Goal: Task Accomplishment & Management: Manage account settings

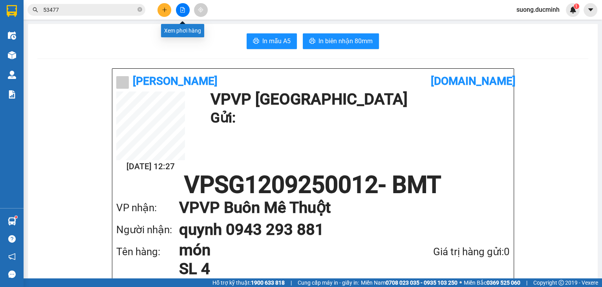
click at [180, 7] on icon "file-add" at bounding box center [182, 9] width 5 height 5
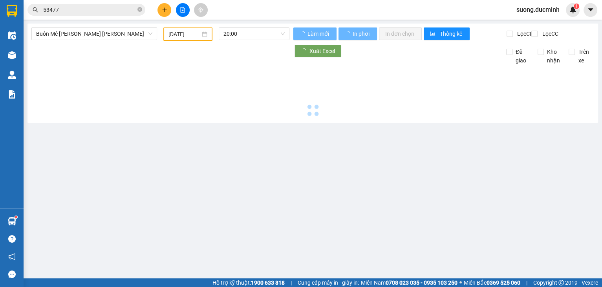
type input "[DATE]"
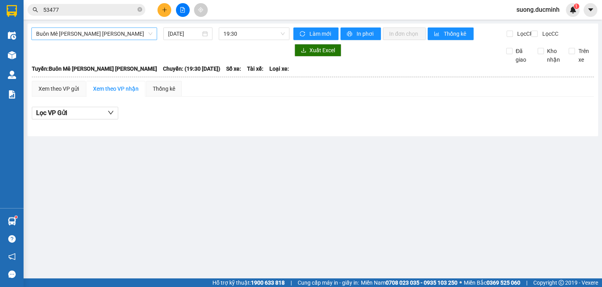
click at [90, 38] on span "Buôn Mê [PERSON_NAME] [PERSON_NAME]" at bounding box center [94, 34] width 116 height 12
click at [103, 35] on span "Buôn Mê [PERSON_NAME] [PERSON_NAME]" at bounding box center [94, 34] width 116 height 12
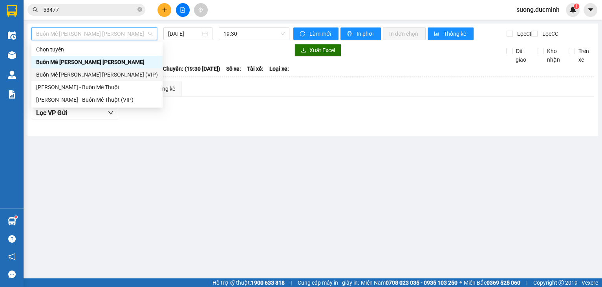
click at [114, 75] on div "Buôn Mê [PERSON_NAME] [PERSON_NAME] (VIP)" at bounding box center [97, 74] width 122 height 9
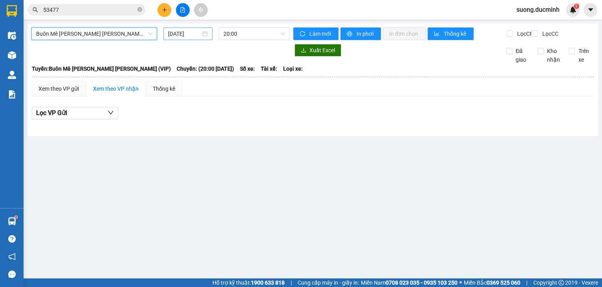
click at [185, 36] on input "[DATE]" at bounding box center [184, 33] width 32 height 9
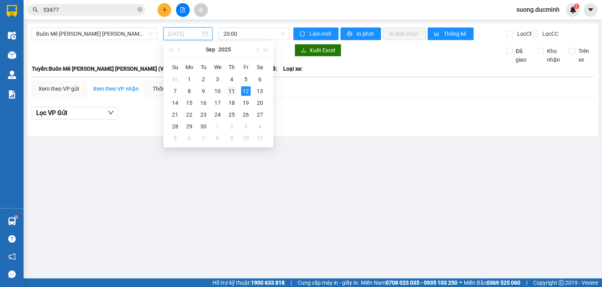
click at [229, 90] on div "11" at bounding box center [231, 90] width 9 height 9
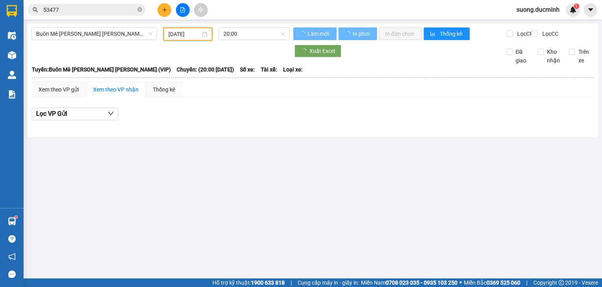
type input "[DATE]"
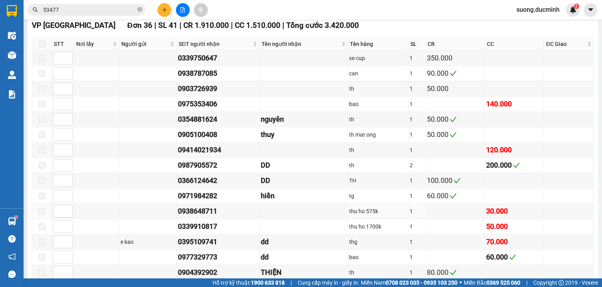
scroll to position [566, 0]
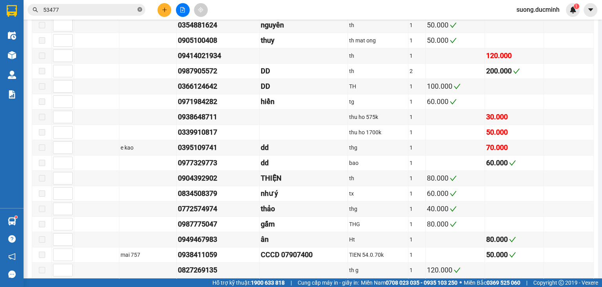
click at [137, 9] on icon "close-circle" at bounding box center [139, 9] width 5 height 5
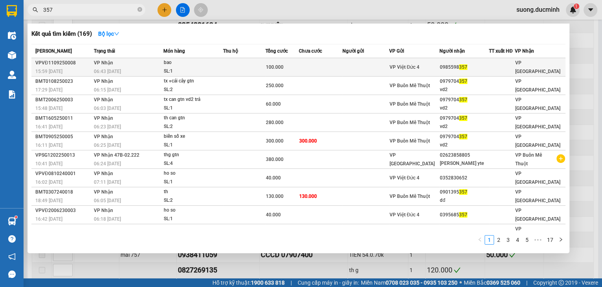
type input "357"
click at [352, 72] on td at bounding box center [366, 67] width 47 height 18
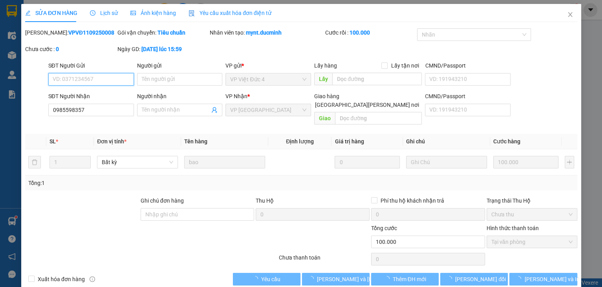
type input "0985598357"
type input "100.000"
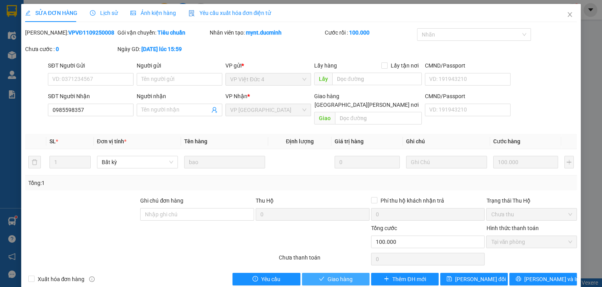
click at [339, 275] on button "Giao hàng" at bounding box center [336, 279] width 68 height 13
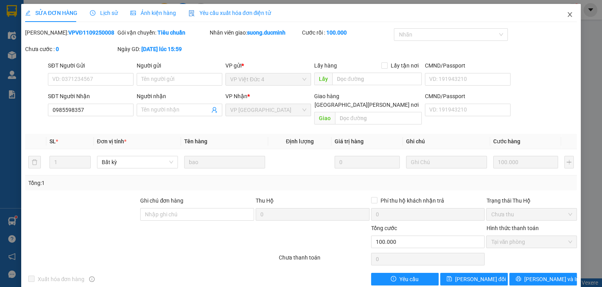
click at [567, 14] on icon "close" at bounding box center [570, 14] width 6 height 6
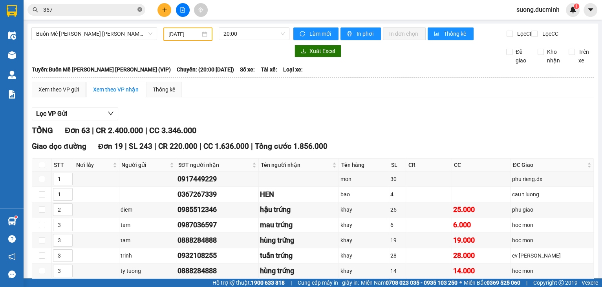
click at [140, 9] on icon "close-circle" at bounding box center [139, 9] width 5 height 5
click at [102, 9] on input "text" at bounding box center [89, 9] width 93 height 9
click at [107, 12] on input "text" at bounding box center [89, 9] width 93 height 9
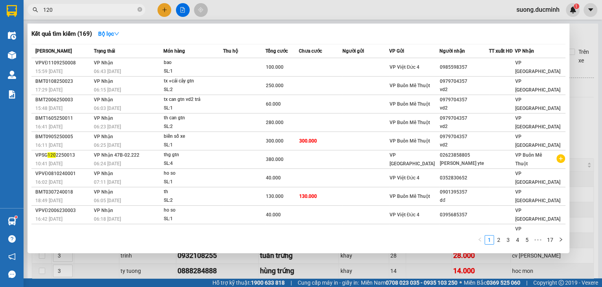
type input "1209"
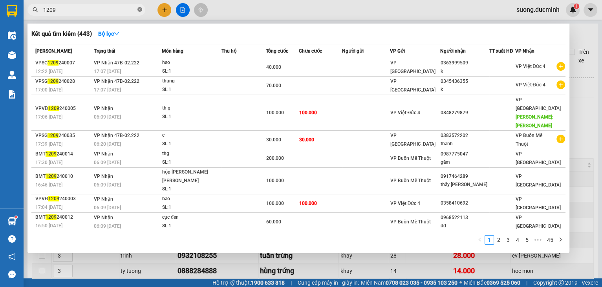
click at [140, 10] on icon "close-circle" at bounding box center [139, 9] width 5 height 5
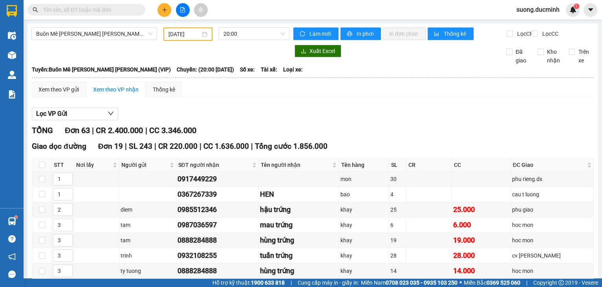
click at [129, 8] on input "text" at bounding box center [89, 9] width 93 height 9
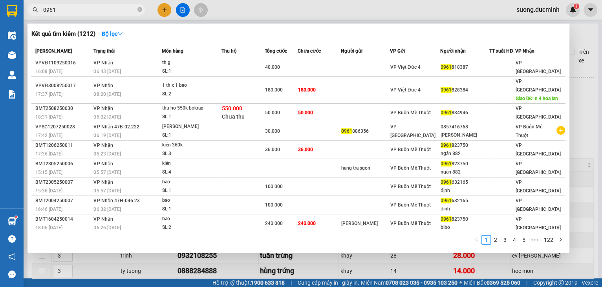
type input "0961"
click at [600, 127] on div at bounding box center [301, 143] width 602 height 287
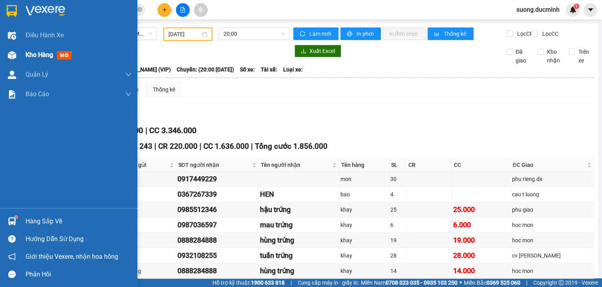
click at [26, 57] on span "Kho hàng" at bounding box center [39, 54] width 27 height 7
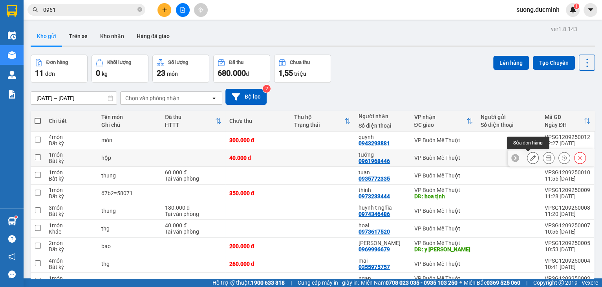
click at [530, 159] on icon at bounding box center [532, 157] width 5 height 5
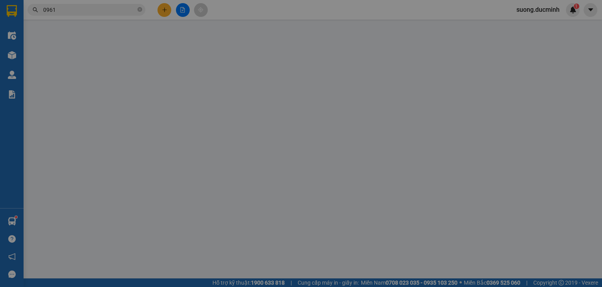
type input "0961968446"
type input "tưởng"
type input "40.000"
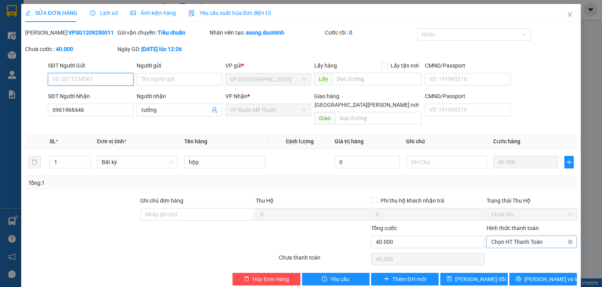
click at [513, 236] on span "Chọn HT Thanh Toán" at bounding box center [531, 242] width 81 height 12
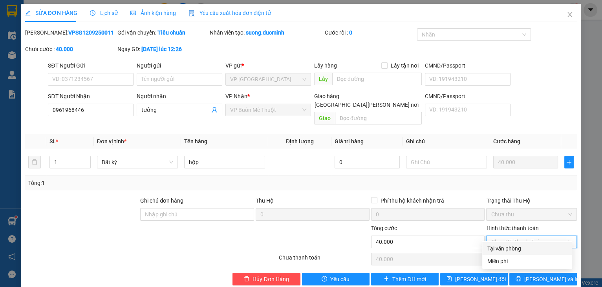
click at [503, 246] on div "Tại văn phòng" at bounding box center [527, 248] width 81 height 9
type input "0"
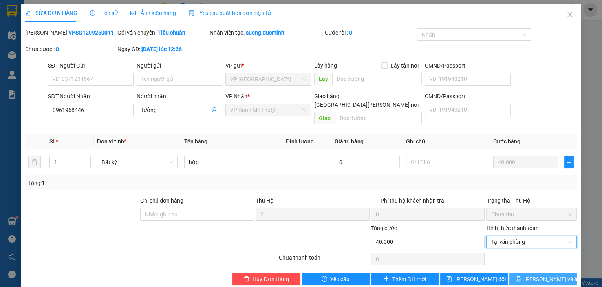
click at [543, 275] on span "Lưu và In" at bounding box center [551, 279] width 55 height 9
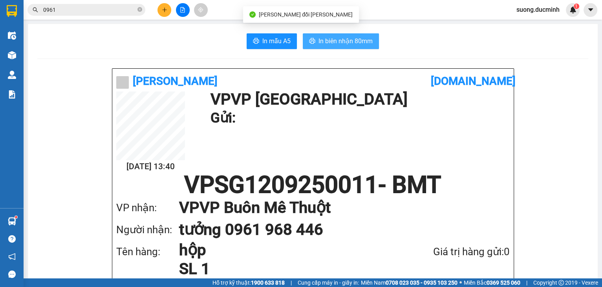
click at [319, 41] on span "In biên nhận 80mm" at bounding box center [346, 41] width 54 height 10
click at [339, 42] on span "In biên nhận 80mm" at bounding box center [346, 41] width 54 height 10
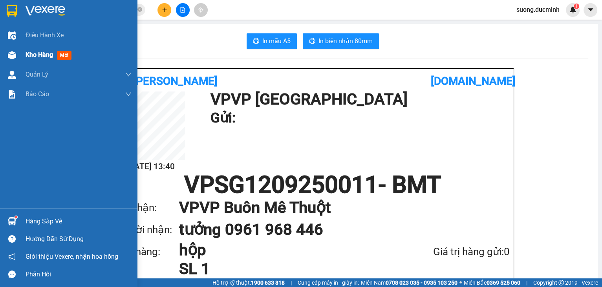
click at [32, 52] on span "Kho hàng" at bounding box center [39, 54] width 27 height 7
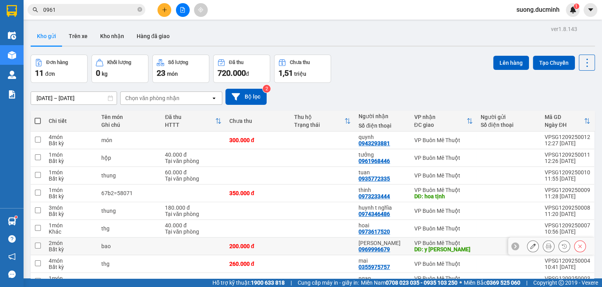
scroll to position [60, 0]
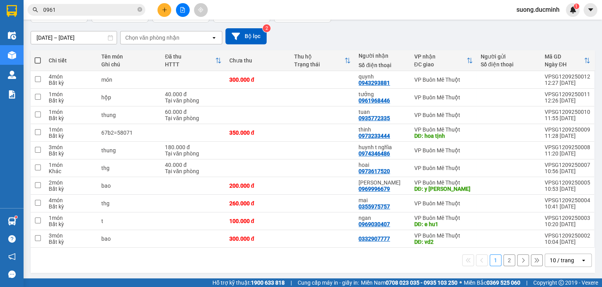
click at [504, 259] on button "2" at bounding box center [510, 261] width 12 height 12
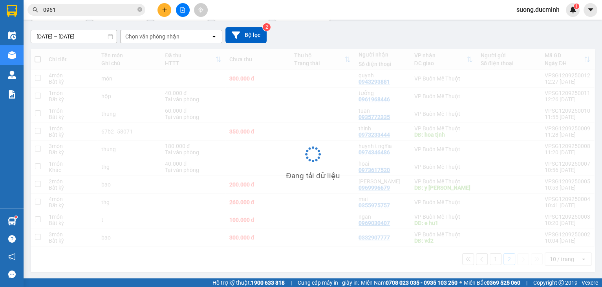
scroll to position [36, 0]
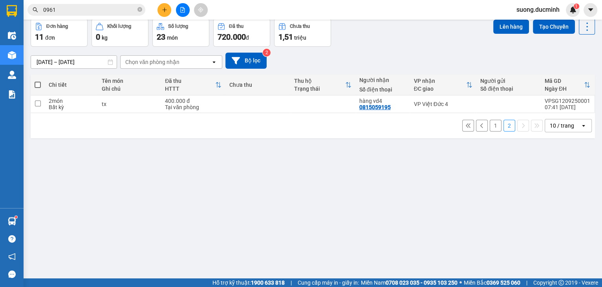
click at [490, 129] on button "1" at bounding box center [496, 126] width 12 height 12
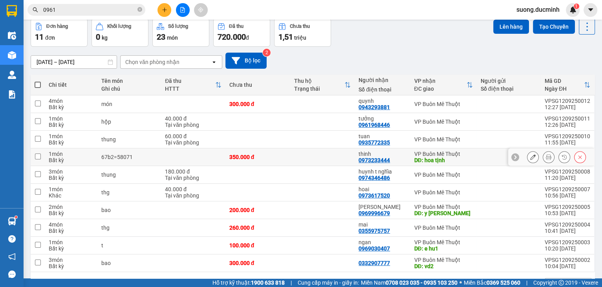
click at [528, 159] on button at bounding box center [533, 157] width 11 height 14
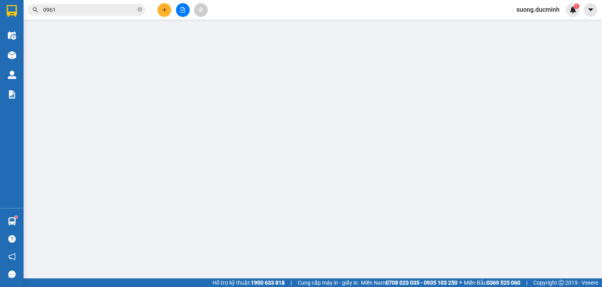
type input "0973233444"
type input "thinh"
type input "hoa tịnh"
type input "350.000"
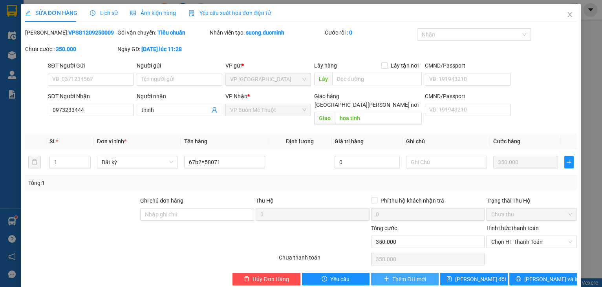
click at [387, 273] on button "Thêm ĐH mới" at bounding box center [405, 279] width 68 height 13
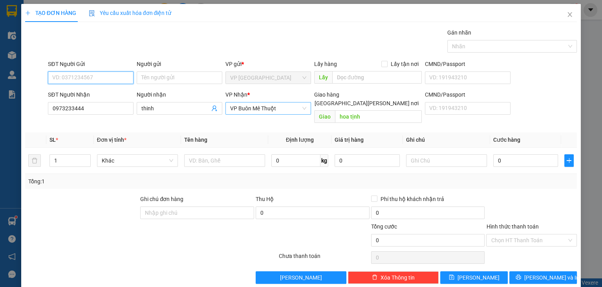
click at [266, 108] on span "VP Buôn Mê Thuột" at bounding box center [268, 109] width 76 height 12
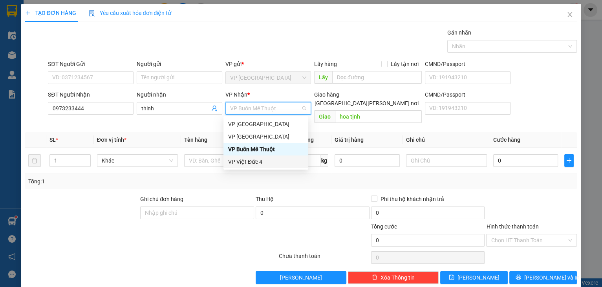
click at [253, 161] on div "VP Việt Đức 4" at bounding box center [265, 162] width 75 height 9
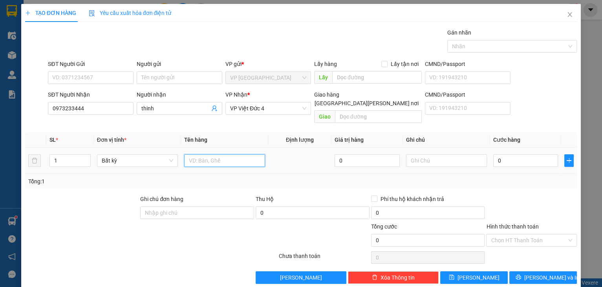
click at [211, 154] on input "text" at bounding box center [224, 160] width 81 height 13
type input "86b1-35362"
click at [517, 154] on input "0" at bounding box center [525, 160] width 65 height 13
type input "3"
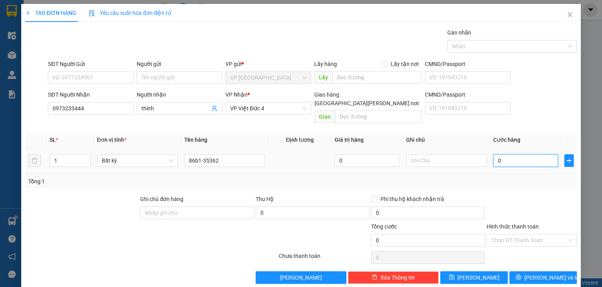
type input "3"
type input "35"
type input "350"
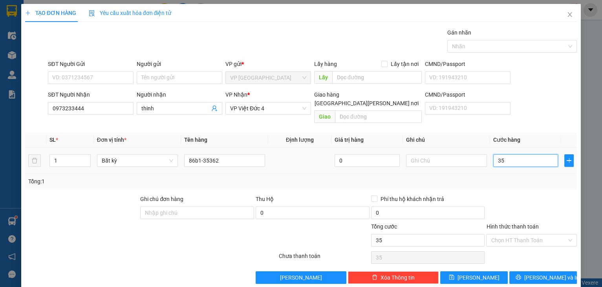
type input "350"
type input "350.000"
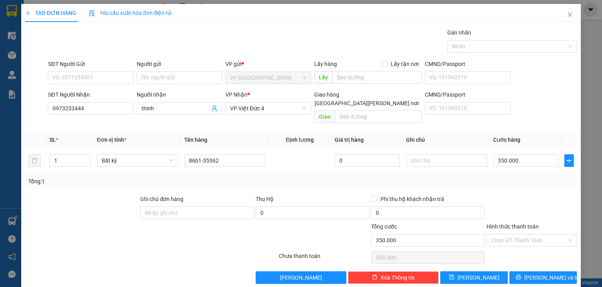
click at [518, 195] on div at bounding box center [531, 208] width 92 height 27
click at [479, 271] on button "Lưu" at bounding box center [474, 277] width 68 height 13
type input "0"
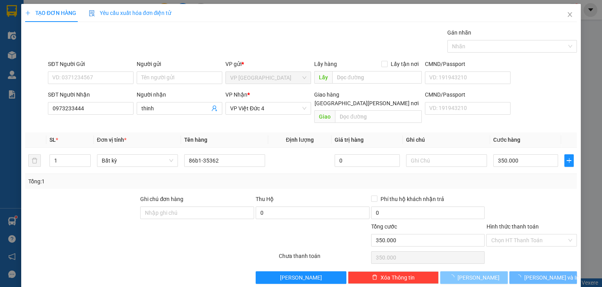
type input "0"
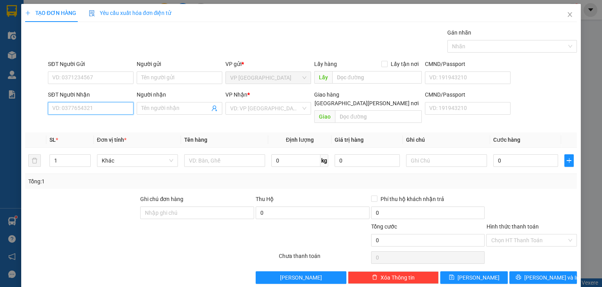
click at [112, 109] on input "SĐT Người Nhận" at bounding box center [91, 108] width 86 height 13
click at [82, 121] on div "0946473010 - phượng" at bounding box center [90, 123] width 77 height 9
type input "0946473010"
type input "phượng"
type input "300.000"
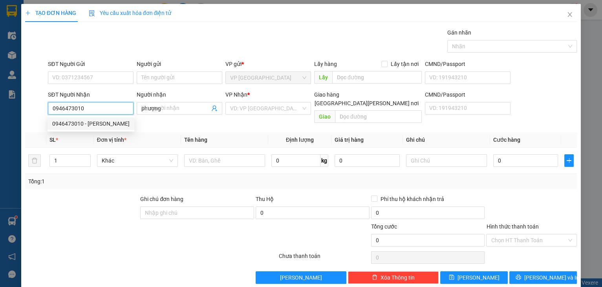
type input "300.000"
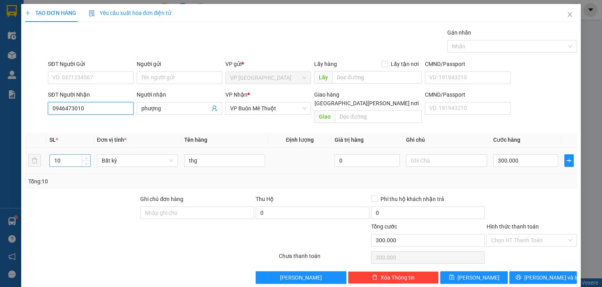
type input "0946473010"
click at [38, 156] on tr "10 Bất kỳ thg 0 300.000" at bounding box center [301, 161] width 552 height 26
type input "2"
click at [525, 154] on input "300.000" at bounding box center [525, 160] width 65 height 13
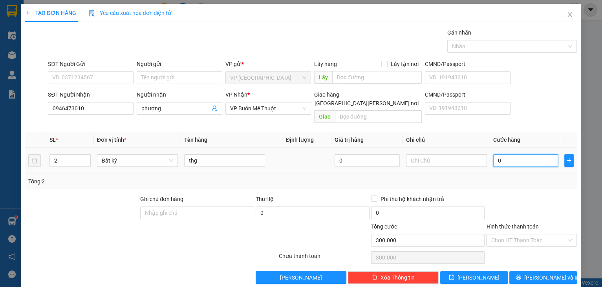
type input "0"
type input "06"
type input "60"
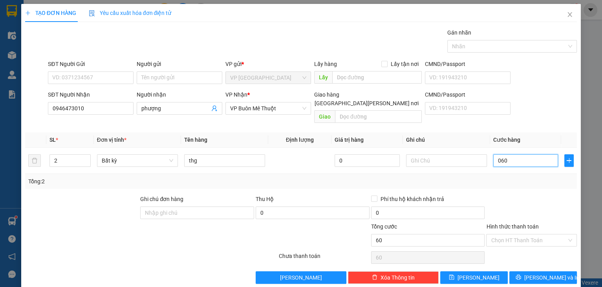
type input "060"
type input "60.000"
drag, startPoint x: 506, startPoint y: 182, endPoint x: 504, endPoint y: 193, distance: 11.2
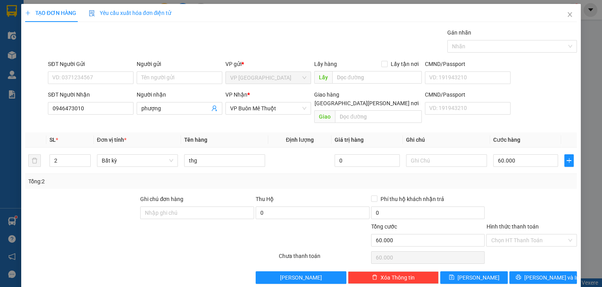
click at [504, 186] on div "Transit Pickup Surcharge Ids Transit Deliver Surcharge Ids Transit Deliver Surc…" at bounding box center [301, 156] width 552 height 256
click at [488, 271] on button "Lưu" at bounding box center [474, 277] width 68 height 13
type input "0"
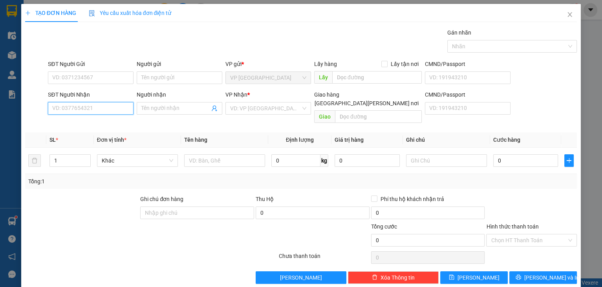
click at [105, 105] on input "SĐT Người Nhận" at bounding box center [91, 108] width 86 height 13
click at [85, 124] on div "0376770424 - lữ nhung" at bounding box center [90, 123] width 77 height 9
type input "0376770424"
type input "[PERSON_NAME]"
type input "30.000"
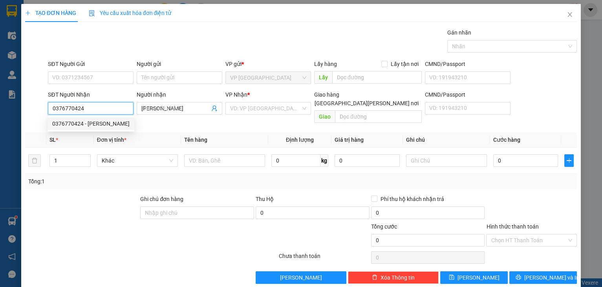
type input "30.000"
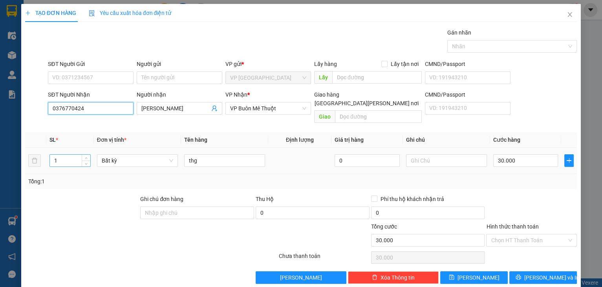
type input "0376770424"
drag, startPoint x: 62, startPoint y: 154, endPoint x: 57, endPoint y: 155, distance: 5.2
click at [57, 155] on input "1" at bounding box center [70, 161] width 40 height 12
type input "8"
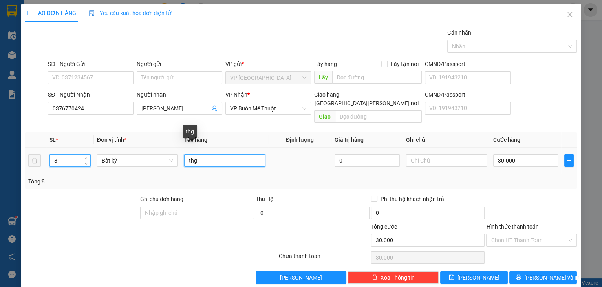
click at [203, 154] on input "thg" at bounding box center [224, 160] width 81 height 13
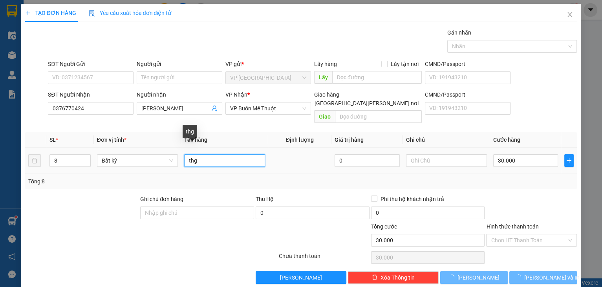
drag, startPoint x: 203, startPoint y: 151, endPoint x: 185, endPoint y: 157, distance: 18.9
click at [185, 157] on input "thg" at bounding box center [224, 160] width 81 height 13
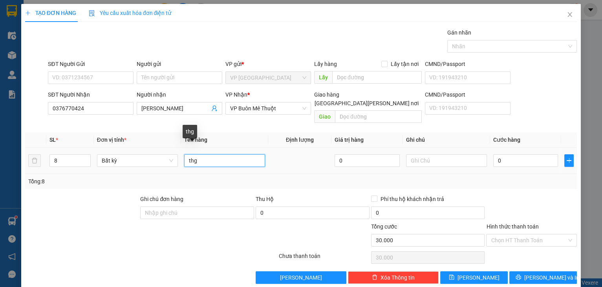
type input "0"
type input "cây xanh"
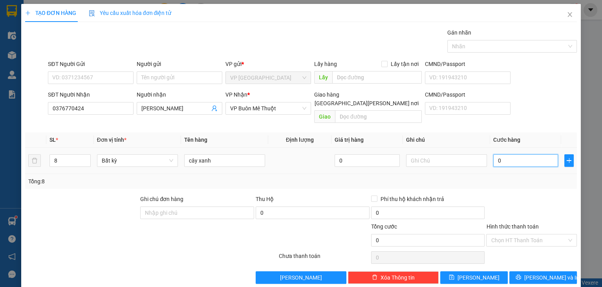
click at [538, 154] on input "0" at bounding box center [525, 160] width 65 height 13
type input "2"
type input "28"
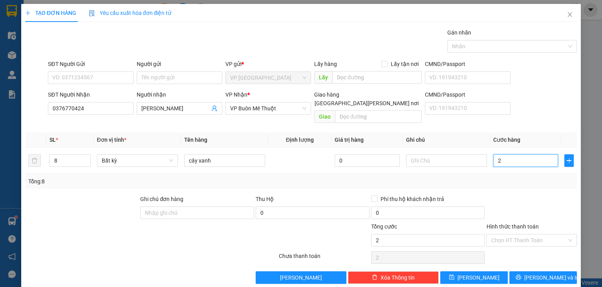
type input "28"
type input "280"
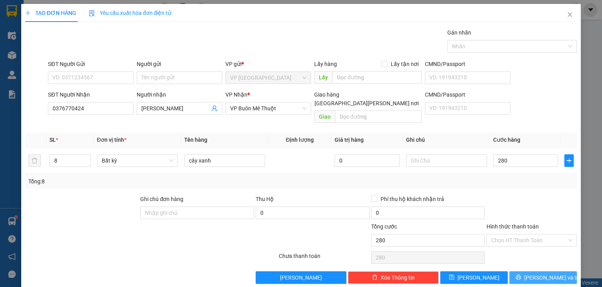
type input "280.000"
click at [515, 271] on button "Lưu và In" at bounding box center [543, 277] width 68 height 13
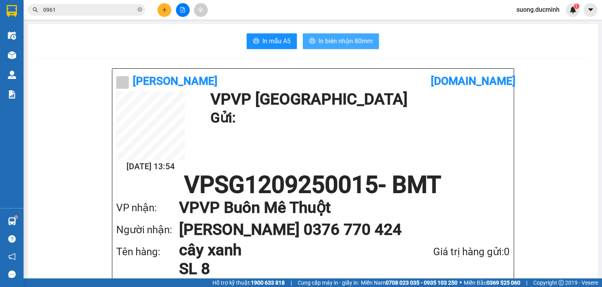
click at [332, 46] on span "In biên nhận 80mm" at bounding box center [346, 41] width 54 height 10
click at [163, 12] on icon "plus" at bounding box center [164, 9] width 5 height 5
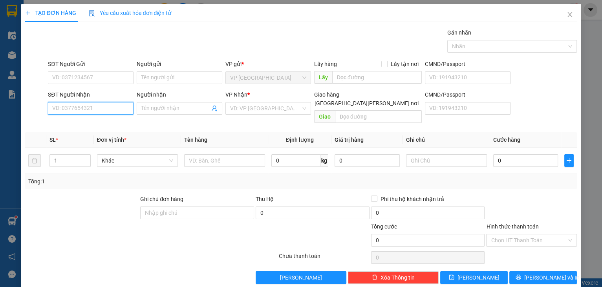
click at [102, 108] on input "SĐT Người Nhận" at bounding box center [91, 108] width 86 height 13
click at [77, 126] on div "0777629586 - dd" at bounding box center [89, 123] width 75 height 9
type input "0777629586"
type input "dd"
type input "ehu"
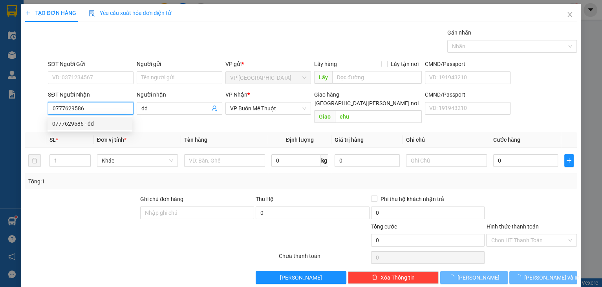
type input "100.000"
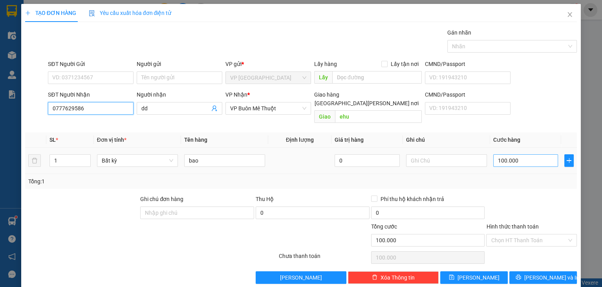
type input "0777629586"
click at [537, 154] on input "100.000" at bounding box center [525, 160] width 65 height 13
type input "8"
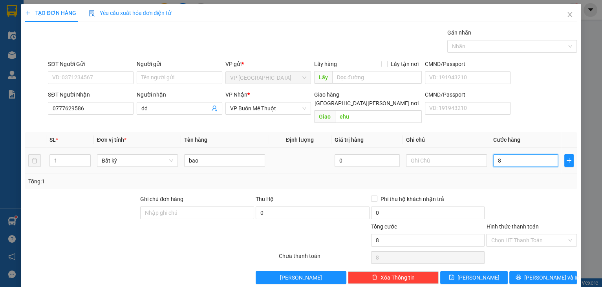
type input "80"
type input "80.000"
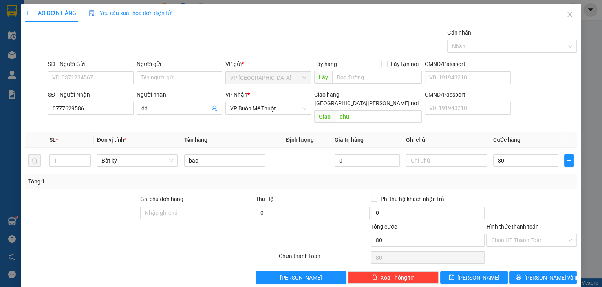
type input "80.000"
click at [541, 196] on div at bounding box center [531, 208] width 92 height 27
click at [522, 155] on input "80.000" at bounding box center [525, 160] width 65 height 13
type input "1"
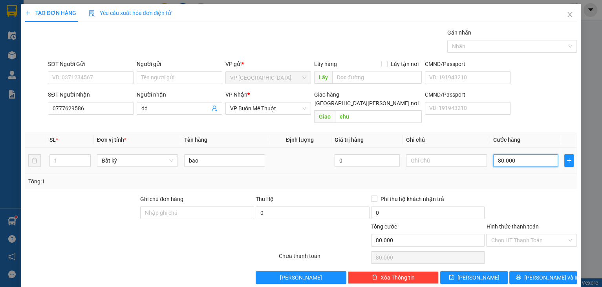
type input "1"
type input "10"
type input "100"
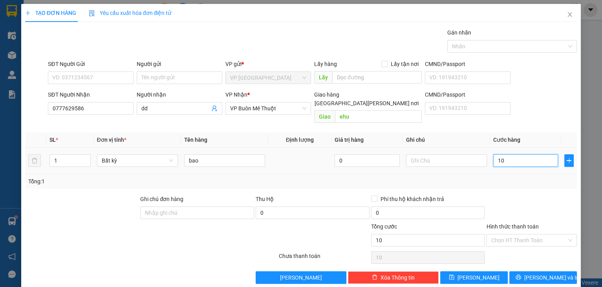
type input "100"
type input "100.000"
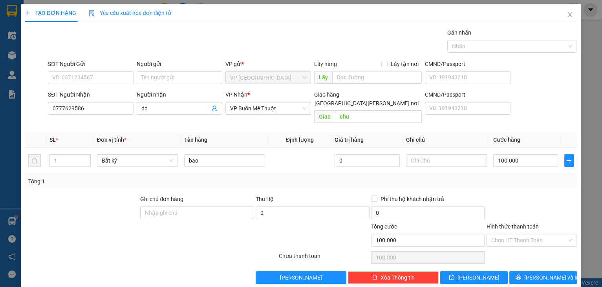
click at [508, 195] on div at bounding box center [531, 208] width 92 height 27
drag, startPoint x: 566, startPoint y: 245, endPoint x: 467, endPoint y: 271, distance: 103.1
click at [454, 275] on icon "save" at bounding box center [451, 277] width 5 height 5
type input "0"
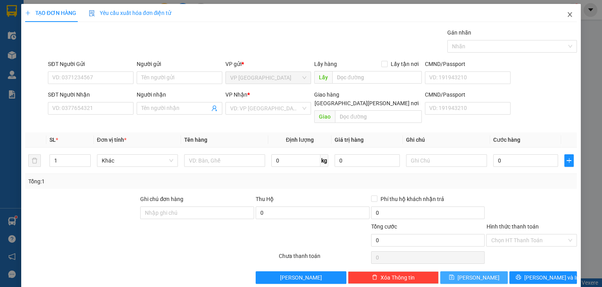
click at [567, 16] on icon "close" at bounding box center [570, 14] width 6 height 6
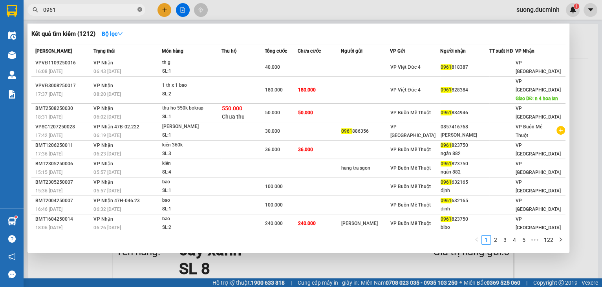
click at [141, 10] on icon "close-circle" at bounding box center [139, 9] width 5 height 5
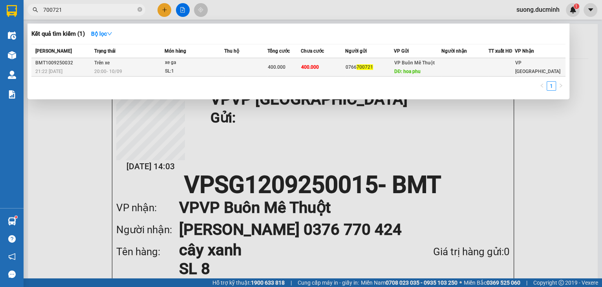
type input "700721"
click at [330, 71] on td "400.000" at bounding box center [323, 67] width 44 height 18
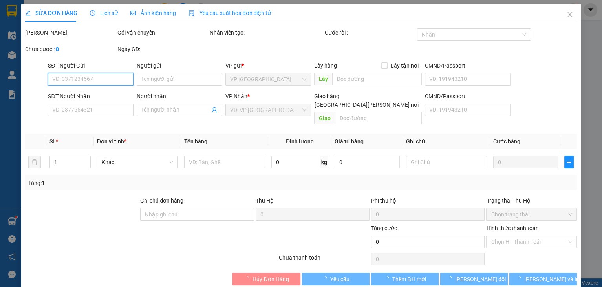
type input "0766700721"
type input "hoa phu"
type input "400.000"
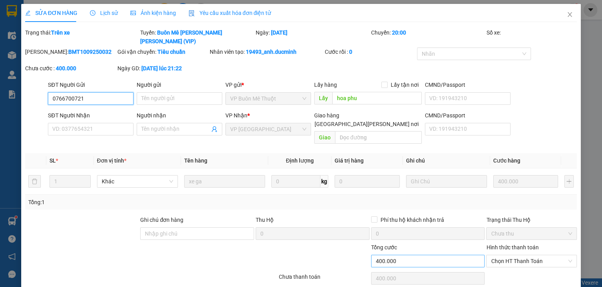
scroll to position [15, 0]
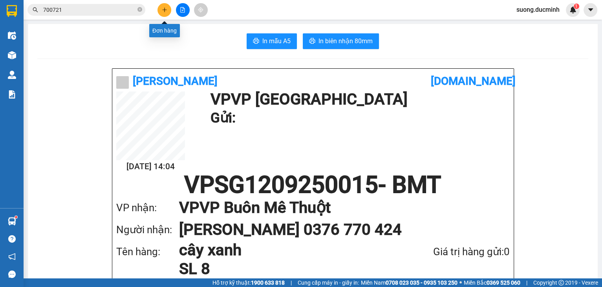
click at [159, 12] on button at bounding box center [165, 10] width 14 height 14
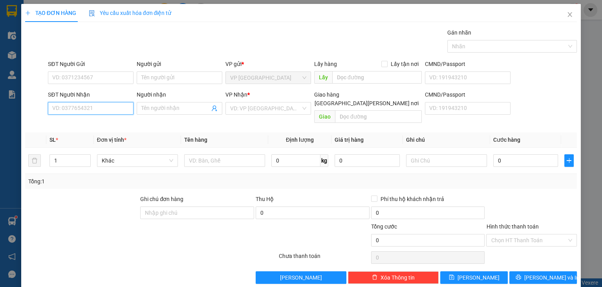
click at [81, 107] on input "SĐT Người Nhận" at bounding box center [91, 108] width 86 height 13
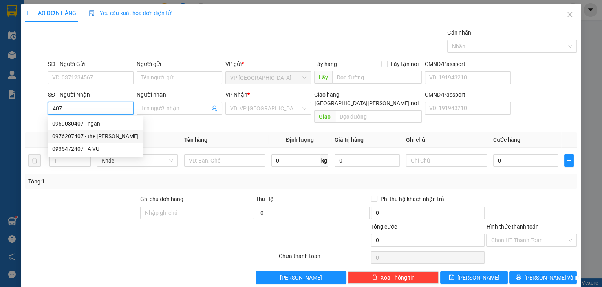
click at [82, 137] on div "0976207407 - the anh" at bounding box center [95, 136] width 86 height 9
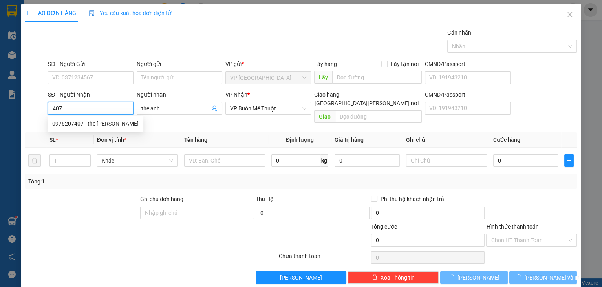
type input "0976207407"
type input "the anh"
type input "640.000"
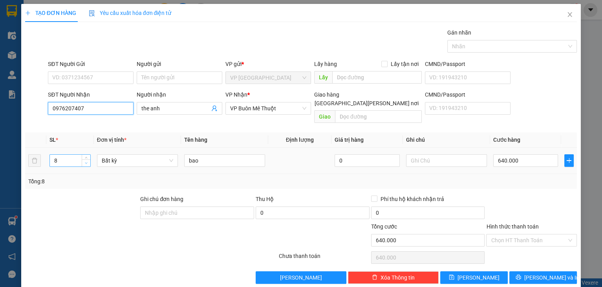
type input "0976207407"
click at [87, 162] on icon "down" at bounding box center [86, 163] width 3 height 3
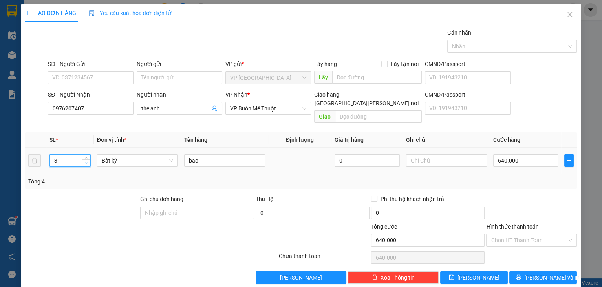
click at [87, 162] on icon "down" at bounding box center [86, 163] width 3 height 3
type input "2"
click at [87, 162] on icon "down" at bounding box center [86, 163] width 3 height 3
type input "0"
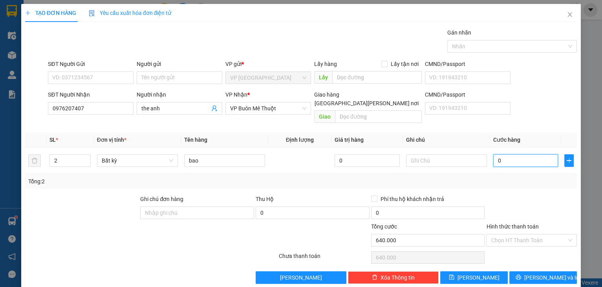
type input "0"
type input "1"
type input "01"
type input "12"
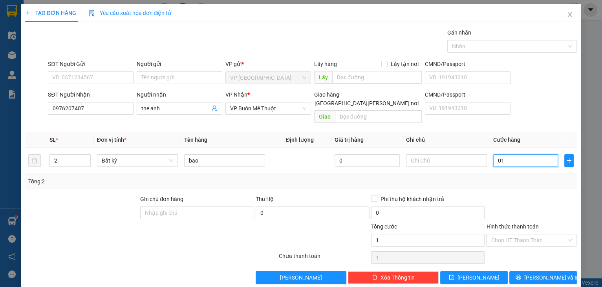
type input "12"
type input "012"
type input "120"
type input "0.120"
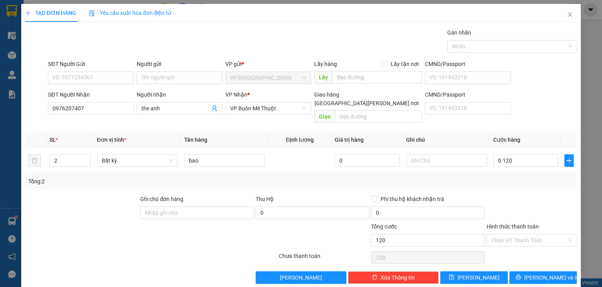
type input "120.000"
click at [526, 199] on div at bounding box center [531, 208] width 92 height 27
click at [529, 234] on input "Hình thức thanh toán" at bounding box center [529, 240] width 76 height 12
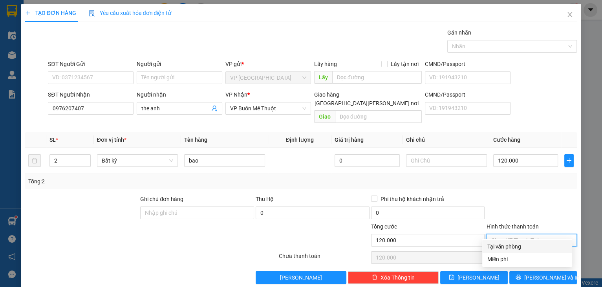
click at [529, 246] on div "Tại văn phòng" at bounding box center [527, 246] width 81 height 9
type input "0"
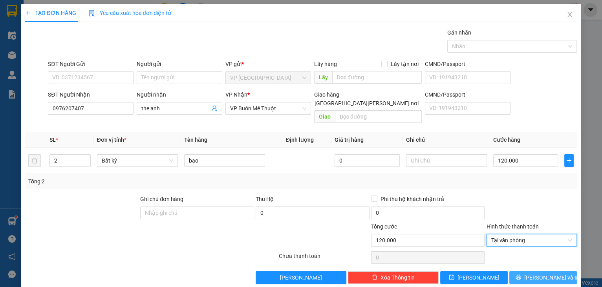
click at [531, 271] on button "Lưu và In" at bounding box center [543, 277] width 68 height 13
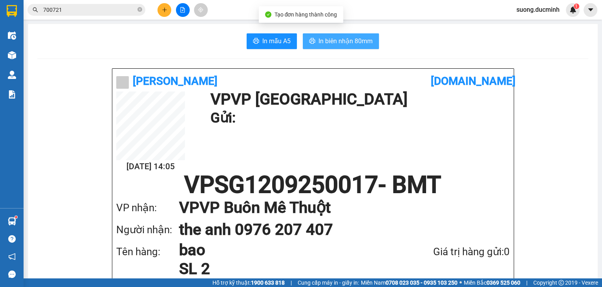
click at [352, 42] on span "In biên nhận 80mm" at bounding box center [346, 41] width 54 height 10
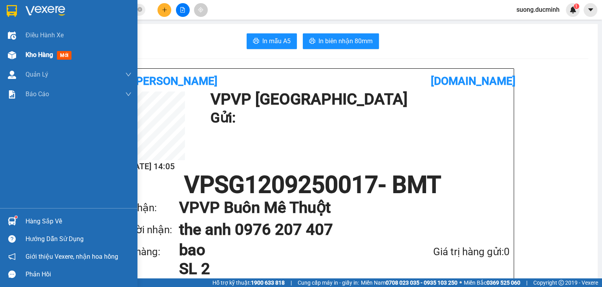
click at [45, 53] on span "Kho hàng" at bounding box center [39, 54] width 27 height 7
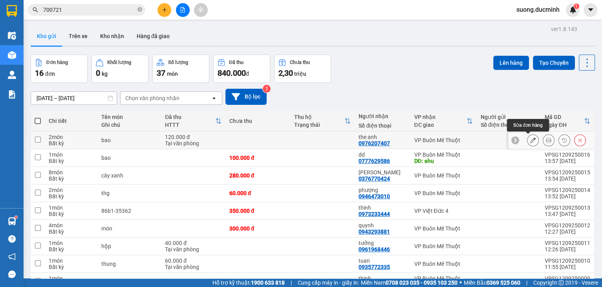
click at [528, 145] on button at bounding box center [533, 141] width 11 height 14
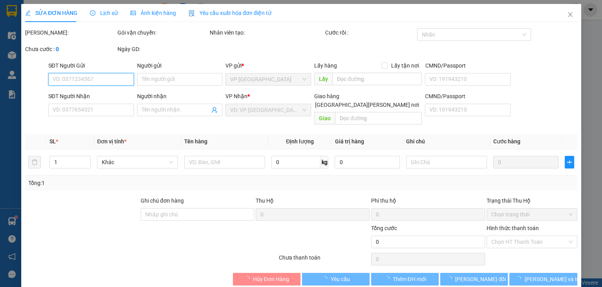
type input "0976207407"
type input "the anh"
type input "120.000"
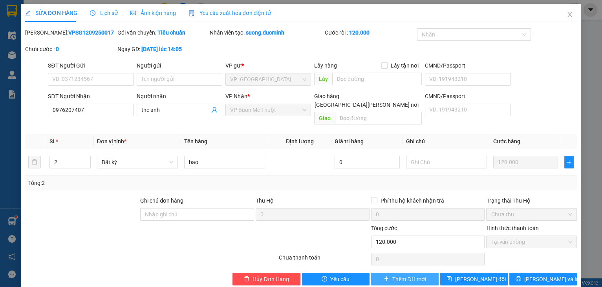
click at [392, 275] on span "Thêm ĐH mới" at bounding box center [408, 279] width 33 height 9
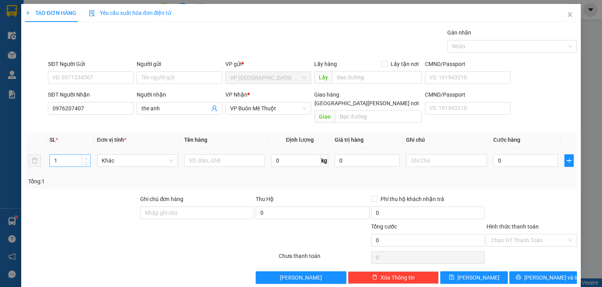
type input "2"
click at [87, 156] on span "up" at bounding box center [86, 158] width 5 height 5
click at [223, 156] on input "text" at bounding box center [224, 160] width 81 height 13
type input "bao"
click at [540, 154] on input "0" at bounding box center [525, 160] width 65 height 13
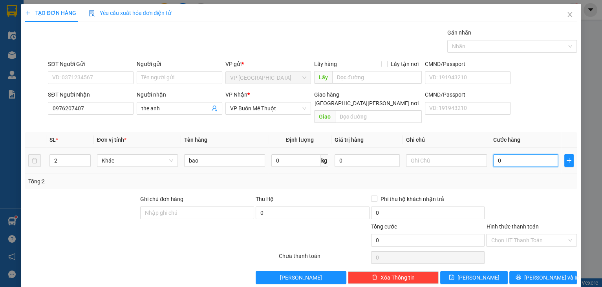
click at [540, 154] on input "0" at bounding box center [525, 160] width 65 height 13
type input "1"
type input "16"
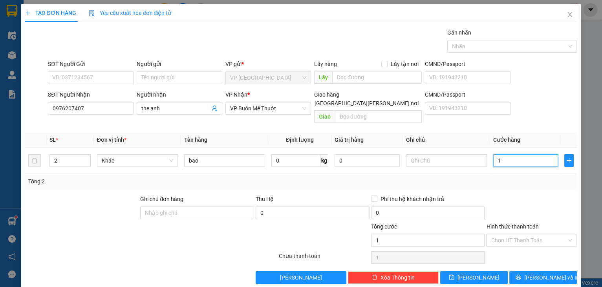
type input "16"
type input "160"
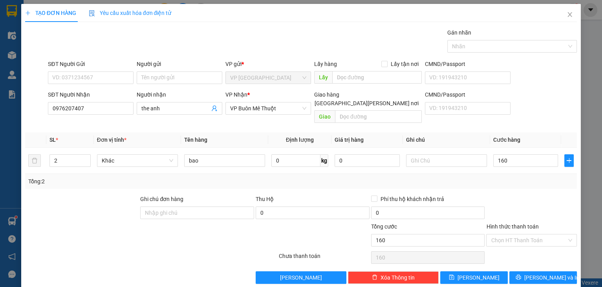
type input "160.000"
click at [512, 196] on div at bounding box center [531, 208] width 92 height 27
click at [507, 234] on input "Hình thức thanh toán" at bounding box center [529, 240] width 76 height 12
click at [504, 244] on div "Tại văn phòng" at bounding box center [527, 246] width 81 height 9
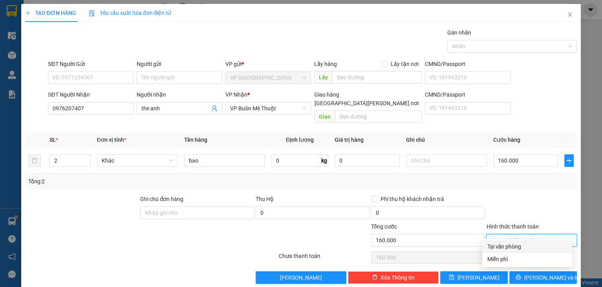
type input "0"
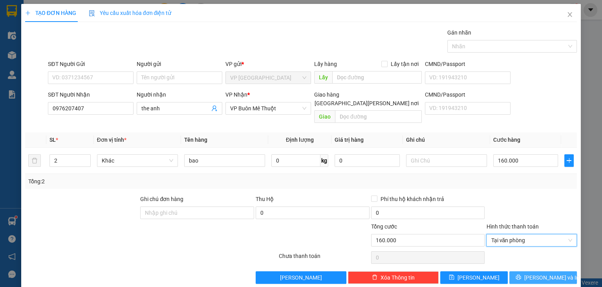
click at [524, 272] on button "Lưu và In" at bounding box center [543, 277] width 68 height 13
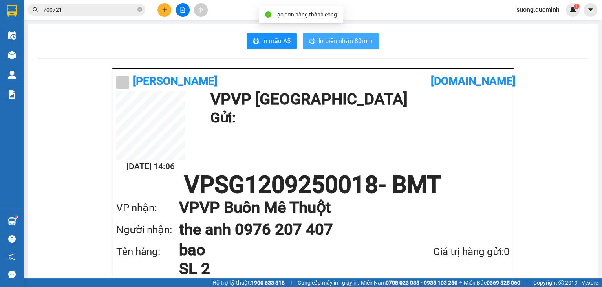
click at [311, 44] on span "printer" at bounding box center [312, 41] width 6 height 7
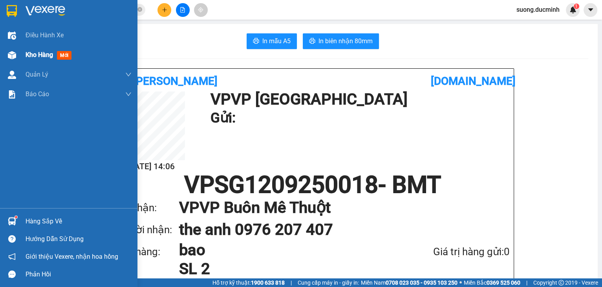
click at [44, 56] on span "Kho hàng" at bounding box center [39, 54] width 27 height 7
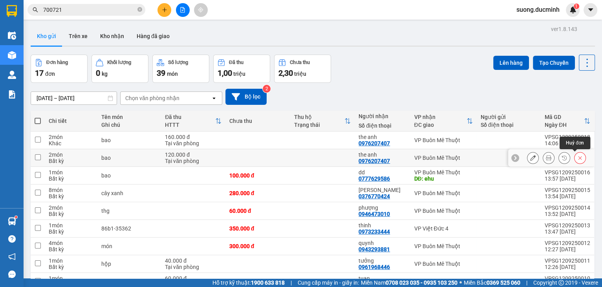
click at [575, 160] on button at bounding box center [580, 158] width 11 height 14
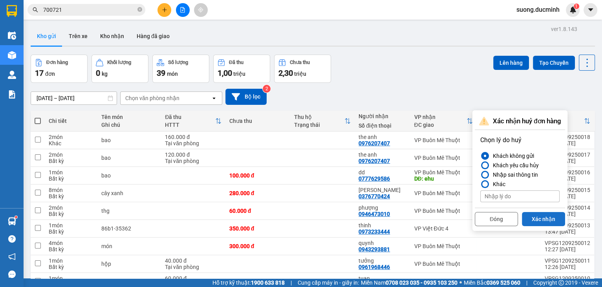
click at [545, 217] on button "Xác nhận" at bounding box center [543, 219] width 43 height 14
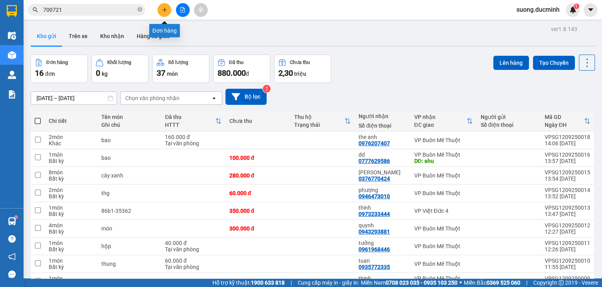
click at [161, 8] on button at bounding box center [165, 10] width 14 height 14
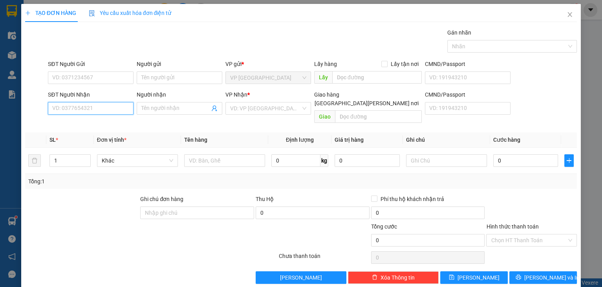
click at [93, 112] on input "SĐT Người Nhận" at bounding box center [91, 108] width 86 height 13
click at [70, 123] on div "0963448448 - thu" at bounding box center [90, 123] width 77 height 9
type input "0963448448"
type input "thu"
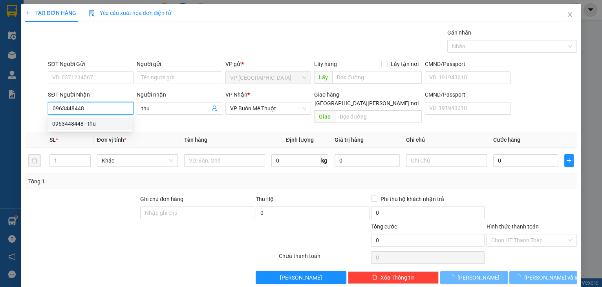
type input "30.000"
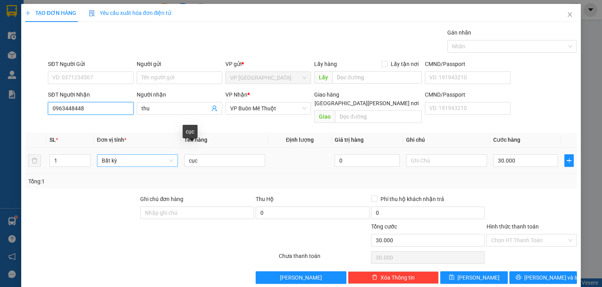
type input "0963448448"
drag, startPoint x: 176, startPoint y: 156, endPoint x: 170, endPoint y: 156, distance: 5.5
click at [170, 156] on tr "1 Bất kỳ cục 0 30.000" at bounding box center [301, 161] width 552 height 26
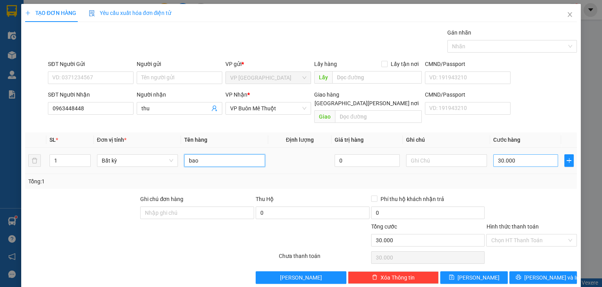
type input "bao"
click at [535, 154] on input "30.000" at bounding box center [525, 160] width 65 height 13
type input "1"
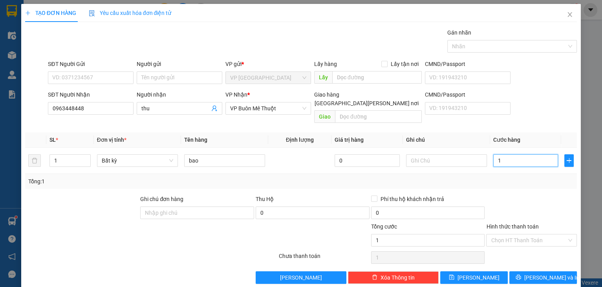
type input "12"
type input "120"
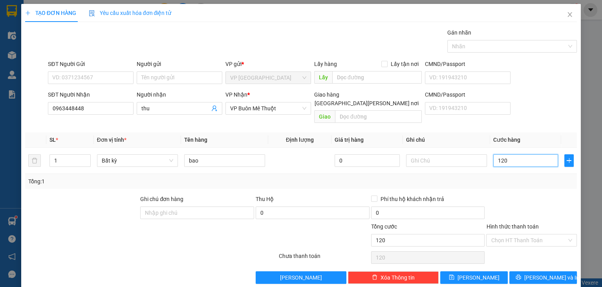
type input "120"
click at [510, 223] on label "Hình thức thanh toán" at bounding box center [512, 226] width 52 height 6
click at [510, 234] on input "Hình thức thanh toán" at bounding box center [529, 240] width 76 height 12
type input "120.000"
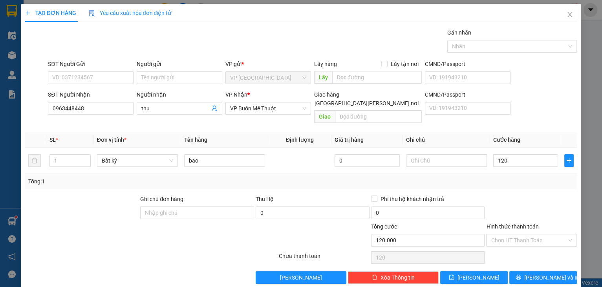
type input "120.000"
drag, startPoint x: 506, startPoint y: 225, endPoint x: 502, endPoint y: 228, distance: 4.7
click at [503, 234] on input "Hình thức thanh toán" at bounding box center [529, 240] width 76 height 12
click at [502, 234] on input "Hình thức thanh toán" at bounding box center [529, 240] width 76 height 12
click at [498, 248] on div "Tại văn phòng" at bounding box center [527, 246] width 81 height 9
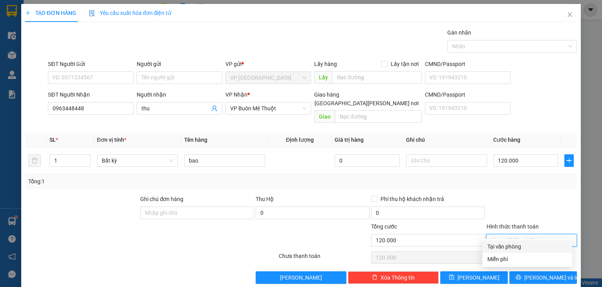
type input "0"
click at [530, 277] on div "TẠO ĐƠN HÀNG Yêu cầu xuất hóa đơn điện tử Transit Pickup Surcharge Ids Transit …" at bounding box center [301, 147] width 560 height 286
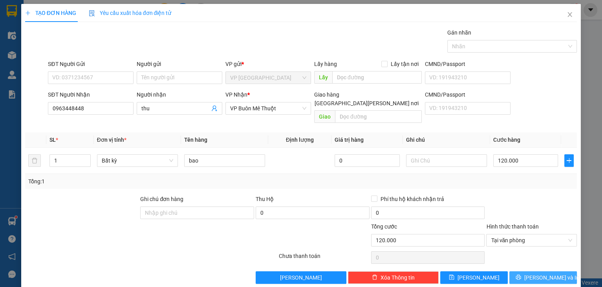
click at [528, 273] on button "Lưu và In" at bounding box center [543, 277] width 68 height 13
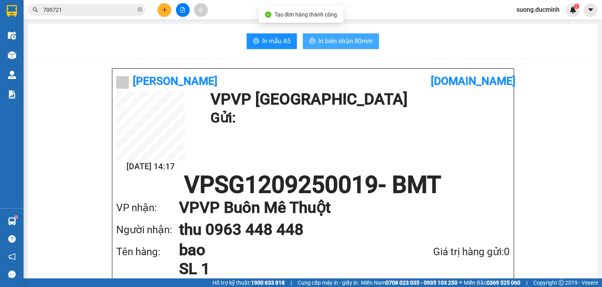
click at [338, 40] on span "In biên nhận 80mm" at bounding box center [346, 41] width 54 height 10
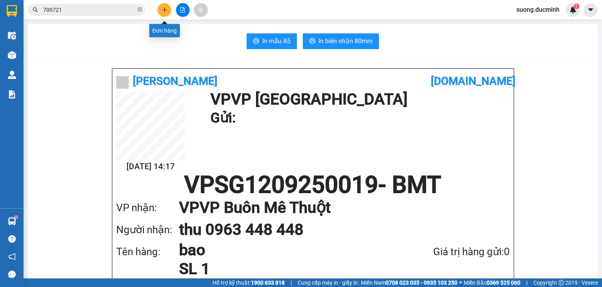
click at [163, 9] on icon "plus" at bounding box center [164, 9] width 5 height 5
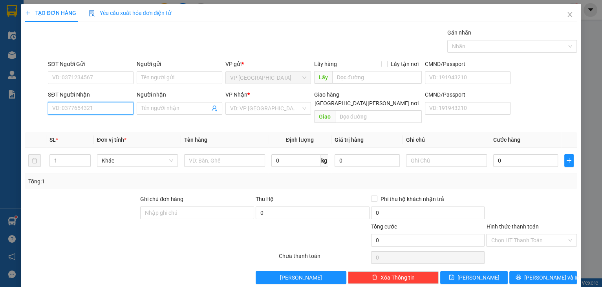
click at [84, 102] on input "SĐT Người Nhận" at bounding box center [91, 108] width 86 height 13
click at [86, 124] on div "0905056333 - aquan" at bounding box center [89, 123] width 75 height 9
type input "0905056333"
type input "aquan"
type input "ekao"
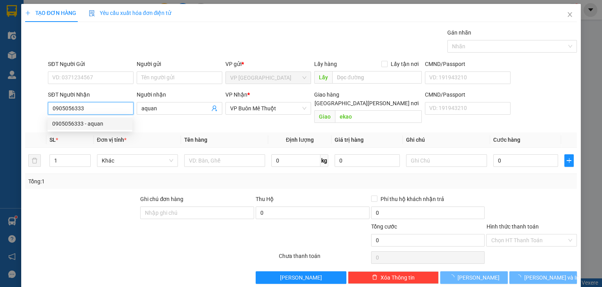
type input "50.000"
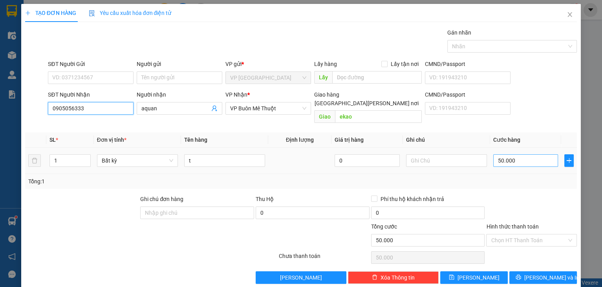
type input "0905056333"
click at [517, 154] on input "50.000" at bounding box center [525, 160] width 65 height 13
type input "4"
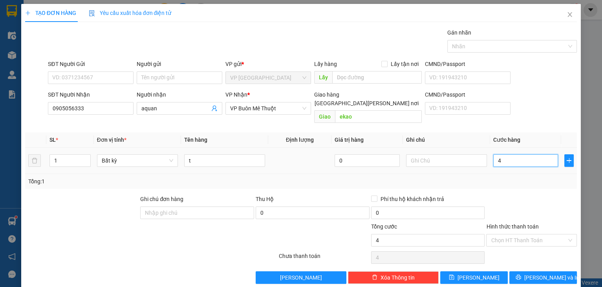
type input "40"
type input "40.000"
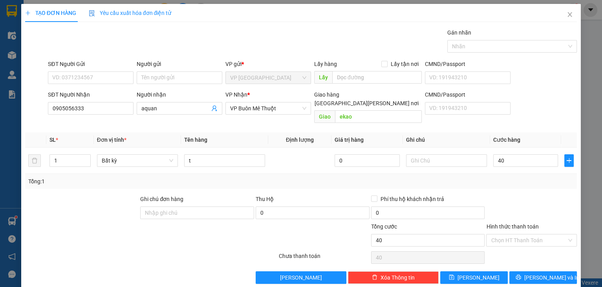
type input "40.000"
click at [494, 199] on div at bounding box center [531, 208] width 92 height 27
click at [514, 234] on input "Hình thức thanh toán" at bounding box center [529, 240] width 76 height 12
click at [523, 200] on div at bounding box center [531, 208] width 92 height 27
click at [537, 273] on span "Lưu và In" at bounding box center [551, 277] width 55 height 9
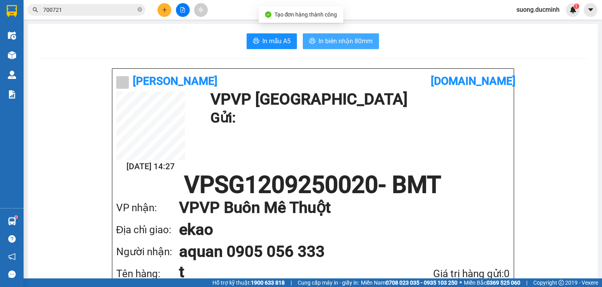
click at [339, 40] on span "In biên nhận 80mm" at bounding box center [346, 41] width 54 height 10
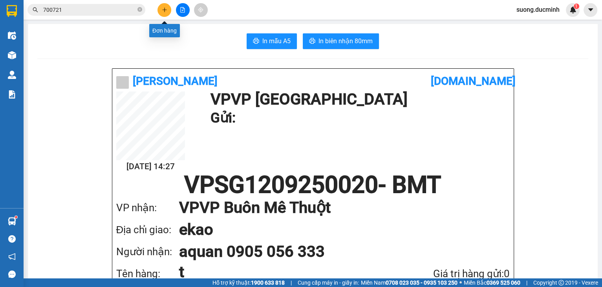
click at [165, 8] on icon "plus" at bounding box center [164, 9] width 5 height 5
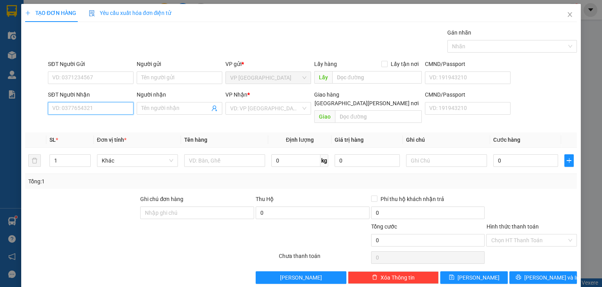
drag, startPoint x: 90, startPoint y: 111, endPoint x: 93, endPoint y: 106, distance: 5.6
click at [90, 111] on input "SĐT Người Nhận" at bounding box center [91, 108] width 86 height 13
click at [101, 123] on div "0963010003 - trang" at bounding box center [89, 123] width 75 height 9
type input "0963010003"
type input "trang"
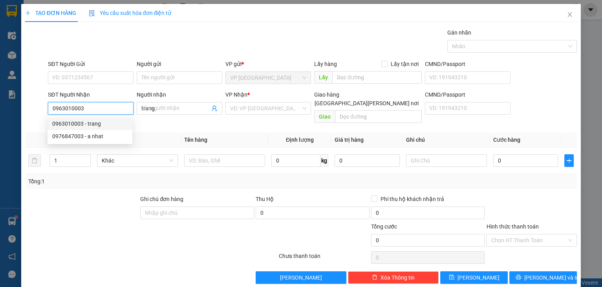
type input "140.000"
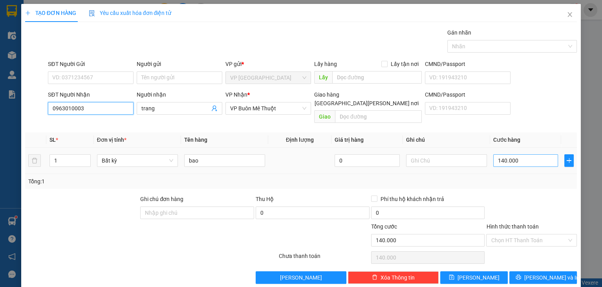
type input "0963010003"
click at [532, 156] on input "140.000" at bounding box center [525, 160] width 65 height 13
type input "1"
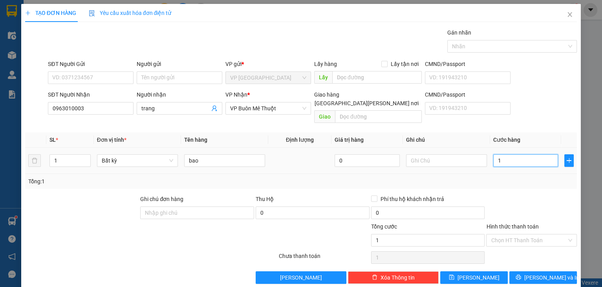
type input "10"
type input "100"
click at [522, 198] on div at bounding box center [531, 208] width 92 height 27
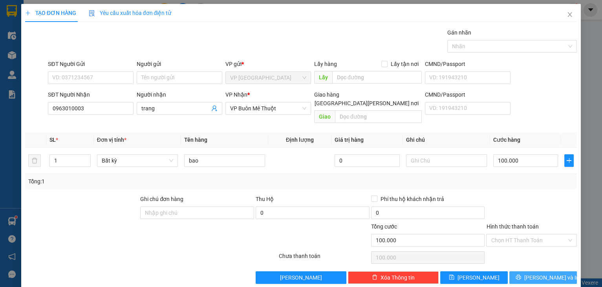
click at [532, 271] on button "Lưu và In" at bounding box center [543, 277] width 68 height 13
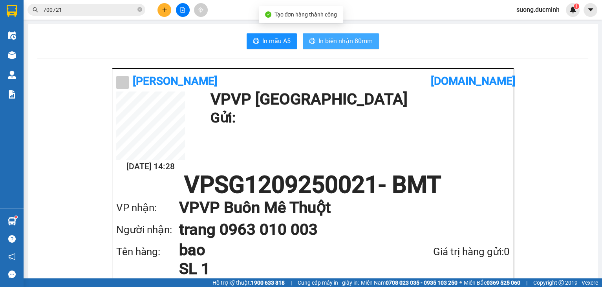
click at [341, 44] on span "In biên nhận 80mm" at bounding box center [346, 41] width 54 height 10
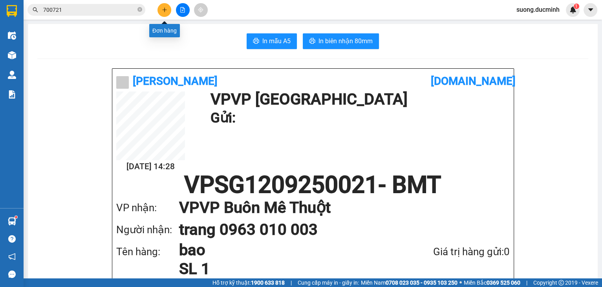
click at [165, 11] on icon "plus" at bounding box center [164, 9] width 5 height 5
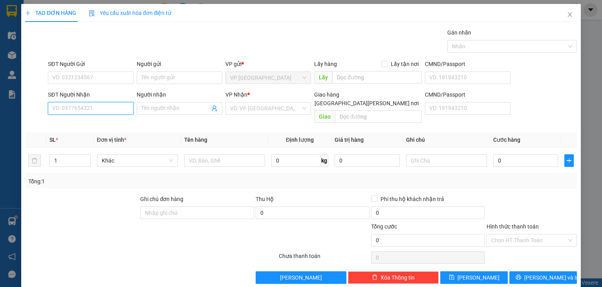
click at [96, 104] on input "SĐT Người Nhận" at bounding box center [91, 108] width 86 height 13
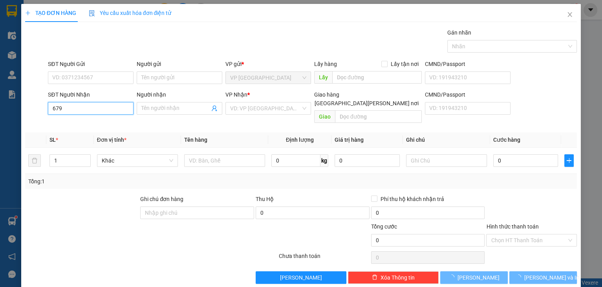
click at [106, 105] on input "679" at bounding box center [91, 108] width 86 height 13
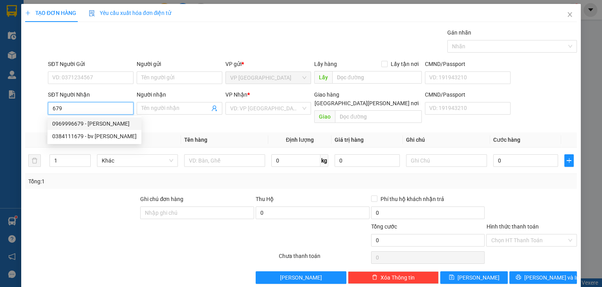
click at [95, 121] on div "0969996679 - tuan y wang" at bounding box center [94, 123] width 84 height 9
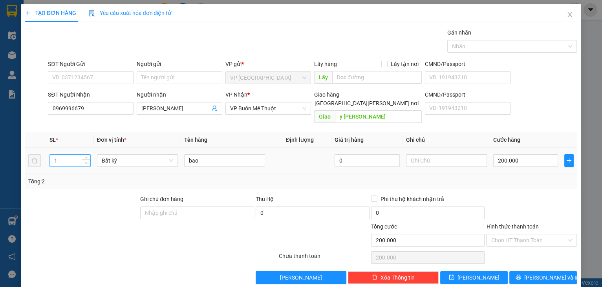
click at [85, 163] on icon "down" at bounding box center [86, 164] width 2 height 2
click at [524, 154] on input "200.000" at bounding box center [525, 160] width 65 height 13
click at [521, 275] on icon "printer" at bounding box center [518, 277] width 5 height 5
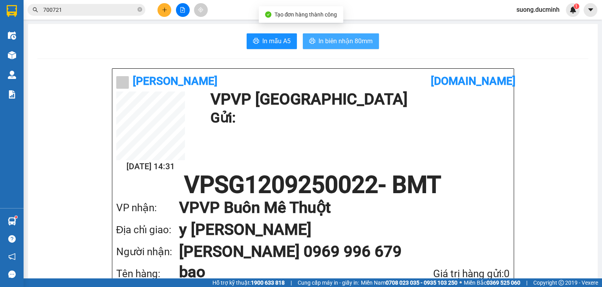
click at [344, 42] on span "In biên nhận 80mm" at bounding box center [346, 41] width 54 height 10
click at [159, 11] on button at bounding box center [165, 10] width 14 height 14
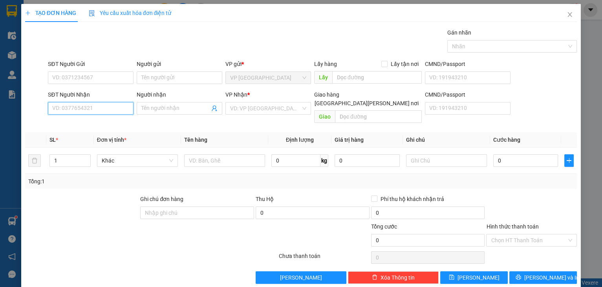
click at [82, 104] on input "SĐT Người Nhận" at bounding box center [91, 108] width 86 height 13
click at [106, 108] on input "428" at bounding box center [91, 108] width 86 height 13
click at [92, 127] on div "0909517428 - trang" at bounding box center [89, 123] width 75 height 9
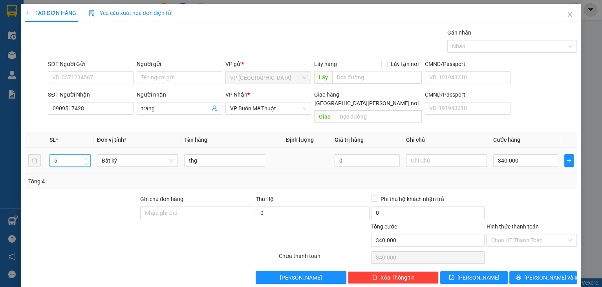
click at [86, 155] on span "Increase Value" at bounding box center [86, 158] width 9 height 7
click at [86, 163] on icon "down" at bounding box center [86, 164] width 2 height 2
click at [86, 162] on icon "down" at bounding box center [86, 163] width 3 height 3
drag, startPoint x: 521, startPoint y: 145, endPoint x: 122, endPoint y: 138, distance: 399.5
click at [522, 153] on div "340.000" at bounding box center [525, 161] width 65 height 16
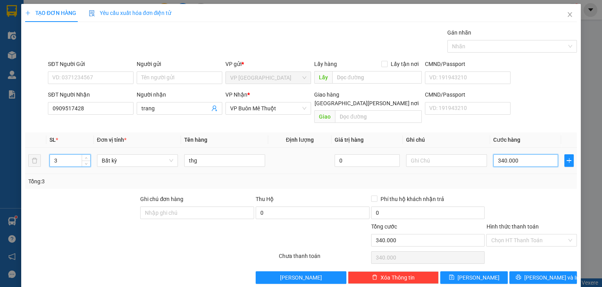
click at [522, 154] on input "340.000" at bounding box center [525, 160] width 65 height 13
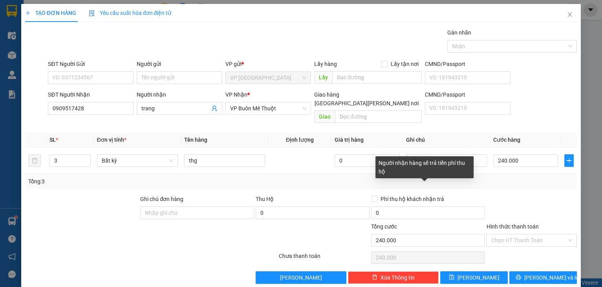
click at [448, 195] on div "Phí thu hộ khách nhận trả" at bounding box center [428, 199] width 114 height 9
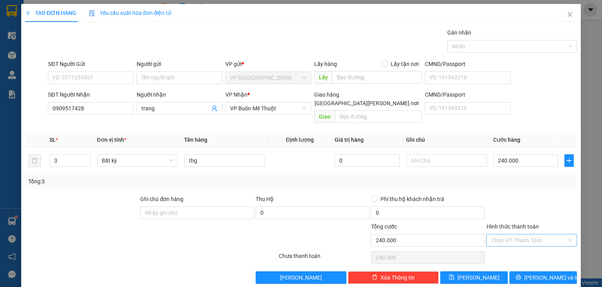
click at [527, 234] on input "Hình thức thanh toán" at bounding box center [529, 240] width 76 height 12
click at [515, 249] on div "Tại văn phòng" at bounding box center [527, 246] width 81 height 9
click at [533, 275] on button "Lưu và In" at bounding box center [543, 277] width 68 height 13
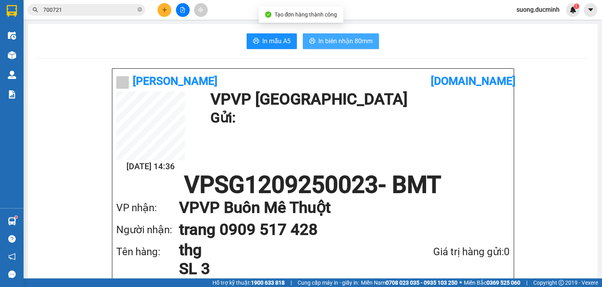
click at [341, 44] on span "In biên nhận 80mm" at bounding box center [346, 41] width 54 height 10
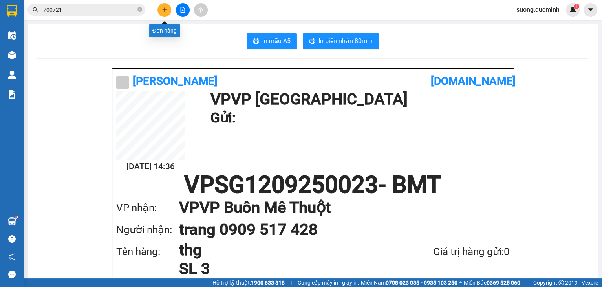
click at [167, 11] on button at bounding box center [165, 10] width 14 height 14
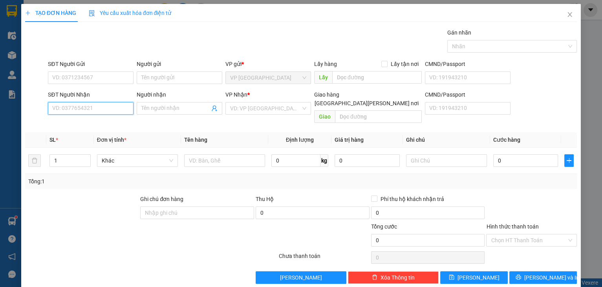
click at [84, 107] on input "SĐT Người Nhận" at bounding box center [91, 108] width 86 height 13
click at [71, 124] on div "0852310848 - phuong" at bounding box center [96, 123] width 88 height 9
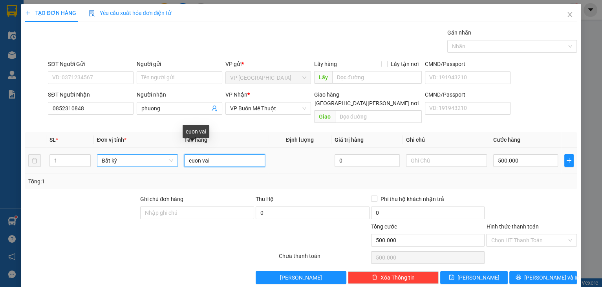
drag, startPoint x: 218, startPoint y: 152, endPoint x: 176, endPoint y: 155, distance: 42.1
click at [176, 155] on tr "1 Bất kỳ cuon vai 0 500.000" at bounding box center [301, 161] width 552 height 26
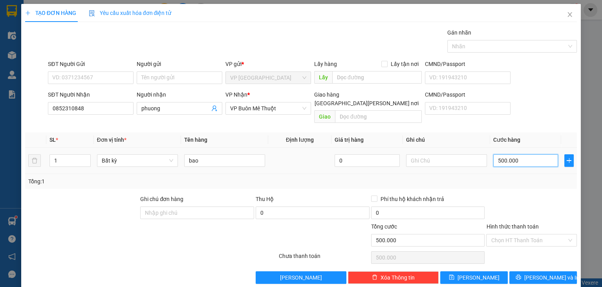
click at [531, 154] on input "500.000" at bounding box center [525, 160] width 65 height 13
click at [534, 195] on div at bounding box center [531, 208] width 92 height 27
click at [537, 273] on span "Lưu và In" at bounding box center [551, 277] width 55 height 9
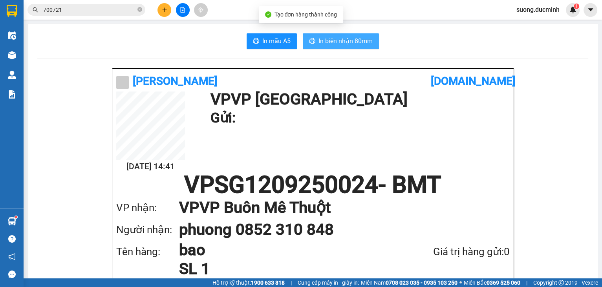
click at [335, 45] on span "In biên nhận 80mm" at bounding box center [346, 41] width 54 height 10
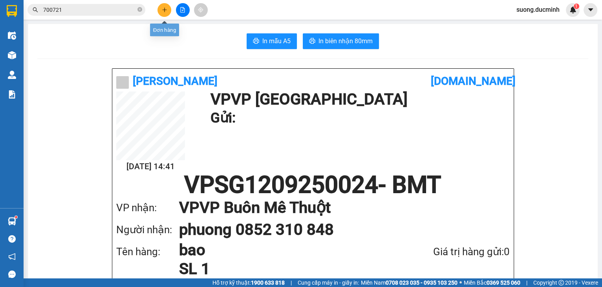
click at [162, 11] on icon "plus" at bounding box center [164, 9] width 5 height 5
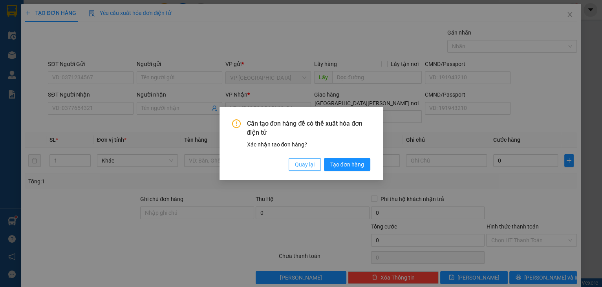
click at [299, 165] on span "Quay lại" at bounding box center [305, 164] width 20 height 9
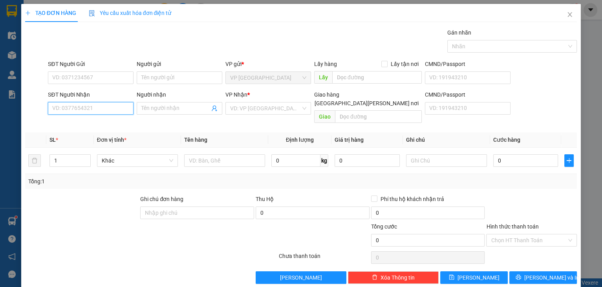
click at [82, 104] on input "SĐT Người Nhận" at bounding box center [91, 108] width 86 height 13
click at [159, 110] on input "Người nhận" at bounding box center [175, 108] width 68 height 9
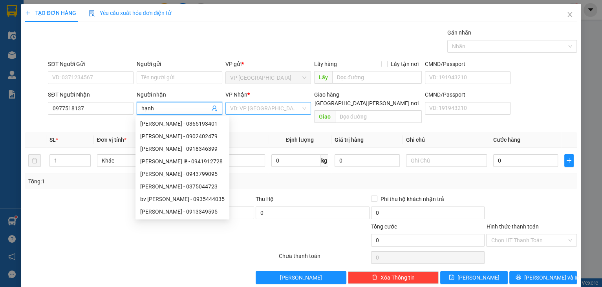
click at [250, 107] on input "search" at bounding box center [265, 109] width 71 height 12
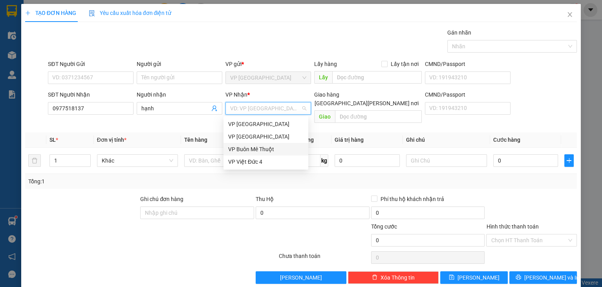
click at [245, 152] on div "VP Buôn Mê Thuột" at bounding box center [265, 149] width 75 height 9
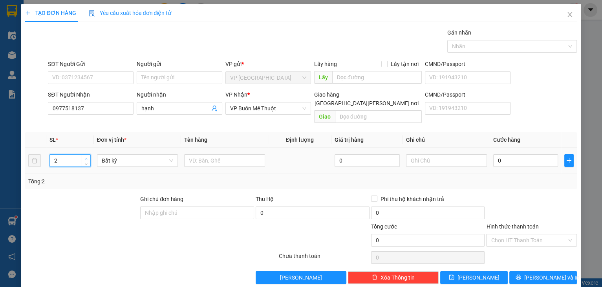
click at [86, 158] on icon "up" at bounding box center [86, 159] width 2 height 2
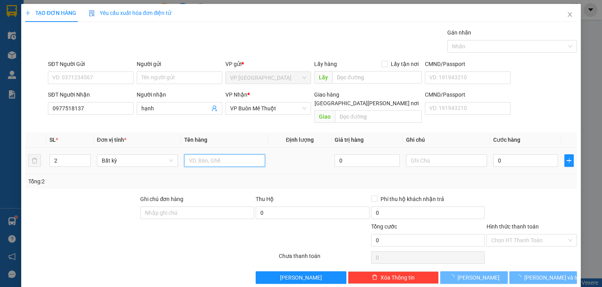
click at [204, 154] on input "text" at bounding box center [224, 160] width 81 height 13
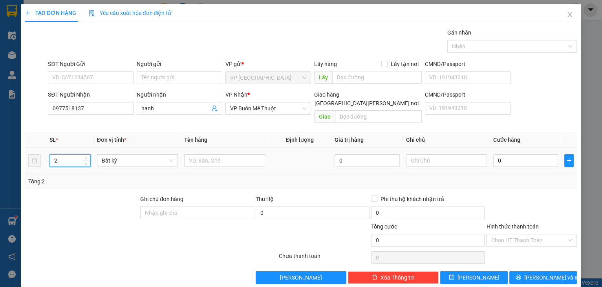
drag, startPoint x: 68, startPoint y: 155, endPoint x: 51, endPoint y: 153, distance: 17.7
click at [51, 155] on input "2" at bounding box center [70, 161] width 40 height 12
click at [198, 154] on input "text" at bounding box center [224, 160] width 81 height 13
click at [525, 154] on input "0" at bounding box center [525, 160] width 65 height 13
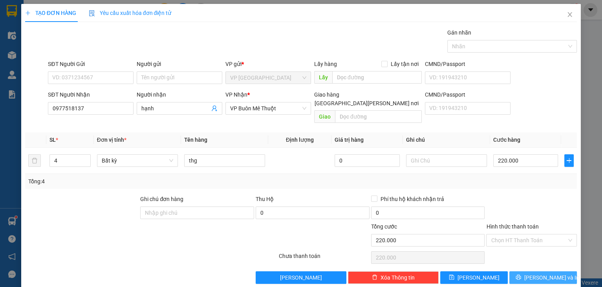
click at [551, 273] on span "Lưu và In" at bounding box center [551, 277] width 55 height 9
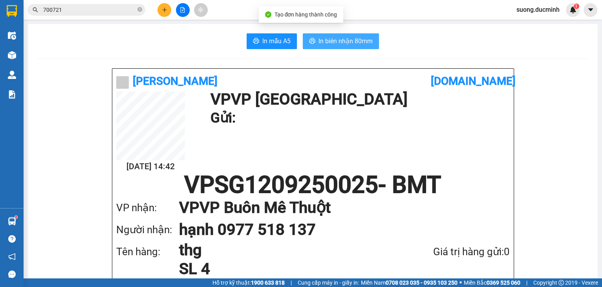
click at [352, 44] on span "In biên nhận 80mm" at bounding box center [346, 41] width 54 height 10
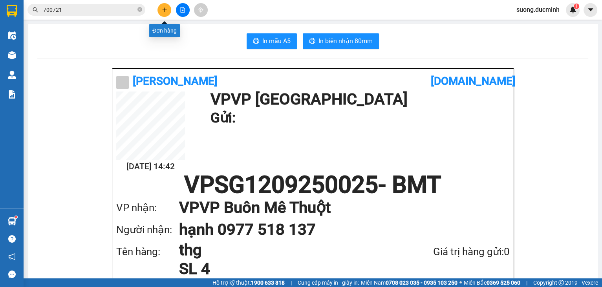
click at [162, 13] on button at bounding box center [165, 10] width 14 height 14
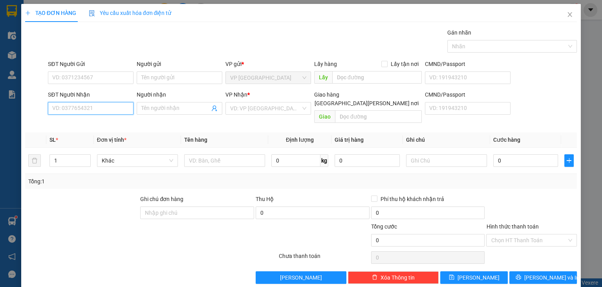
drag, startPoint x: 75, startPoint y: 106, endPoint x: 63, endPoint y: 108, distance: 12.7
click at [75, 106] on input "SĐT Người Nhận" at bounding box center [91, 108] width 86 height 13
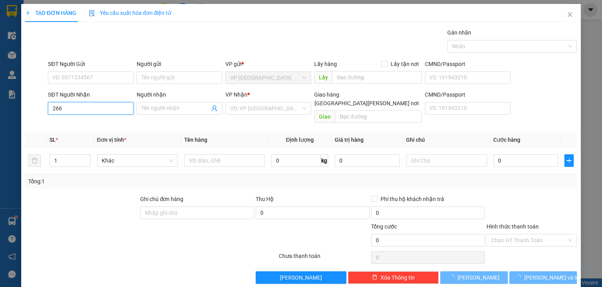
click at [75, 110] on input "266" at bounding box center [91, 108] width 86 height 13
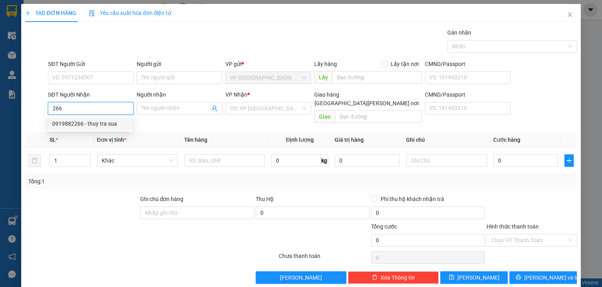
click at [81, 128] on div "0919882266 - thuy tra sua" at bounding box center [89, 123] width 75 height 9
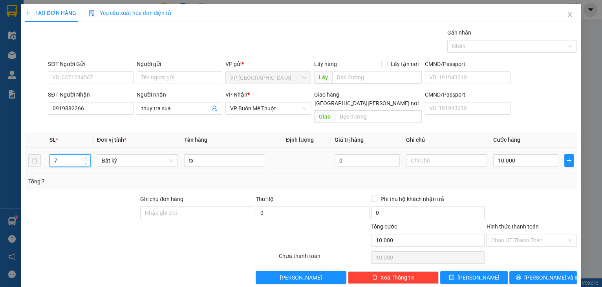
drag, startPoint x: 61, startPoint y: 151, endPoint x: 48, endPoint y: 156, distance: 14.5
click at [48, 156] on td "7" at bounding box center [70, 161] width 48 height 26
click at [478, 271] on button "Lưu" at bounding box center [474, 277] width 68 height 13
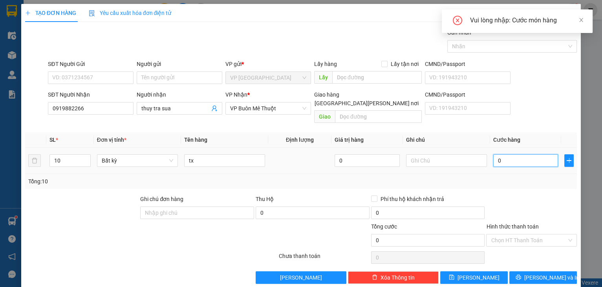
click at [500, 154] on input "0" at bounding box center [525, 160] width 65 height 13
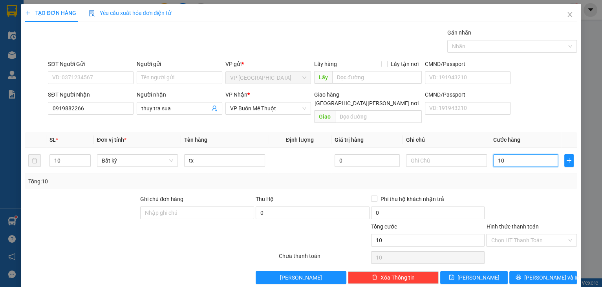
scroll to position [3, 0]
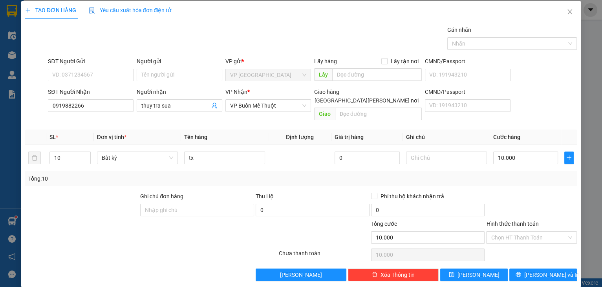
click at [506, 200] on div at bounding box center [531, 205] width 92 height 27
click at [474, 270] on button "Lưu" at bounding box center [474, 275] width 68 height 13
click at [185, 108] on input "Người nhận" at bounding box center [175, 105] width 68 height 9
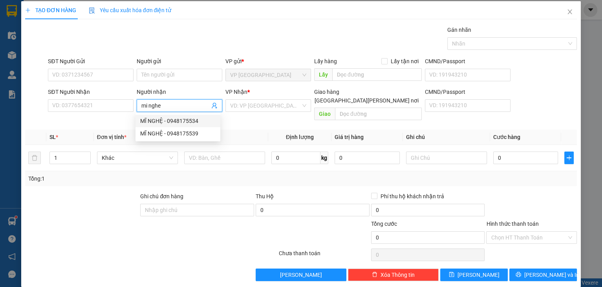
click at [189, 123] on div "MĨ NGHỆ - 0948175534" at bounding box center [177, 121] width 75 height 9
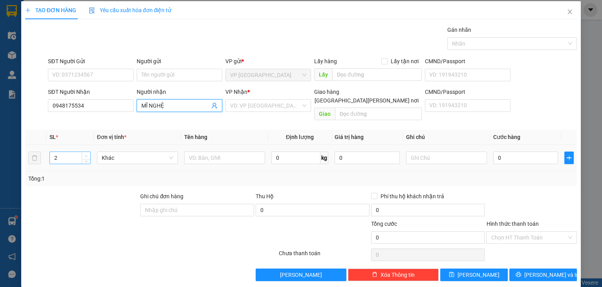
click at [84, 154] on span "up" at bounding box center [86, 156] width 5 height 5
click at [249, 152] on input "text" at bounding box center [224, 158] width 81 height 13
click at [514, 152] on input "0" at bounding box center [525, 158] width 65 height 13
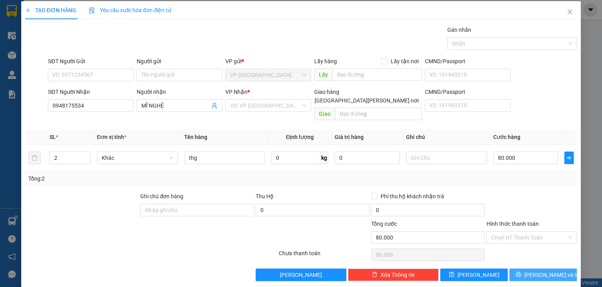
click at [532, 269] on button "Lưu và In" at bounding box center [543, 275] width 68 height 13
click at [291, 104] on input "search" at bounding box center [265, 106] width 71 height 12
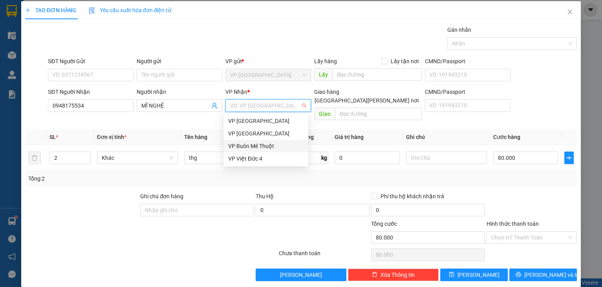
click at [274, 144] on div "VP Buôn Mê Thuột" at bounding box center [265, 146] width 75 height 9
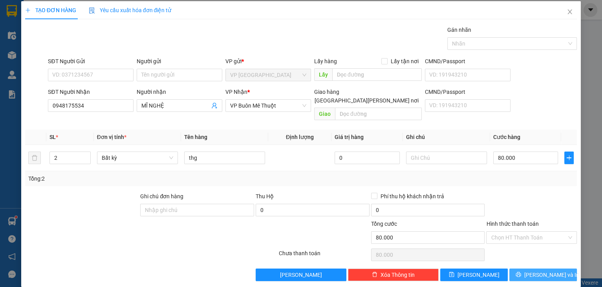
click at [536, 271] on span "Lưu và In" at bounding box center [551, 275] width 55 height 9
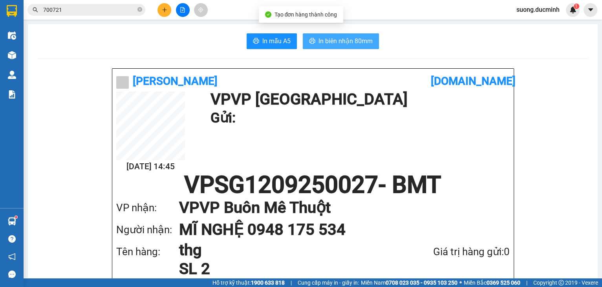
click at [349, 44] on span "In biên nhận 80mm" at bounding box center [346, 41] width 54 height 10
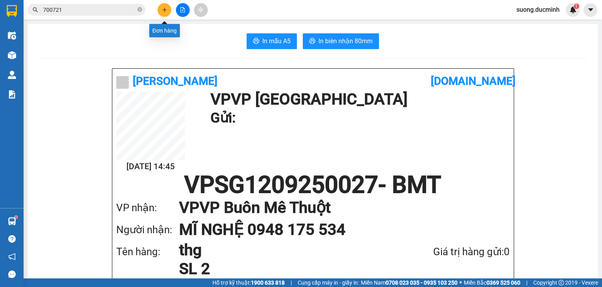
click at [165, 8] on icon "plus" at bounding box center [164, 9] width 0 height 4
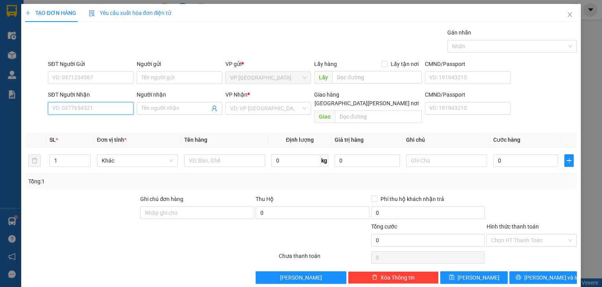
click at [101, 108] on input "SĐT Người Nhận" at bounding box center [91, 108] width 86 height 13
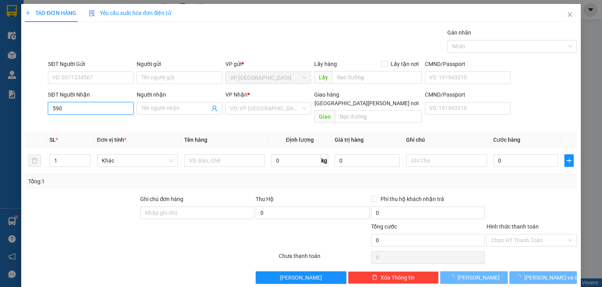
click at [97, 112] on input "590" at bounding box center [91, 108] width 86 height 13
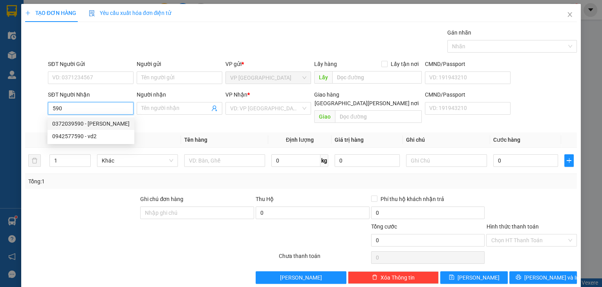
click at [88, 121] on div "0372039590 - xuân manh" at bounding box center [90, 123] width 77 height 9
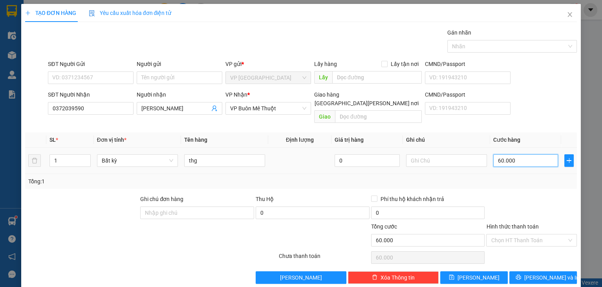
click at [539, 156] on input "60.000" at bounding box center [525, 160] width 65 height 13
click at [512, 198] on div at bounding box center [531, 208] width 92 height 27
click at [513, 234] on input "Hình thức thanh toán" at bounding box center [529, 240] width 76 height 12
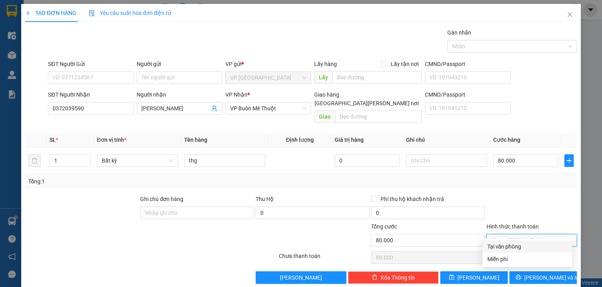
click at [509, 242] on div "Tại văn phòng" at bounding box center [527, 246] width 90 height 13
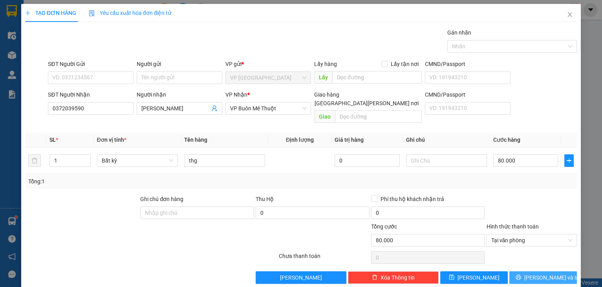
click at [530, 271] on button "Lưu và In" at bounding box center [543, 277] width 68 height 13
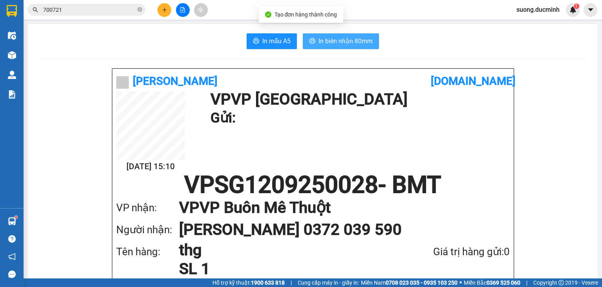
click at [322, 42] on span "In biên nhận 80mm" at bounding box center [346, 41] width 54 height 10
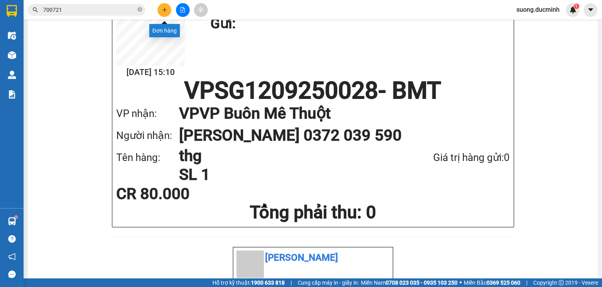
click at [161, 10] on button at bounding box center [165, 10] width 14 height 14
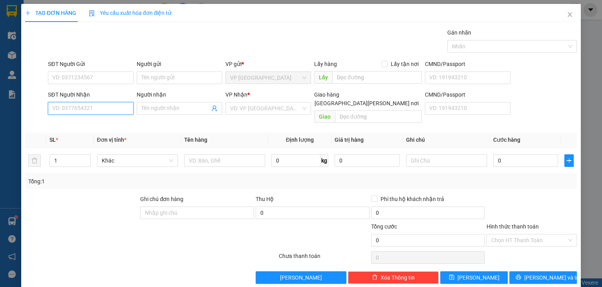
click at [90, 106] on input "SĐT Người Nhận" at bounding box center [91, 108] width 86 height 13
click at [82, 125] on div "0913481768 - phuong nam" at bounding box center [90, 123] width 77 height 9
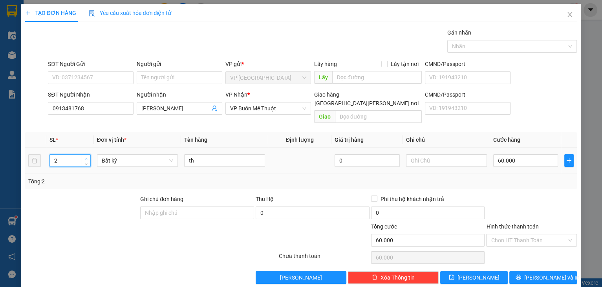
click at [85, 158] on icon "up" at bounding box center [86, 159] width 3 height 3
click at [85, 162] on icon "down" at bounding box center [86, 163] width 3 height 3
click at [535, 234] on input "Hình thức thanh toán" at bounding box center [529, 240] width 76 height 12
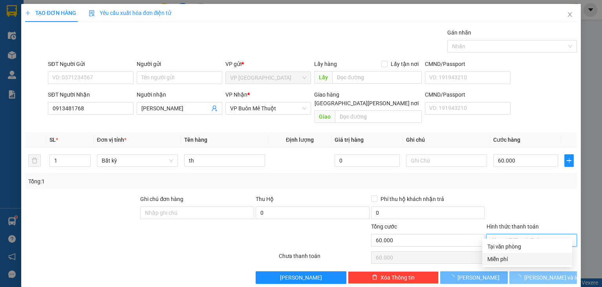
click at [523, 246] on div "Tại văn phòng" at bounding box center [527, 246] width 81 height 9
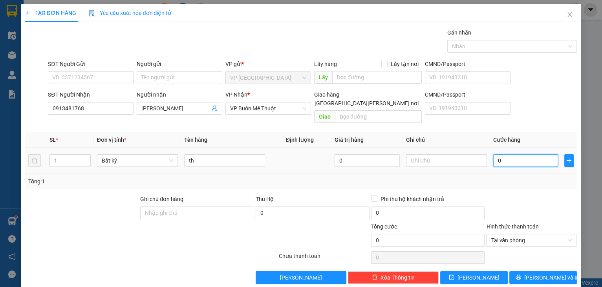
click at [514, 154] on input "0" at bounding box center [525, 160] width 65 height 13
click at [513, 195] on div at bounding box center [531, 208] width 92 height 27
click at [557, 276] on div "TẠO ĐƠN HÀNG Yêu cầu xuất hóa đơn điện tử Transit Pickup Surcharge Ids Transit …" at bounding box center [301, 147] width 560 height 286
click at [555, 273] on button "Lưu và In" at bounding box center [543, 277] width 68 height 13
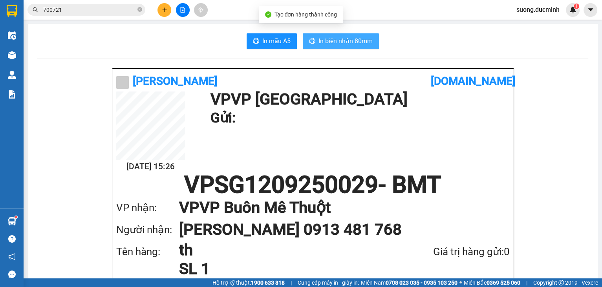
click at [339, 40] on span "In biên nhận 80mm" at bounding box center [346, 41] width 54 height 10
click at [164, 13] on button at bounding box center [165, 10] width 14 height 14
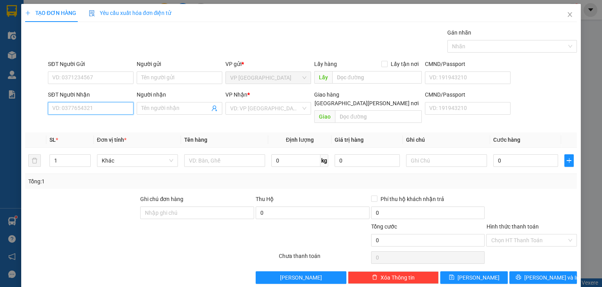
click at [100, 104] on input "SĐT Người Nhận" at bounding box center [91, 108] width 86 height 13
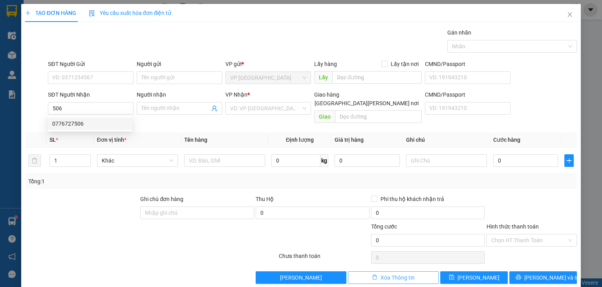
click at [385, 273] on span "Xóa Thông tin" at bounding box center [398, 277] width 34 height 9
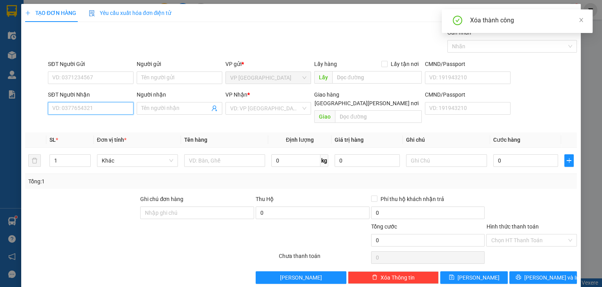
click at [75, 108] on input "SĐT Người Nhận" at bounding box center [91, 108] width 86 height 13
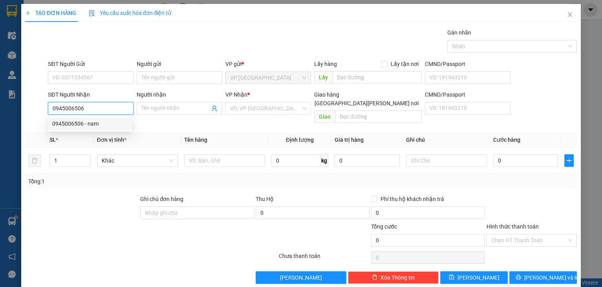
click at [76, 125] on div "0945006506 - nam" at bounding box center [89, 123] width 75 height 9
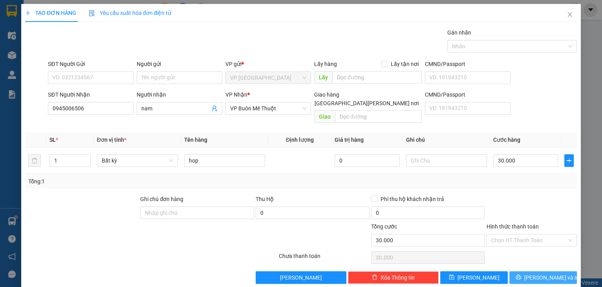
click at [521, 275] on icon "printer" at bounding box center [518, 277] width 5 height 5
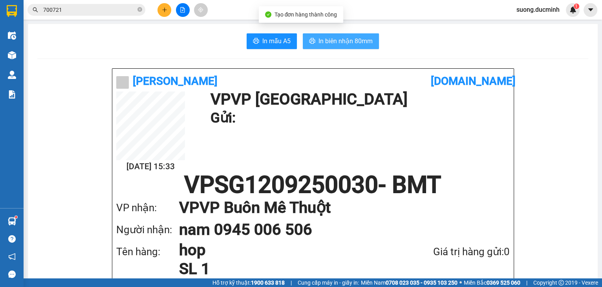
click at [346, 41] on span "In biên nhận 80mm" at bounding box center [346, 41] width 54 height 10
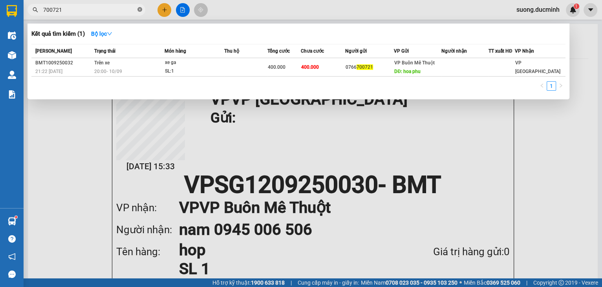
click at [140, 11] on icon "close-circle" at bounding box center [139, 9] width 5 height 5
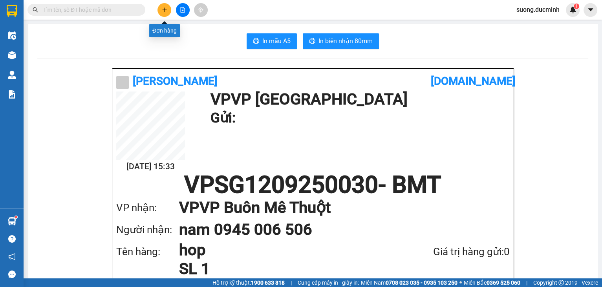
click at [163, 12] on icon "plus" at bounding box center [164, 9] width 5 height 5
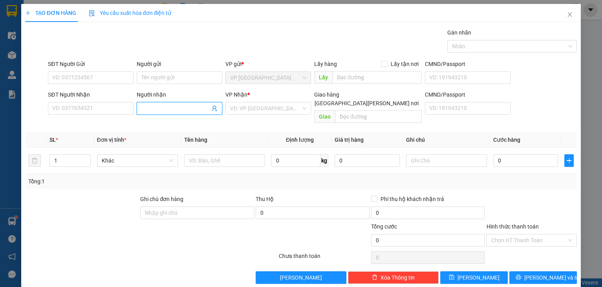
click at [167, 112] on input "Người nhận" at bounding box center [175, 108] width 68 height 9
click at [167, 111] on input "Người nhận" at bounding box center [175, 108] width 68 height 9
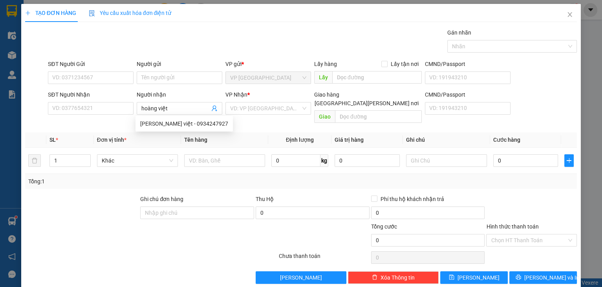
click at [207, 195] on div "Ghi chú đơn hàng" at bounding box center [197, 201] width 114 height 12
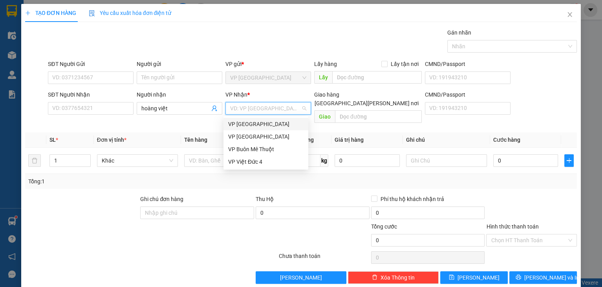
click at [247, 109] on input "search" at bounding box center [265, 109] width 71 height 12
click at [248, 148] on div "VP Buôn Mê Thuột" at bounding box center [265, 149] width 75 height 9
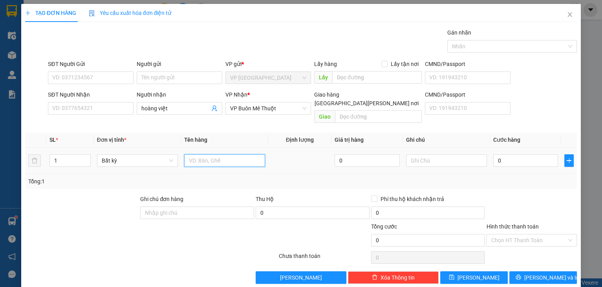
click at [190, 158] on input "text" at bounding box center [224, 160] width 81 height 13
click at [503, 155] on input "0" at bounding box center [525, 160] width 65 height 13
click at [537, 207] on div at bounding box center [531, 208] width 92 height 27
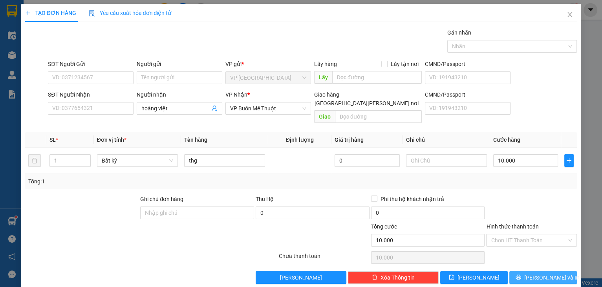
click at [542, 273] on span "Lưu và In" at bounding box center [551, 277] width 55 height 9
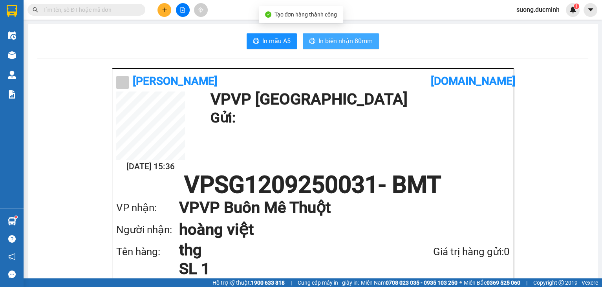
click at [328, 35] on button "In biên nhận 80mm" at bounding box center [341, 41] width 76 height 16
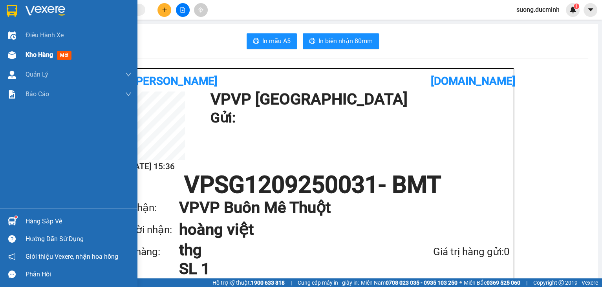
click at [33, 58] on span "Kho hàng" at bounding box center [39, 54] width 27 height 7
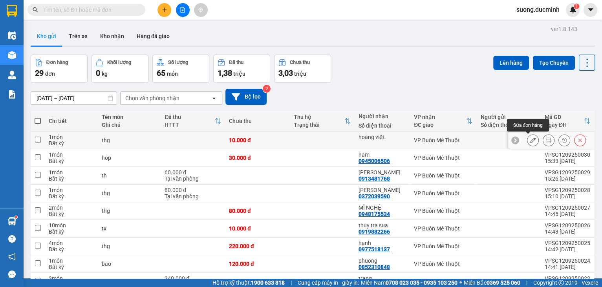
click at [528, 143] on button at bounding box center [533, 141] width 11 height 14
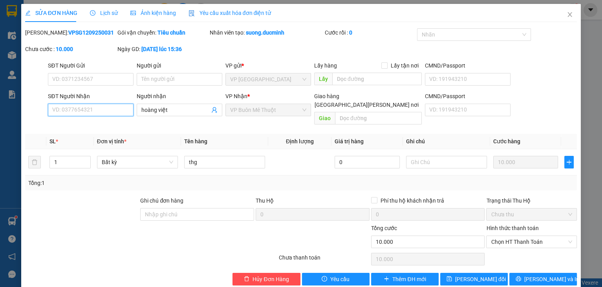
click at [85, 110] on input "SĐT Người Nhận" at bounding box center [91, 110] width 86 height 13
drag, startPoint x: 90, startPoint y: 112, endPoint x: 0, endPoint y: 81, distance: 94.8
click at [0, 81] on div "SỬA ĐƠN HÀNG Lịch sử Ảnh kiện hàng Yêu cầu xuất hóa đơn điện tử Total Paid Fee …" at bounding box center [301, 143] width 602 height 287
drag, startPoint x: 88, startPoint y: 113, endPoint x: 563, endPoint y: 13, distance: 485.3
click at [567, 13] on icon "close" at bounding box center [570, 14] width 6 height 6
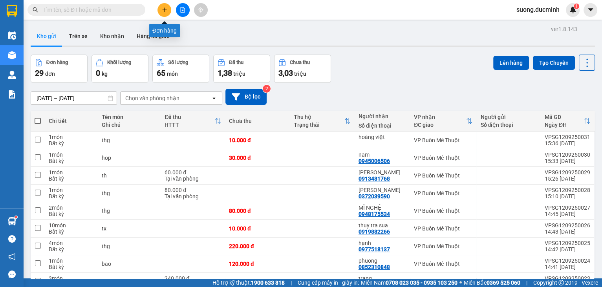
click at [167, 11] on button at bounding box center [165, 10] width 14 height 14
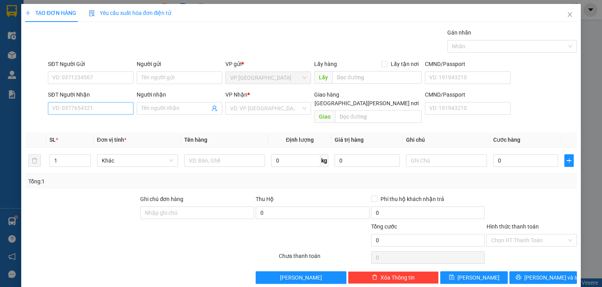
drag, startPoint x: 90, startPoint y: 111, endPoint x: 64, endPoint y: 105, distance: 26.2
click at [65, 104] on div "SĐT Người Nhận VD: 0377654321" at bounding box center [91, 103] width 86 height 27
click at [63, 110] on input "SĐT Người Nhận" at bounding box center [91, 108] width 86 height 13
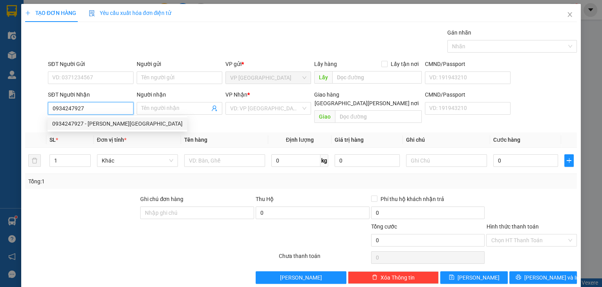
click at [71, 122] on div "0934247927 - trường hoàng việt" at bounding box center [117, 123] width 130 height 9
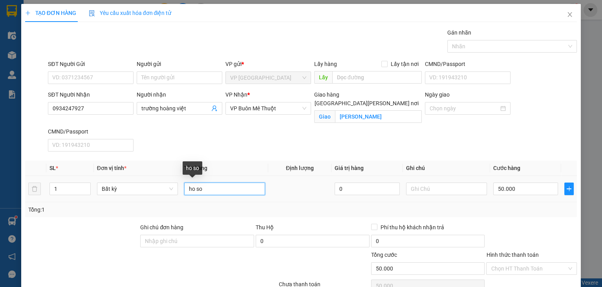
drag, startPoint x: 220, startPoint y: 190, endPoint x: 184, endPoint y: 191, distance: 36.5
click at [184, 191] on input "ho so" at bounding box center [224, 189] width 81 height 13
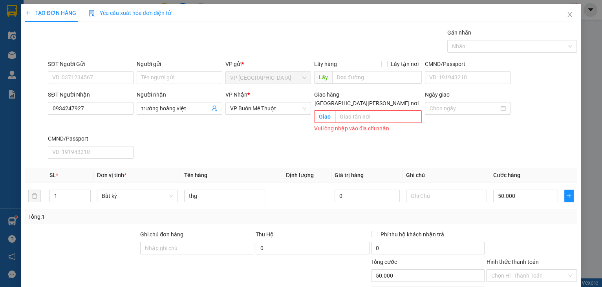
click at [477, 152] on div "SĐT Người Nhận 0934247927 Người nhận trường hoàng việt VP Nhận * VP Buôn Mê Thu…" at bounding box center [312, 125] width 532 height 71
click at [521, 190] on input "50.000" at bounding box center [525, 196] width 65 height 13
click at [534, 143] on div "SĐT Người Nhận 0934247927 Người nhận trường hoàng việt VP Nhận * VP Buôn Mê Thu…" at bounding box center [312, 125] width 532 height 71
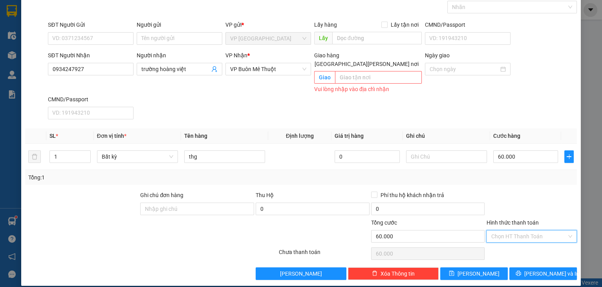
click at [514, 231] on input "Hình thức thanh toán" at bounding box center [529, 237] width 76 height 12
click at [512, 247] on div "Tại văn phòng" at bounding box center [527, 244] width 81 height 9
click at [542, 269] on span "Lưu và In" at bounding box center [551, 273] width 55 height 9
click at [530, 267] on button "Lưu và In" at bounding box center [543, 273] width 68 height 13
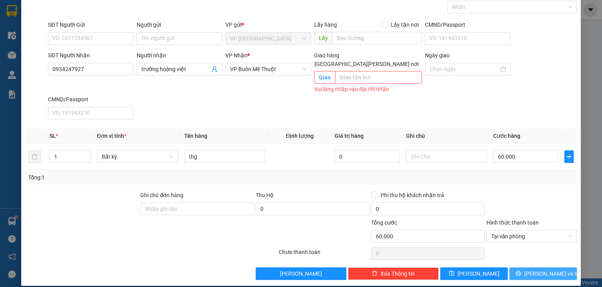
click at [530, 267] on button "Lưu và In" at bounding box center [543, 273] width 68 height 13
click at [529, 267] on button "Lưu và In" at bounding box center [543, 273] width 68 height 13
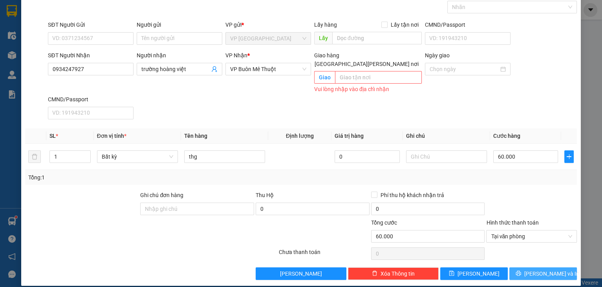
click at [529, 267] on button "Lưu và In" at bounding box center [543, 273] width 68 height 13
click at [540, 269] on span "Lưu và In" at bounding box center [551, 273] width 55 height 9
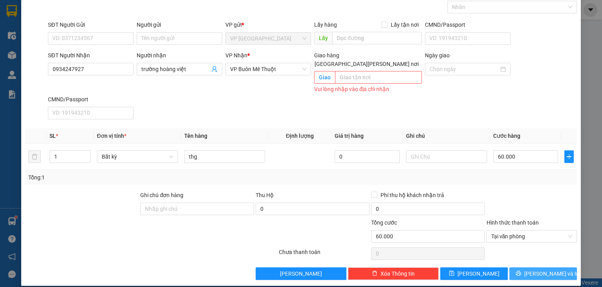
click at [540, 269] on span "Lưu và In" at bounding box center [551, 273] width 55 height 9
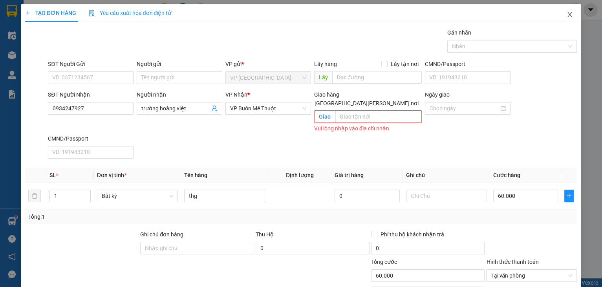
click at [567, 15] on icon "close" at bounding box center [570, 14] width 6 height 6
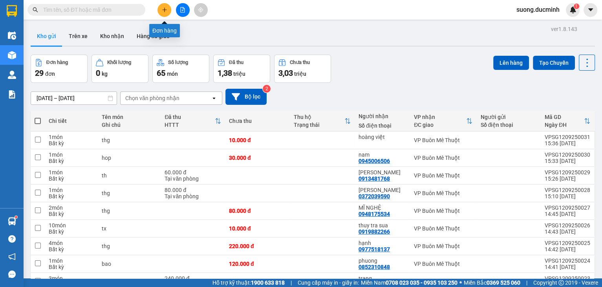
click at [163, 11] on icon "plus" at bounding box center [164, 9] width 5 height 5
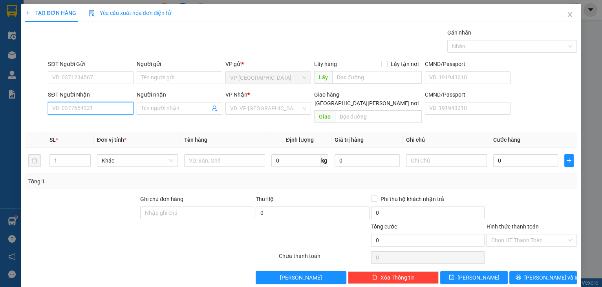
click at [72, 112] on input "SĐT Người Nhận" at bounding box center [91, 108] width 86 height 13
click at [87, 109] on input "0934" at bounding box center [91, 108] width 86 height 13
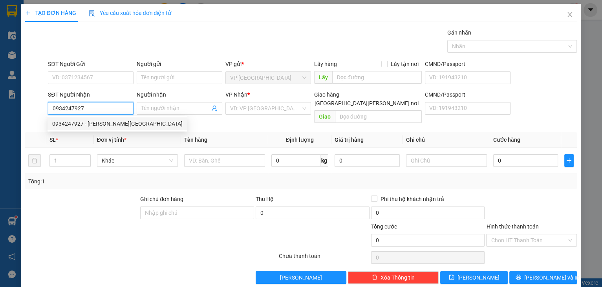
click at [77, 121] on div "0934247927 - trường hoàng việt" at bounding box center [117, 123] width 130 height 9
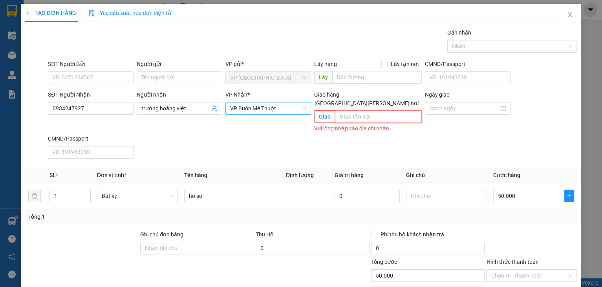
click at [278, 109] on span "VP Buôn Mê Thuột" at bounding box center [268, 109] width 76 height 12
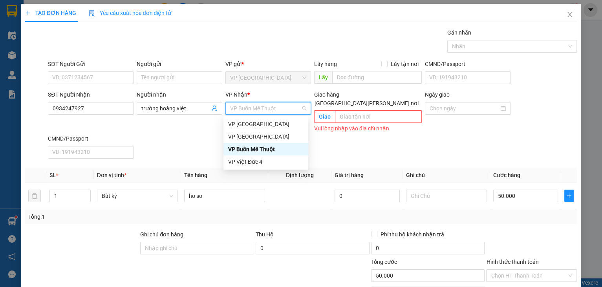
click at [254, 145] on div "VP Buôn Mê Thuột" at bounding box center [265, 149] width 75 height 9
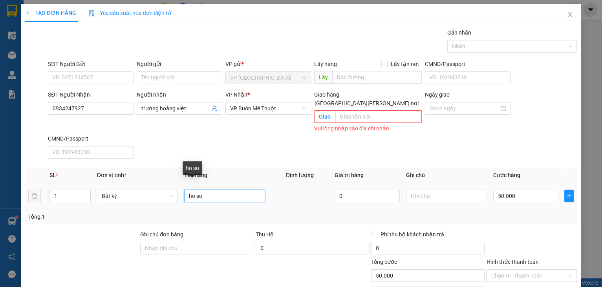
drag, startPoint x: 207, startPoint y: 186, endPoint x: 182, endPoint y: 185, distance: 24.8
click at [182, 185] on td "ho so" at bounding box center [224, 196] width 87 height 26
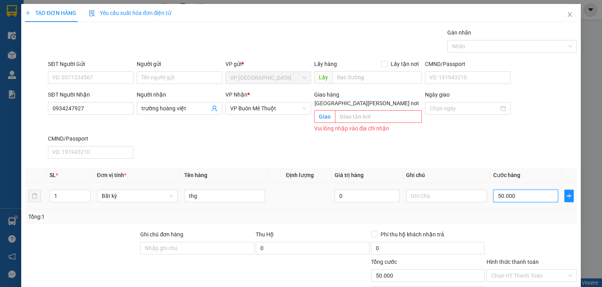
click at [525, 190] on input "50.000" at bounding box center [525, 196] width 65 height 13
click at [509, 216] on div "Transit Pickup Surcharge Ids Transit Deliver Surcharge Ids Transit Deliver Surc…" at bounding box center [301, 173] width 552 height 291
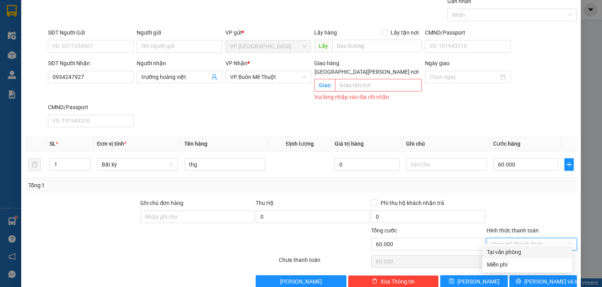
click at [517, 238] on input "Hình thức thanh toán" at bounding box center [529, 244] width 76 height 12
click at [512, 250] on div "Tại văn phòng" at bounding box center [527, 252] width 81 height 9
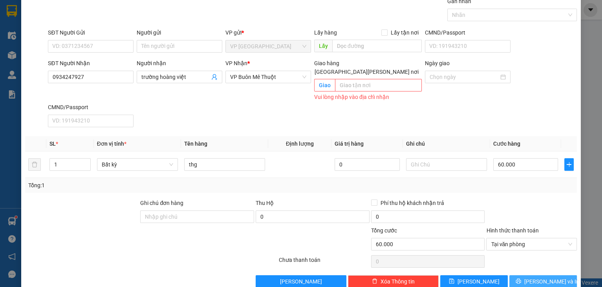
click at [527, 279] on button "Lưu và In" at bounding box center [543, 281] width 68 height 13
click at [521, 278] on icon "printer" at bounding box center [518, 280] width 5 height 5
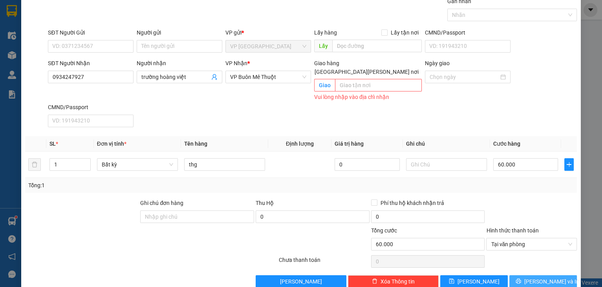
click at [521, 278] on icon "printer" at bounding box center [518, 280] width 5 height 5
drag, startPoint x: 524, startPoint y: 275, endPoint x: 515, endPoint y: 266, distance: 12.2
click at [521, 278] on icon "printer" at bounding box center [518, 280] width 5 height 5
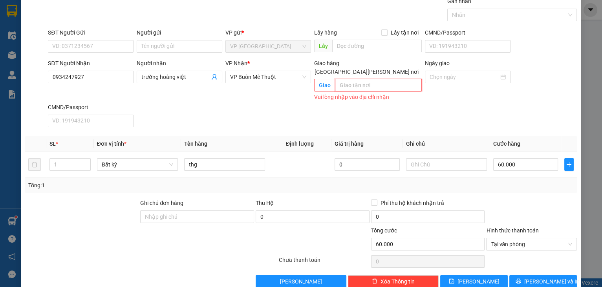
click at [381, 80] on input "text" at bounding box center [378, 85] width 87 height 13
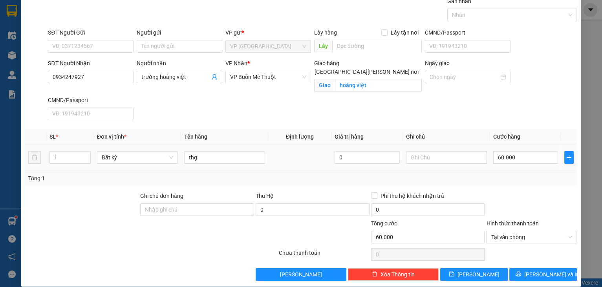
click at [529, 168] on td "60.000" at bounding box center [525, 158] width 71 height 26
click at [527, 158] on input "60.000" at bounding box center [525, 157] width 65 height 13
click at [511, 186] on div "Transit Pickup Surcharge Ids Transit Deliver Surcharge Ids Transit Deliver Surc…" at bounding box center [301, 139] width 552 height 284
click at [514, 275] on button "Lưu và In" at bounding box center [543, 274] width 68 height 13
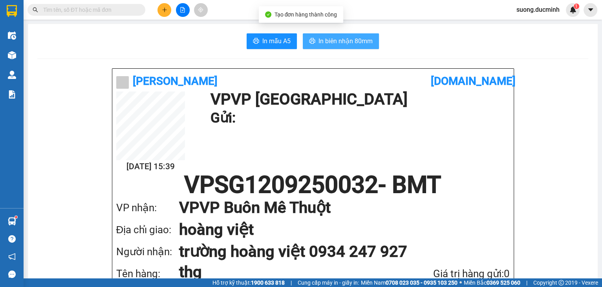
click at [319, 38] on span "In biên nhận 80mm" at bounding box center [346, 41] width 54 height 10
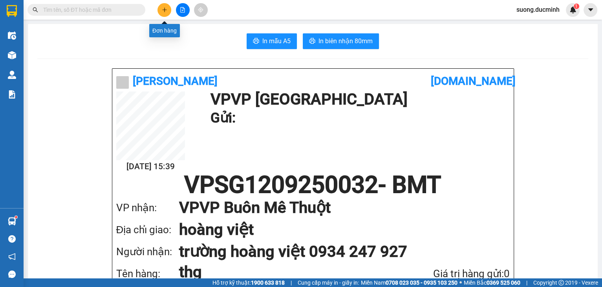
click at [162, 11] on icon "plus" at bounding box center [164, 9] width 5 height 5
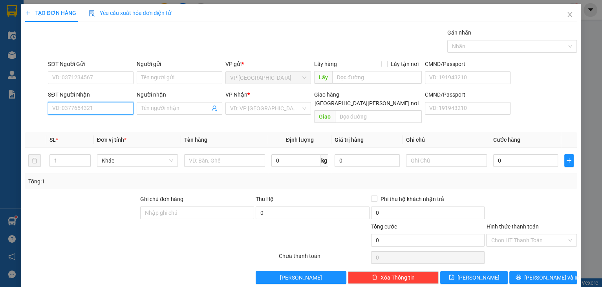
click at [114, 107] on input "SĐT Người Nhận" at bounding box center [91, 108] width 86 height 13
click at [104, 109] on input "9300" at bounding box center [91, 108] width 86 height 13
drag, startPoint x: 91, startPoint y: 124, endPoint x: 134, endPoint y: 139, distance: 45.7
click at [91, 123] on div "0906539300 - NỮ" at bounding box center [89, 123] width 75 height 9
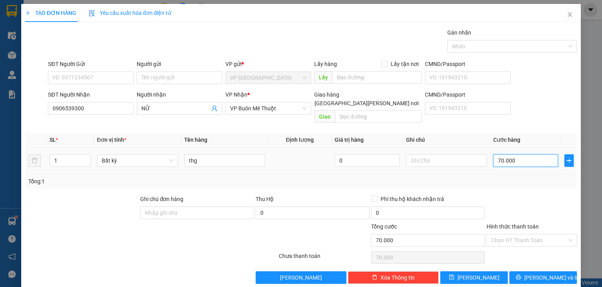
click at [529, 154] on input "70.000" at bounding box center [525, 160] width 65 height 13
drag, startPoint x: 513, startPoint y: 189, endPoint x: 522, endPoint y: 242, distance: 53.9
click at [513, 195] on div at bounding box center [531, 208] width 92 height 27
click at [517, 234] on input "Hình thức thanh toán" at bounding box center [529, 240] width 76 height 12
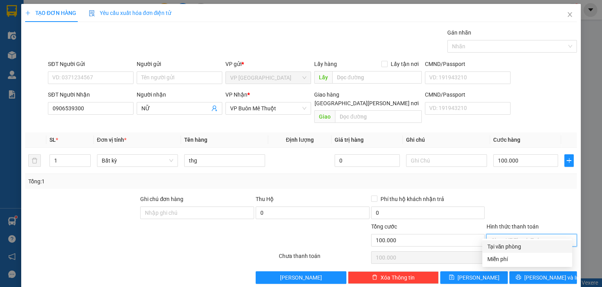
click at [516, 244] on div "Tại văn phòng" at bounding box center [527, 246] width 81 height 9
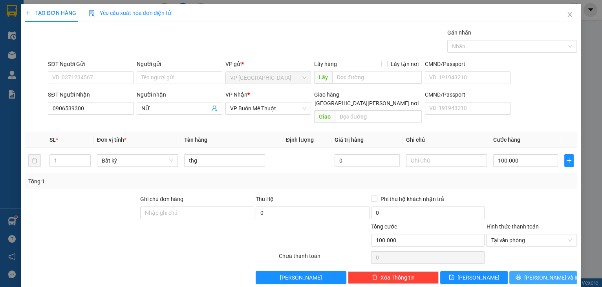
click at [529, 271] on button "Lưu và In" at bounding box center [543, 277] width 68 height 13
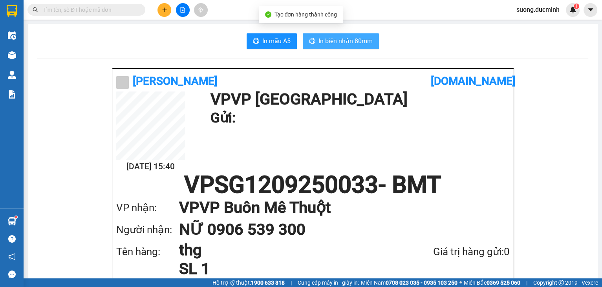
click at [319, 42] on span "In biên nhận 80mm" at bounding box center [346, 41] width 54 height 10
click at [113, 6] on input "text" at bounding box center [89, 9] width 93 height 9
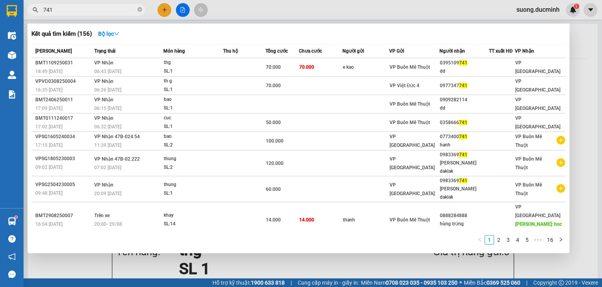
click at [139, 5] on span at bounding box center [139, 9] width 5 height 9
click at [139, 11] on icon "close-circle" at bounding box center [139, 9] width 5 height 5
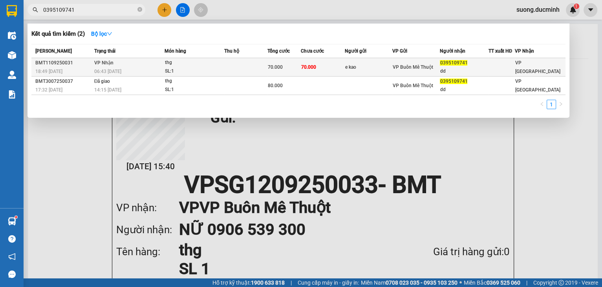
click at [355, 71] on td "e kao" at bounding box center [369, 67] width 48 height 18
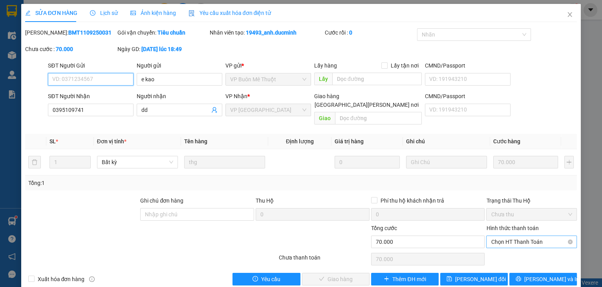
click at [535, 237] on span "Chọn HT Thanh Toán" at bounding box center [531, 242] width 81 height 12
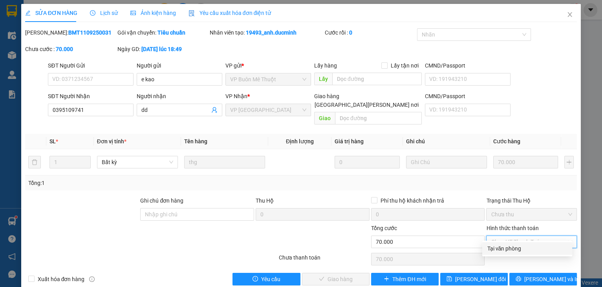
click at [528, 251] on div "Tại văn phòng" at bounding box center [527, 248] width 81 height 9
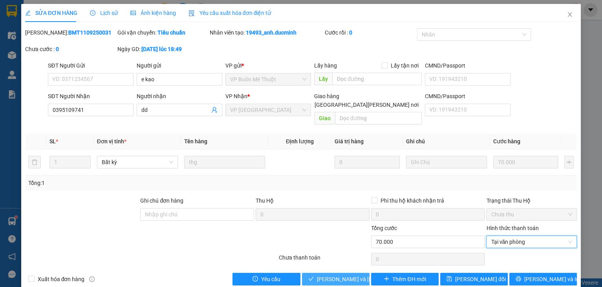
click at [317, 275] on span "Lưu và Giao hàng" at bounding box center [370, 279] width 106 height 9
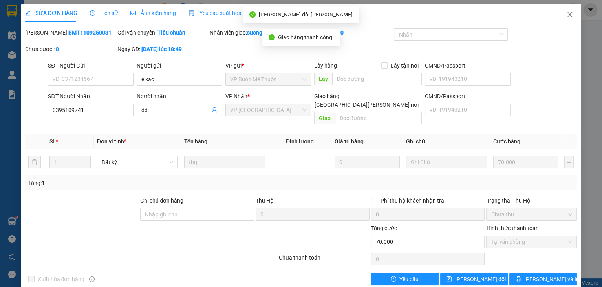
click at [567, 14] on icon "close" at bounding box center [570, 14] width 6 height 6
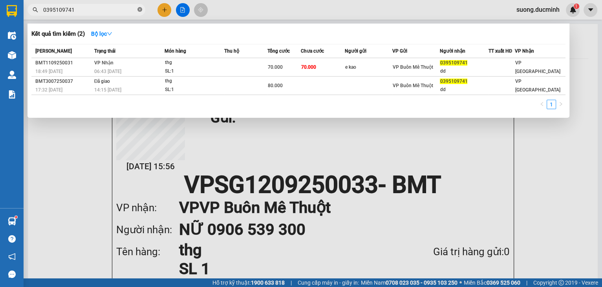
click at [138, 9] on icon "close-circle" at bounding box center [139, 9] width 5 height 5
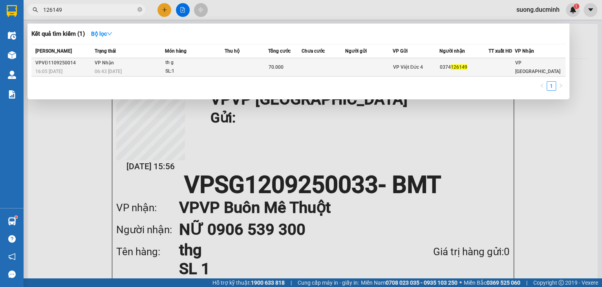
click at [360, 75] on td at bounding box center [369, 67] width 48 height 18
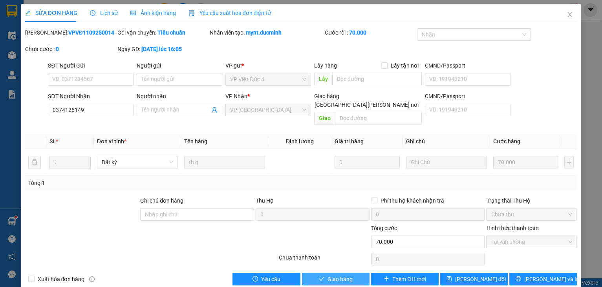
click at [308, 273] on button "Giao hàng" at bounding box center [336, 279] width 68 height 13
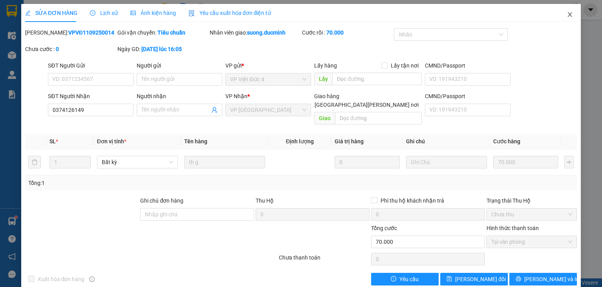
click at [567, 15] on icon "close" at bounding box center [570, 14] width 6 height 6
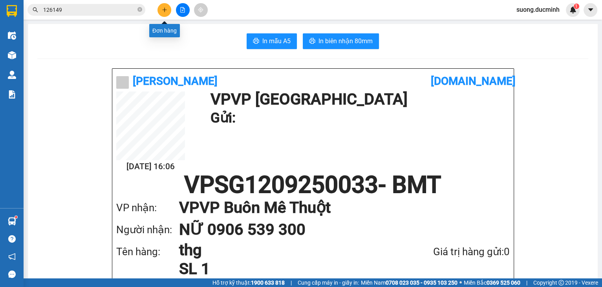
click at [162, 8] on icon "plus" at bounding box center [164, 9] width 5 height 5
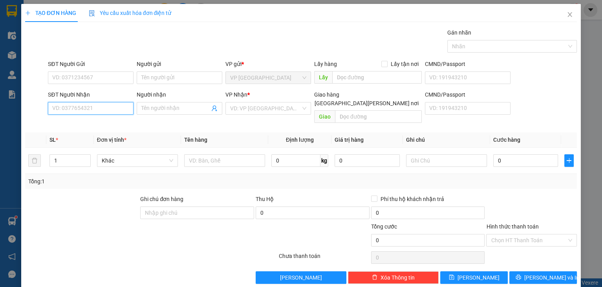
click at [57, 105] on input "SĐT Người Nhận" at bounding box center [91, 108] width 86 height 13
click at [96, 122] on div "0376770424 - lữ nhung" at bounding box center [90, 123] width 77 height 9
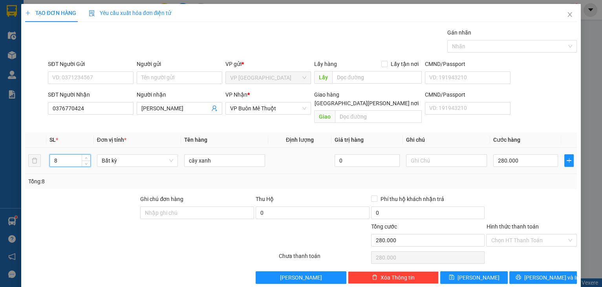
drag, startPoint x: 74, startPoint y: 151, endPoint x: 49, endPoint y: 152, distance: 25.2
click at [49, 154] on div "8" at bounding box center [69, 160] width 41 height 13
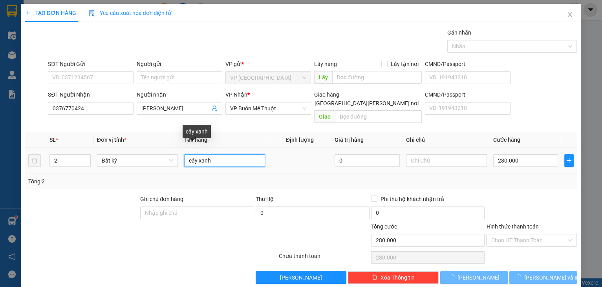
drag, startPoint x: 212, startPoint y: 156, endPoint x: 183, endPoint y: 154, distance: 29.1
click at [184, 154] on input "cây xanh" at bounding box center [224, 160] width 81 height 13
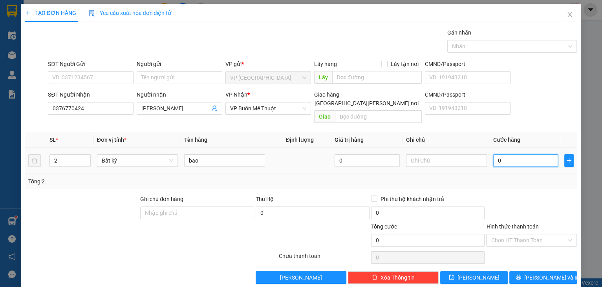
click at [522, 154] on input "0" at bounding box center [525, 160] width 65 height 13
drag, startPoint x: 509, startPoint y: 183, endPoint x: 498, endPoint y: 217, distance: 35.5
click at [499, 211] on div "Transit Pickup Surcharge Ids Transit Deliver Surcharge Ids Transit Deliver Surc…" at bounding box center [301, 156] width 552 height 256
click at [521, 271] on button "Lưu và In" at bounding box center [543, 277] width 68 height 13
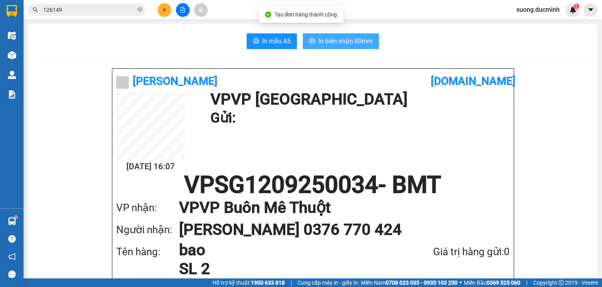
click at [343, 38] on span "In biên nhận 80mm" at bounding box center [346, 41] width 54 height 10
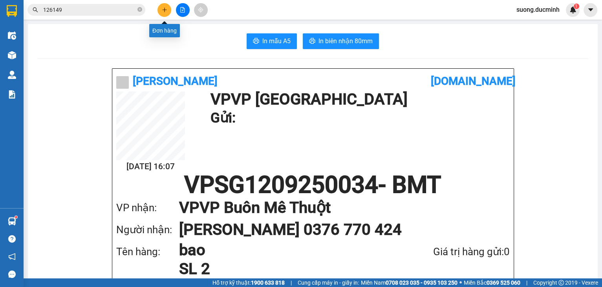
click at [165, 11] on icon "plus" at bounding box center [164, 9] width 0 height 4
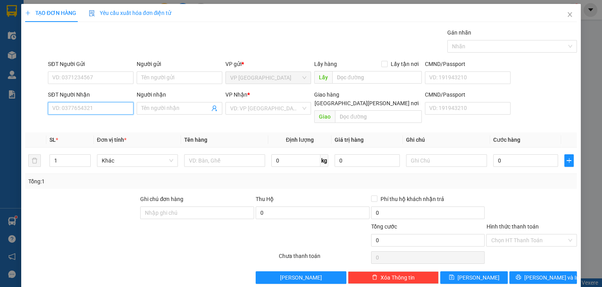
click at [93, 112] on input "SĐT Người Nhận" at bounding box center [91, 108] width 86 height 13
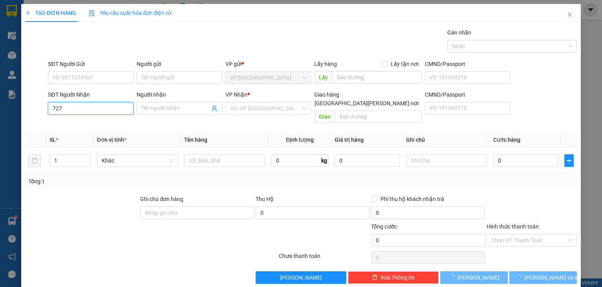
click at [90, 111] on input "727" at bounding box center [91, 108] width 86 height 13
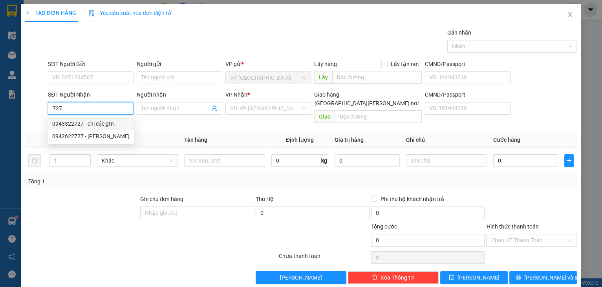
click at [92, 126] on div "0943322727 - chị cúc gtn" at bounding box center [90, 123] width 77 height 9
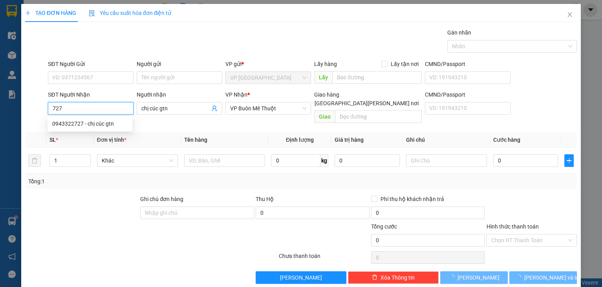
click at [92, 126] on div "0943322727 - chị cúc gtn" at bounding box center [89, 123] width 75 height 9
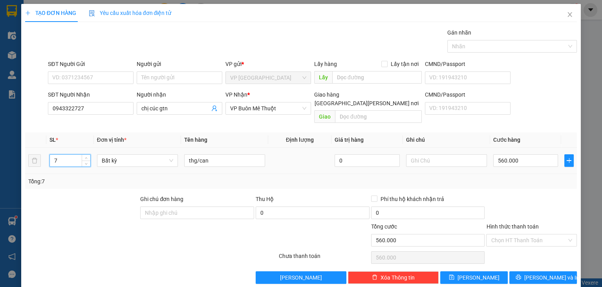
drag, startPoint x: 65, startPoint y: 152, endPoint x: 54, endPoint y: 154, distance: 11.6
click at [54, 155] on input "7" at bounding box center [70, 161] width 40 height 12
click at [524, 156] on input "560.000" at bounding box center [525, 160] width 65 height 13
drag, startPoint x: 62, startPoint y: 154, endPoint x: 23, endPoint y: 156, distance: 39.3
click at [23, 156] on div "TẠO ĐƠN HÀNG Yêu cầu xuất hóa đơn điện tử Transit Pickup Surcharge Ids Transit …" at bounding box center [301, 147] width 560 height 286
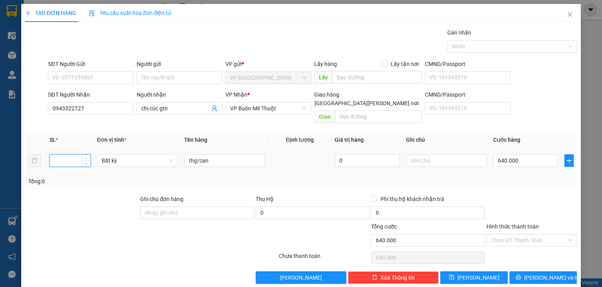
click at [66, 155] on input "number" at bounding box center [70, 161] width 40 height 12
click at [566, 206] on div at bounding box center [531, 208] width 92 height 27
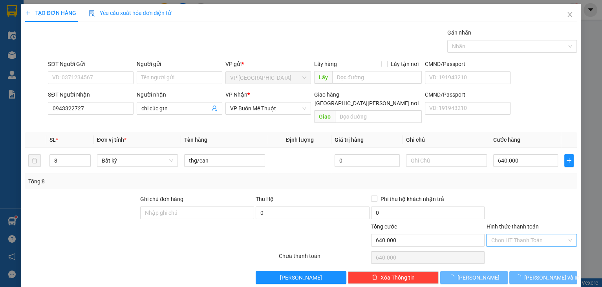
click at [540, 234] on input "Hình thức thanh toán" at bounding box center [529, 240] width 76 height 12
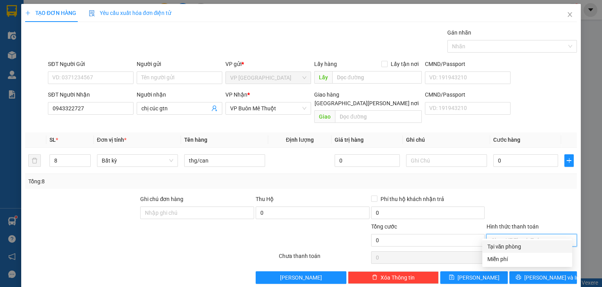
click at [533, 245] on div "Tại văn phòng" at bounding box center [527, 246] width 81 height 9
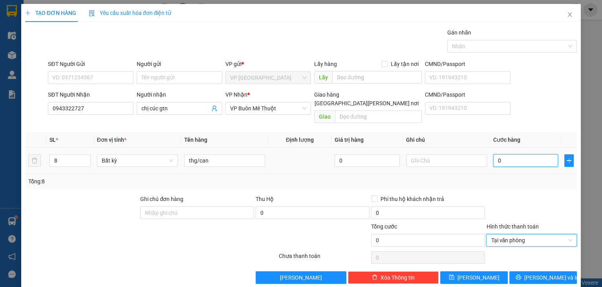
click at [504, 154] on input "0" at bounding box center [525, 160] width 65 height 13
click at [518, 199] on div at bounding box center [531, 208] width 92 height 27
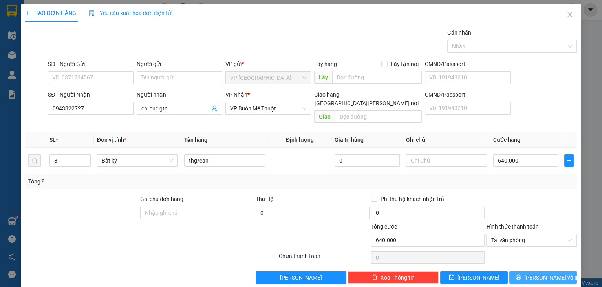
click at [521, 275] on icon "printer" at bounding box center [518, 277] width 5 height 5
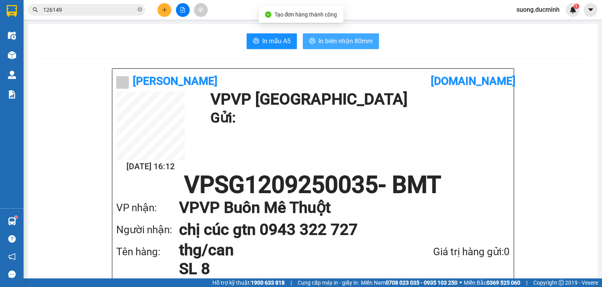
click at [330, 42] on span "In biên nhận 80mm" at bounding box center [346, 41] width 54 height 10
drag, startPoint x: 330, startPoint y: 42, endPoint x: 335, endPoint y: 70, distance: 28.0
click at [330, 42] on span "In biên nhận 80mm" at bounding box center [346, 41] width 54 height 10
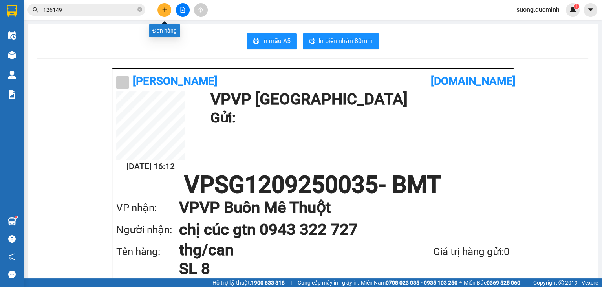
click at [164, 13] on button at bounding box center [165, 10] width 14 height 14
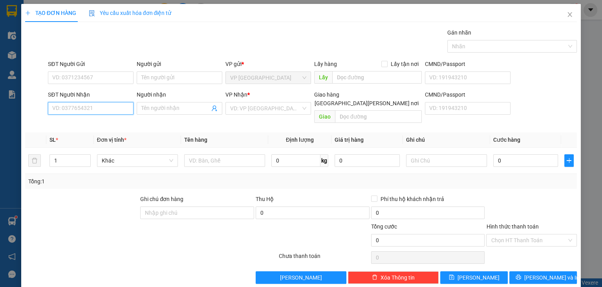
click at [69, 110] on input "SĐT Người Nhận" at bounding box center [91, 108] width 86 height 13
click at [82, 126] on div "0847274202" at bounding box center [89, 123] width 75 height 9
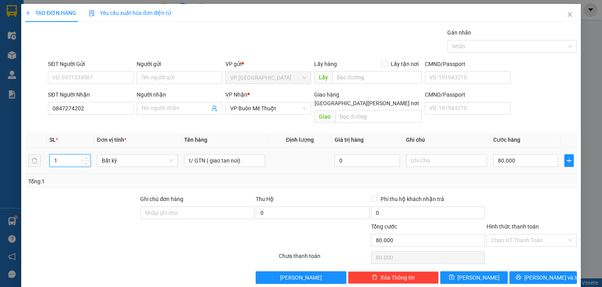
drag, startPoint x: 59, startPoint y: 156, endPoint x: 50, endPoint y: 155, distance: 8.3
click at [50, 155] on input "1" at bounding box center [70, 161] width 40 height 12
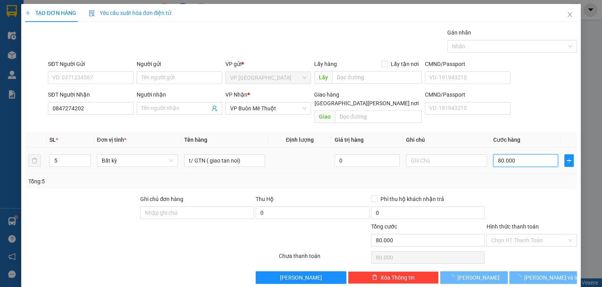
click at [517, 155] on input "80.000" at bounding box center [525, 160] width 65 height 13
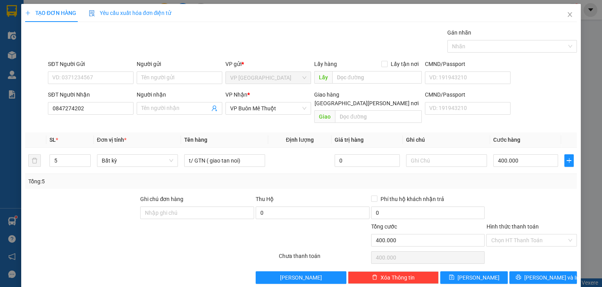
click at [521, 204] on div at bounding box center [531, 208] width 92 height 27
click at [520, 234] on input "Hình thức thanh toán" at bounding box center [529, 240] width 76 height 12
click at [508, 249] on div "Tại văn phòng" at bounding box center [527, 246] width 81 height 9
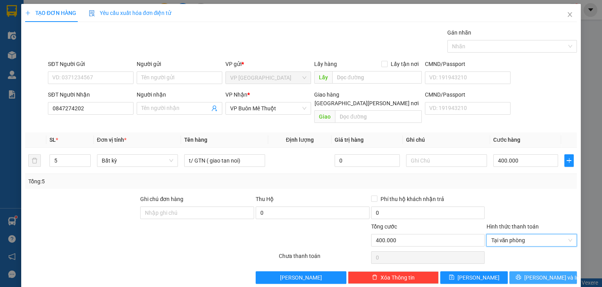
click at [521, 275] on icon "printer" at bounding box center [518, 277] width 5 height 5
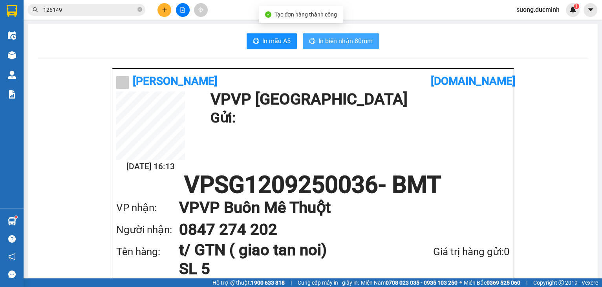
click at [321, 40] on span "In biên nhận 80mm" at bounding box center [346, 41] width 54 height 10
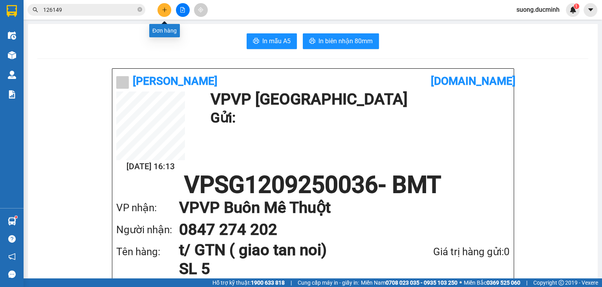
click at [162, 12] on icon "plus" at bounding box center [164, 9] width 5 height 5
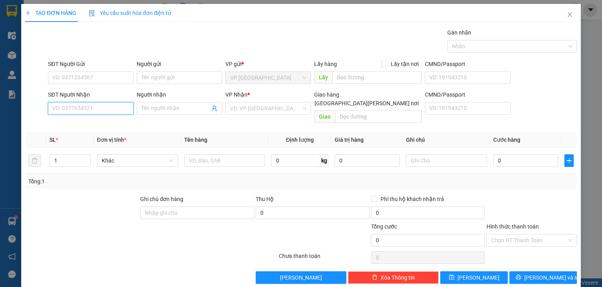
click at [103, 113] on input "SĐT Người Nhận" at bounding box center [91, 108] width 86 height 13
click at [95, 111] on input "SĐT Người Nhận" at bounding box center [91, 108] width 86 height 13
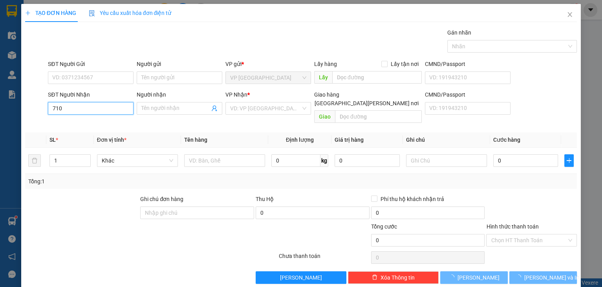
click at [89, 110] on input "710" at bounding box center [91, 108] width 86 height 13
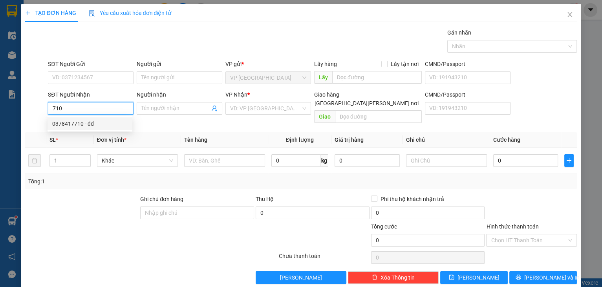
click at [91, 127] on div "0378417710 - dd" at bounding box center [89, 123] width 75 height 9
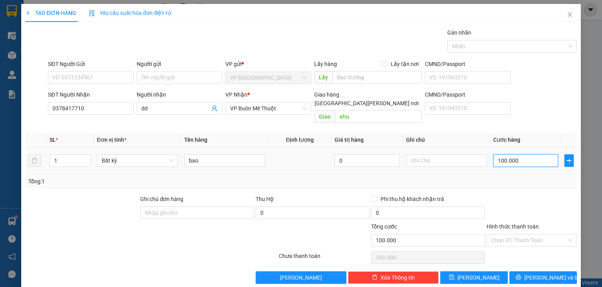
click at [533, 157] on input "100.000" at bounding box center [525, 160] width 65 height 13
click at [520, 211] on div at bounding box center [531, 208] width 92 height 27
click at [532, 271] on button "Lưu và In" at bounding box center [543, 277] width 68 height 13
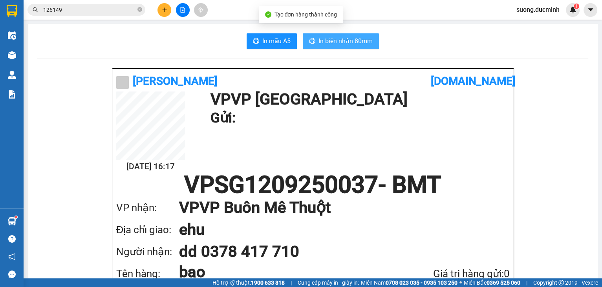
click at [319, 44] on span "In biên nhận 80mm" at bounding box center [346, 41] width 54 height 10
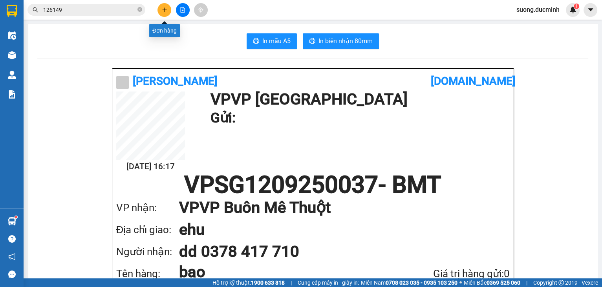
click at [162, 5] on button at bounding box center [165, 10] width 14 height 14
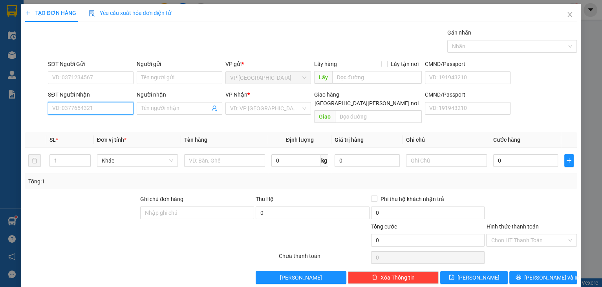
click at [88, 107] on input "SĐT Người Nhận" at bounding box center [91, 108] width 86 height 13
click at [99, 125] on div "0917723676 - hoang anh" at bounding box center [90, 123] width 77 height 9
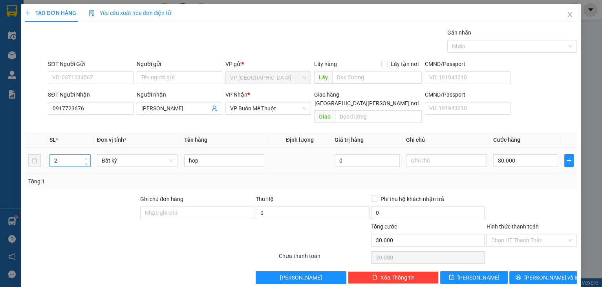
click at [86, 158] on icon "up" at bounding box center [86, 159] width 3 height 3
click at [518, 154] on input "30.000" at bounding box center [525, 160] width 65 height 13
click at [496, 154] on input "0" at bounding box center [525, 160] width 65 height 13
click at [522, 203] on div at bounding box center [531, 208] width 92 height 27
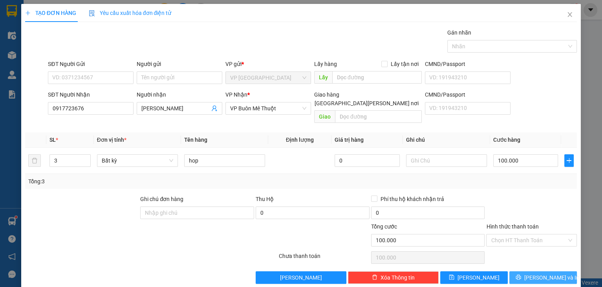
click at [521, 271] on button "Lưu và In" at bounding box center [543, 277] width 68 height 13
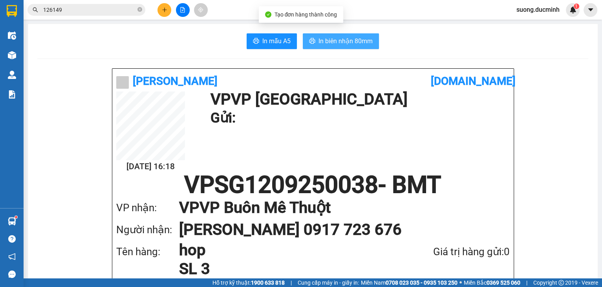
click at [335, 36] on span "In biên nhận 80mm" at bounding box center [346, 41] width 54 height 10
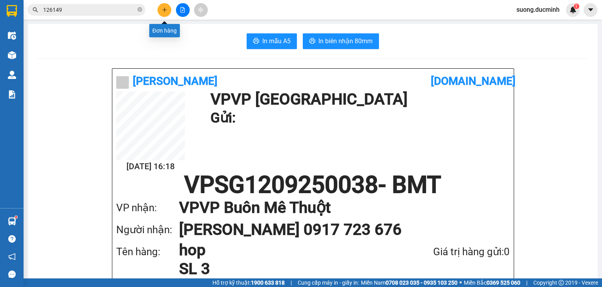
click at [167, 11] on icon "plus" at bounding box center [164, 9] width 5 height 5
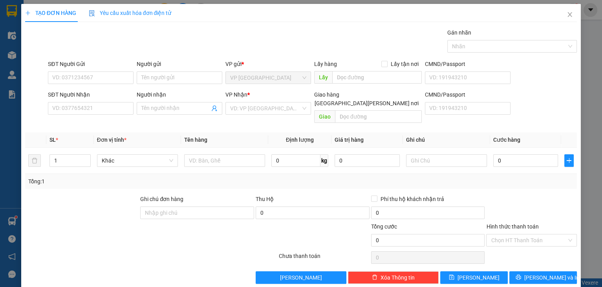
click at [102, 116] on div "SĐT Người Nhận VD: 0377654321" at bounding box center [91, 103] width 86 height 27
click at [102, 113] on input "SĐT Người Nhận" at bounding box center [91, 108] width 86 height 13
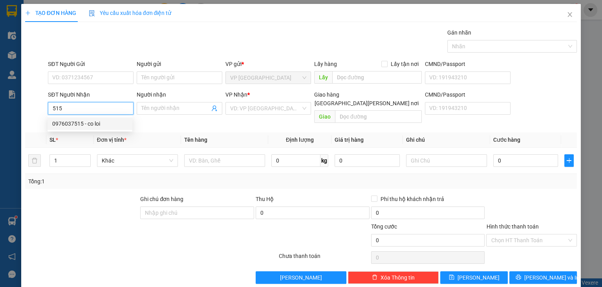
click at [90, 121] on div "0976037515 - co loi" at bounding box center [89, 123] width 75 height 9
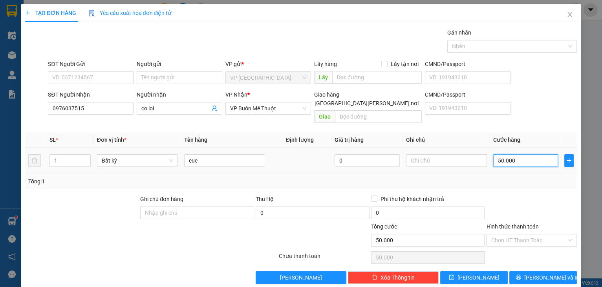
click at [524, 154] on input "50.000" at bounding box center [525, 160] width 65 height 13
drag, startPoint x: 513, startPoint y: 193, endPoint x: 534, endPoint y: 280, distance: 88.9
click at [513, 195] on div at bounding box center [531, 208] width 92 height 27
click at [526, 271] on button "Lưu và In" at bounding box center [543, 277] width 68 height 13
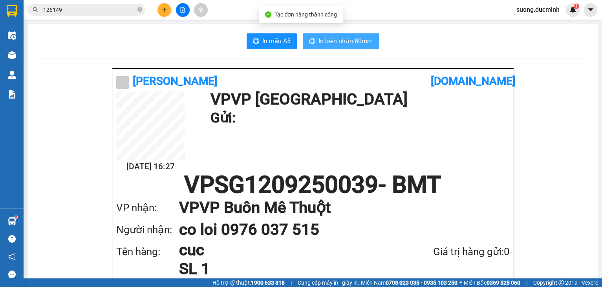
click at [352, 41] on span "In biên nhận 80mm" at bounding box center [346, 41] width 54 height 10
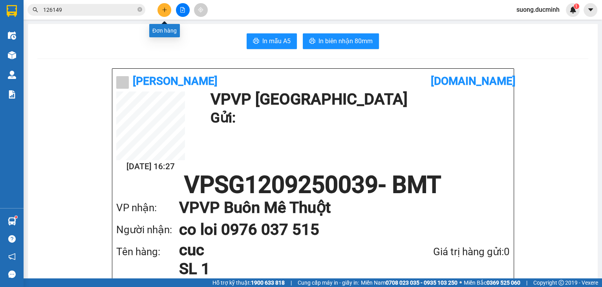
click at [163, 11] on icon "plus" at bounding box center [164, 9] width 5 height 5
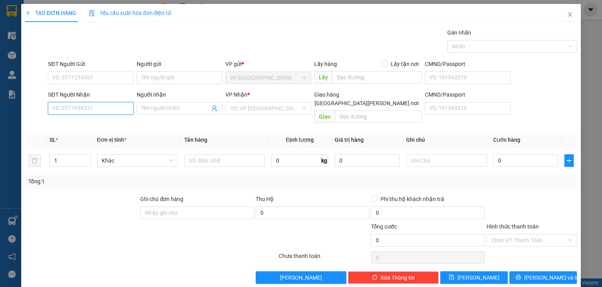
click at [112, 106] on input "SĐT Người Nhận" at bounding box center [91, 108] width 86 height 13
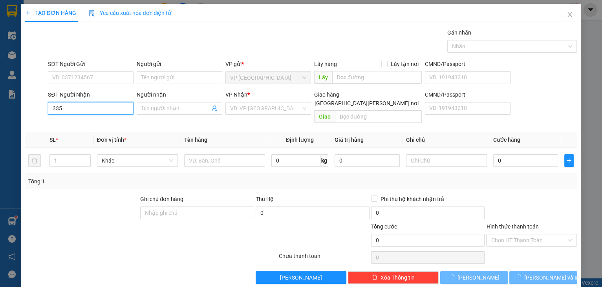
click at [112, 114] on input "335" at bounding box center [91, 108] width 86 height 13
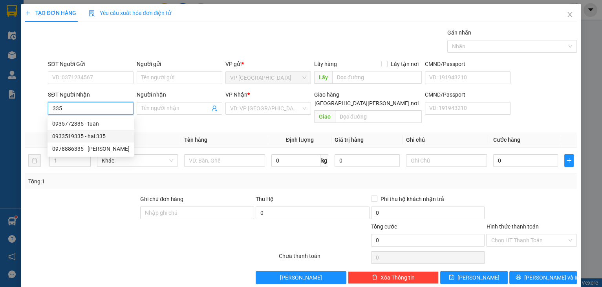
click at [75, 137] on div "0933519335 - hai 335" at bounding box center [90, 136] width 77 height 9
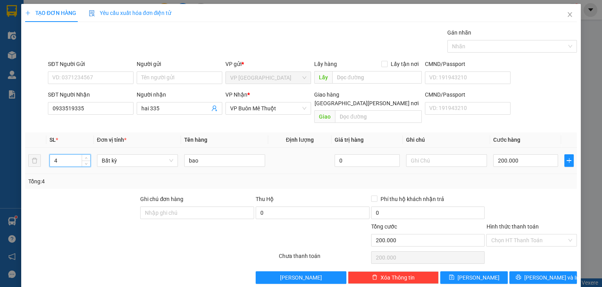
drag, startPoint x: 64, startPoint y: 151, endPoint x: 46, endPoint y: 157, distance: 19.0
click at [46, 157] on tr "4 Bất kỳ bao 0 200.000" at bounding box center [301, 161] width 552 height 26
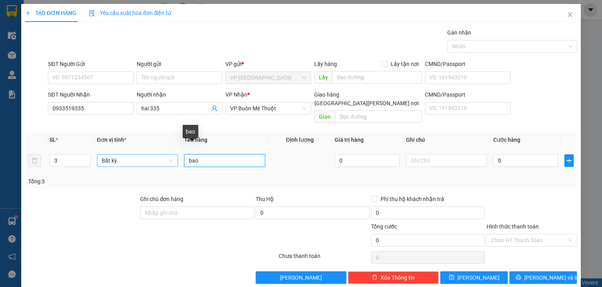
drag, startPoint x: 198, startPoint y: 154, endPoint x: 173, endPoint y: 158, distance: 24.6
click at [173, 158] on tr "3 Bất kỳ bao 0 0" at bounding box center [301, 161] width 552 height 26
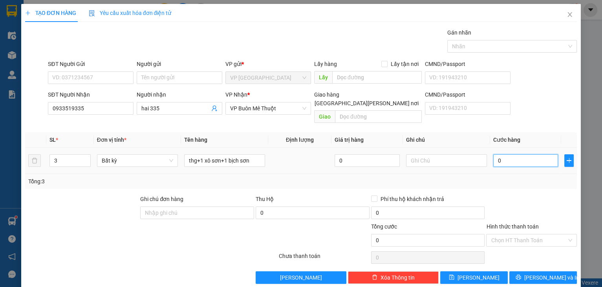
click at [517, 154] on input "0" at bounding box center [525, 160] width 65 height 13
click at [537, 202] on div at bounding box center [531, 208] width 92 height 27
click at [509, 273] on button "Lưu và In" at bounding box center [543, 277] width 68 height 13
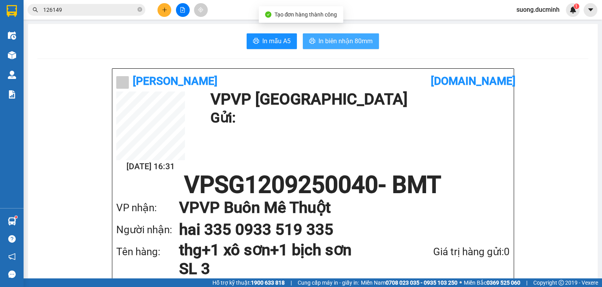
click at [331, 42] on span "In biên nhận 80mm" at bounding box center [346, 41] width 54 height 10
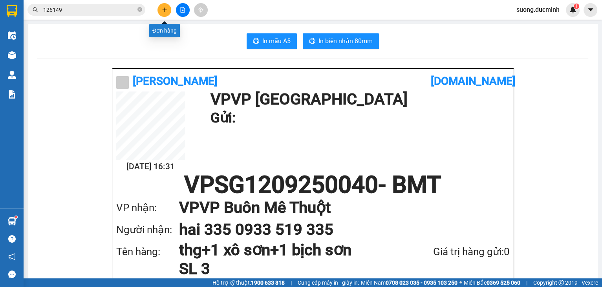
click at [163, 14] on button at bounding box center [165, 10] width 14 height 14
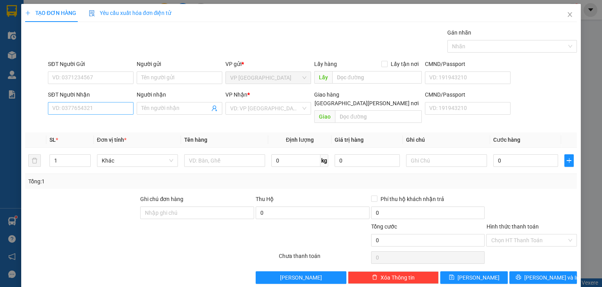
click at [96, 102] on div "SĐT Người Nhận VD: 0377654321" at bounding box center [91, 103] width 86 height 27
click at [99, 113] on input "SĐT Người Nhận" at bounding box center [91, 108] width 86 height 13
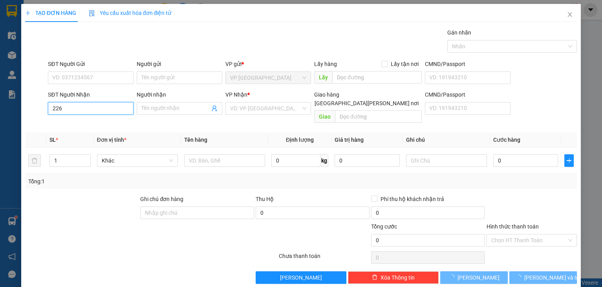
click at [96, 112] on input "226" at bounding box center [91, 108] width 86 height 13
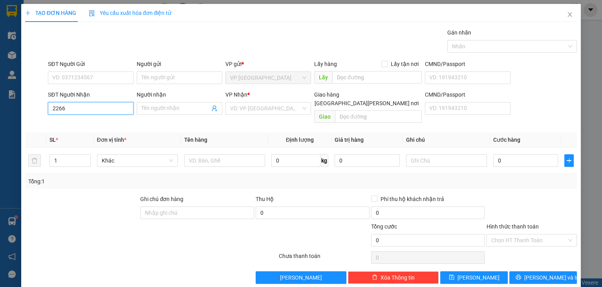
click at [93, 104] on input "2266" at bounding box center [91, 108] width 86 height 13
click at [105, 123] on div "0919882266 - thuy tra sua" at bounding box center [89, 123] width 75 height 9
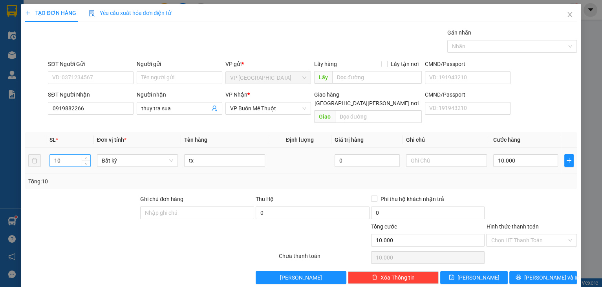
drag, startPoint x: 66, startPoint y: 153, endPoint x: 52, endPoint y: 158, distance: 14.4
click at [52, 158] on div "10" at bounding box center [69, 160] width 41 height 13
click at [85, 162] on icon "down" at bounding box center [86, 163] width 3 height 3
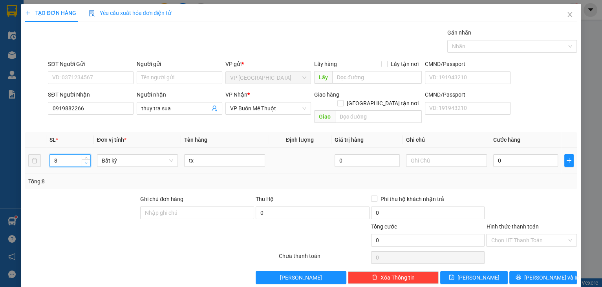
click at [85, 162] on icon "down" at bounding box center [86, 163] width 3 height 3
type input "7"
click at [85, 162] on icon "down" at bounding box center [86, 163] width 3 height 3
click at [526, 157] on input "0" at bounding box center [525, 160] width 65 height 13
type input "1"
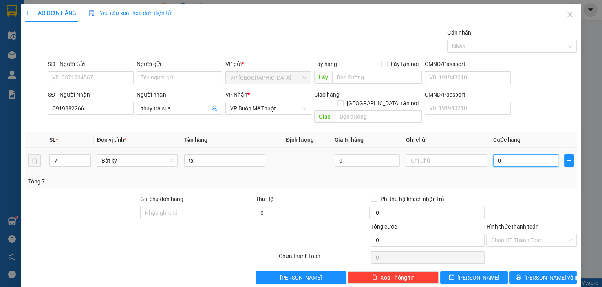
type input "1"
type input "10"
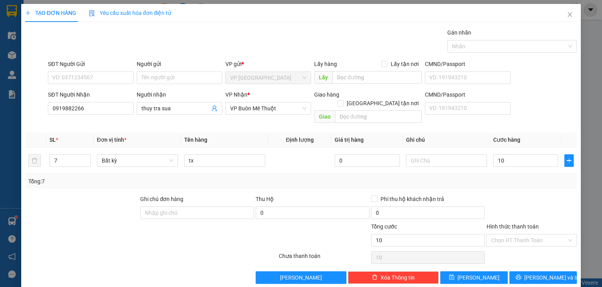
type input "10.000"
drag, startPoint x: 525, startPoint y: 180, endPoint x: 522, endPoint y: 211, distance: 30.4
click at [524, 182] on div "Transit Pickup Surcharge Ids Transit Deliver Surcharge Ids Transit Deliver Surc…" at bounding box center [301, 156] width 552 height 256
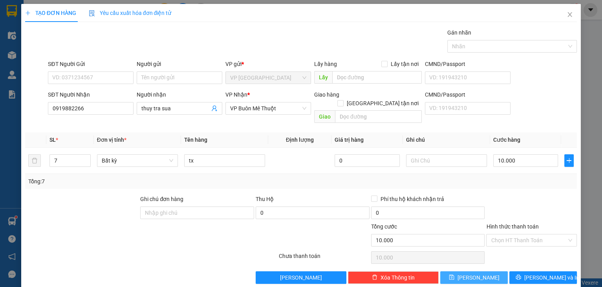
click at [492, 271] on button "Lưu" at bounding box center [474, 277] width 68 height 13
type input "0"
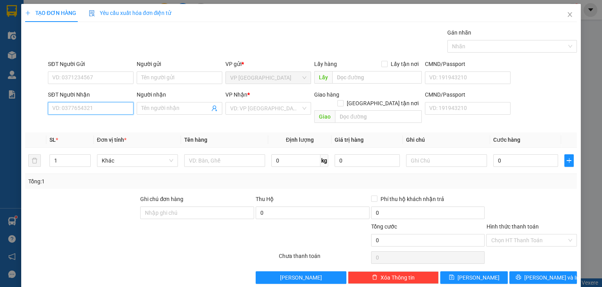
click at [76, 113] on input "SĐT Người Nhận" at bounding box center [91, 108] width 86 height 13
click at [97, 106] on input "SĐT Người Nhận" at bounding box center [91, 108] width 86 height 13
drag, startPoint x: 81, startPoint y: 111, endPoint x: 87, endPoint y: 121, distance: 12.0
click at [81, 110] on input "545" at bounding box center [91, 108] width 86 height 13
click at [89, 121] on div "0942027545 - thanh NGOC" at bounding box center [90, 123] width 77 height 9
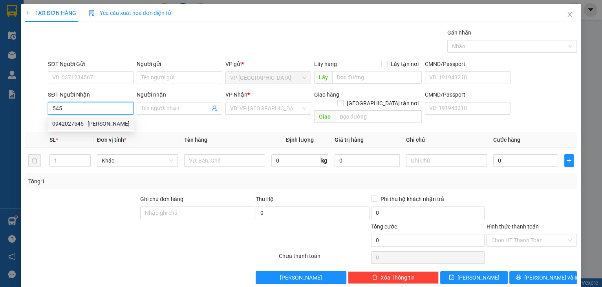
type input "0942027545"
type input "thanh NGOC"
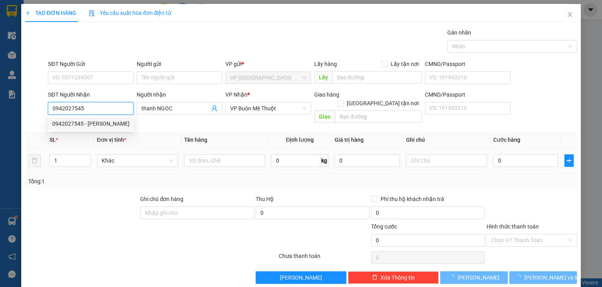
type input "50.000"
type input "0942027545"
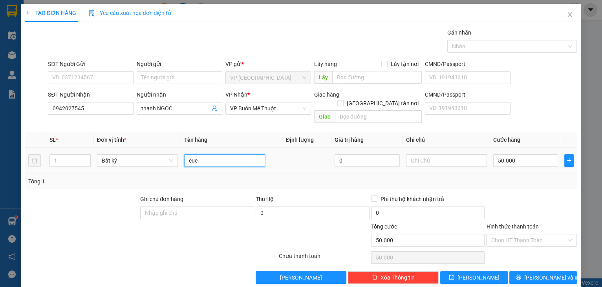
click at [205, 154] on input "cuc" at bounding box center [224, 160] width 81 height 13
click at [518, 154] on input "50.000" at bounding box center [525, 160] width 65 height 13
type input "4"
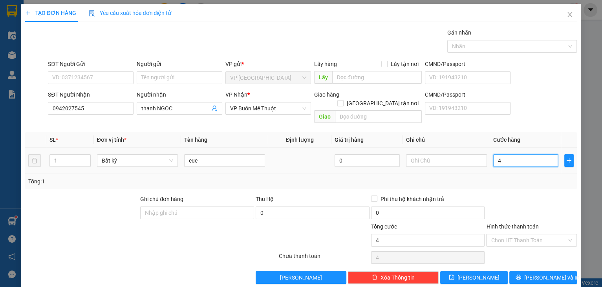
type input "40"
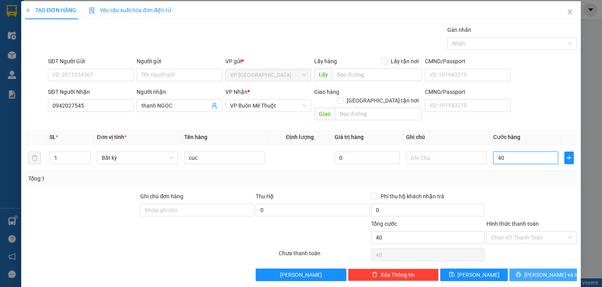
type input "40"
type input "40.000"
click at [545, 271] on span "Lưu và In" at bounding box center [551, 275] width 55 height 9
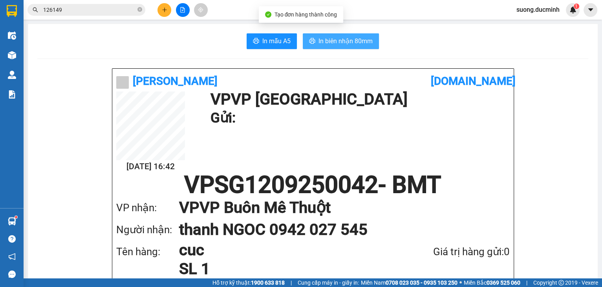
click at [325, 41] on span "In biên nhận 80mm" at bounding box center [346, 41] width 54 height 10
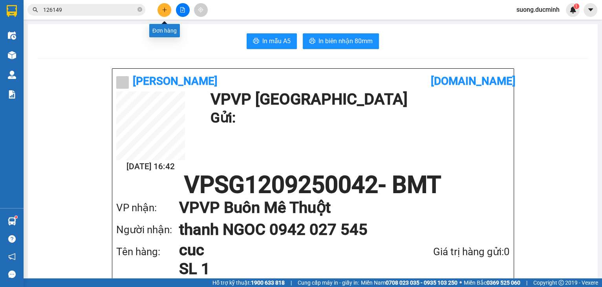
click at [166, 9] on icon "plus" at bounding box center [164, 9] width 5 height 5
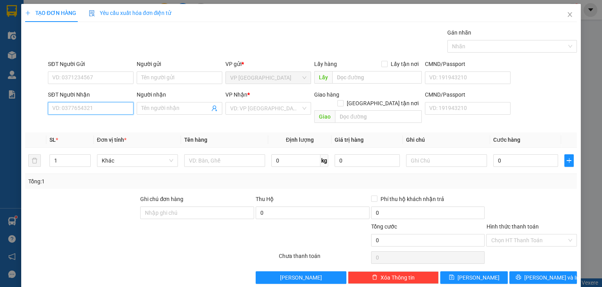
click at [115, 108] on input "SĐT Người Nhận" at bounding box center [91, 108] width 86 height 13
type input "347"
click at [113, 108] on input "347" at bounding box center [91, 108] width 86 height 13
click at [102, 109] on input "SĐT Người Nhận" at bounding box center [91, 108] width 86 height 13
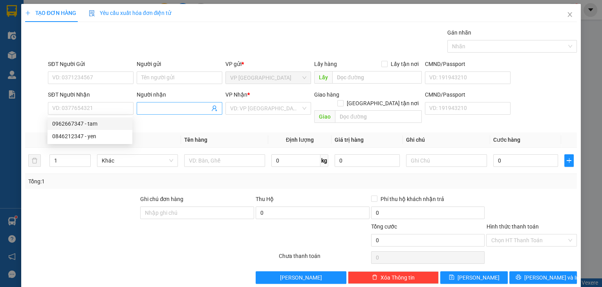
click at [154, 111] on input "Người nhận" at bounding box center [175, 108] width 68 height 9
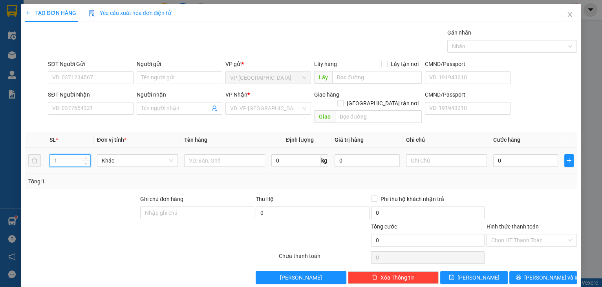
drag, startPoint x: 63, startPoint y: 154, endPoint x: 38, endPoint y: 159, distance: 25.3
click at [38, 159] on tr "1 Khác 0 kg 0 0" at bounding box center [301, 161] width 552 height 26
click at [222, 155] on input "text" at bounding box center [224, 160] width 81 height 13
type input "bao tráng (cước 2 đầu )k bớt"
click at [555, 151] on td "0" at bounding box center [525, 161] width 71 height 26
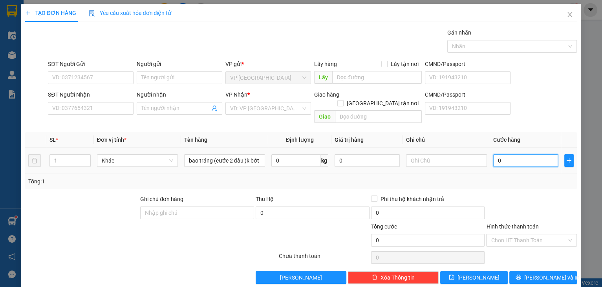
click at [538, 154] on input "0" at bounding box center [525, 160] width 65 height 13
type input "1"
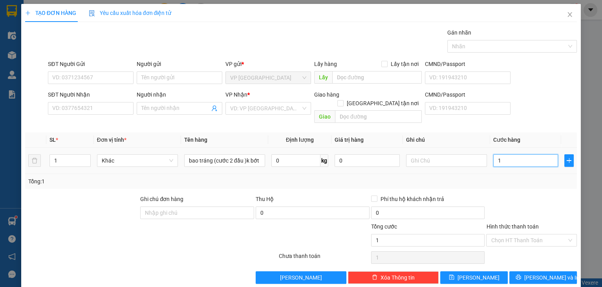
type input "16"
type input "160"
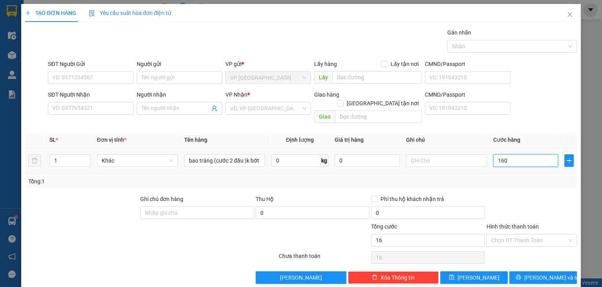
type input "160"
click at [520, 195] on div at bounding box center [531, 208] width 92 height 27
type input "160.000"
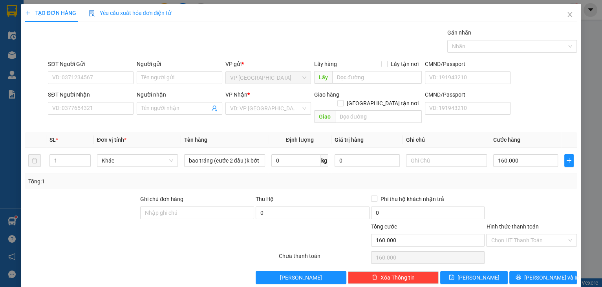
click at [520, 195] on div at bounding box center [531, 208] width 92 height 27
click at [567, 14] on icon "close" at bounding box center [570, 14] width 6 height 6
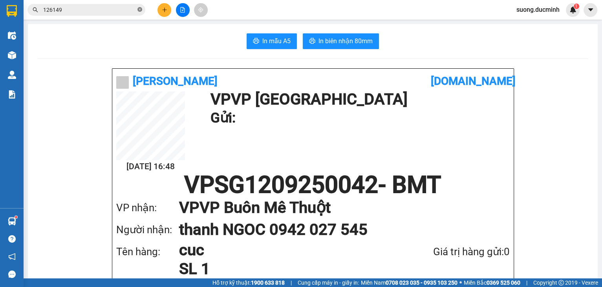
click at [141, 9] on icon "close-circle" at bounding box center [139, 9] width 5 height 5
click at [134, 9] on input "text" at bounding box center [89, 9] width 93 height 9
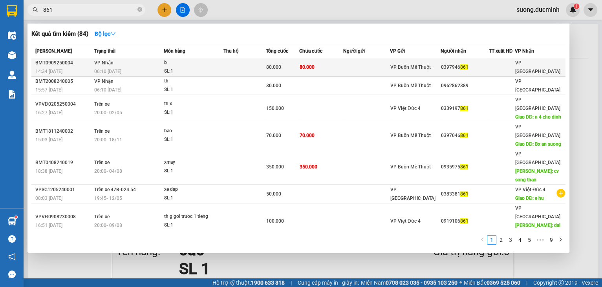
type input "861"
click at [305, 64] on span "80.000" at bounding box center [307, 67] width 15 height 6
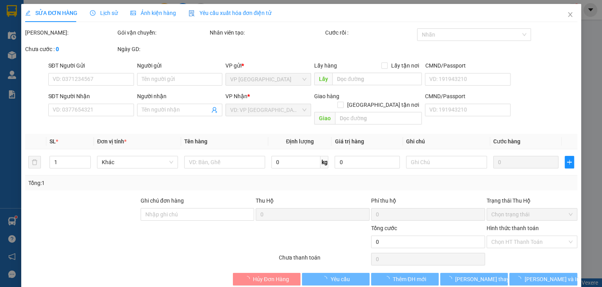
type input "0397946861"
type input "80.000"
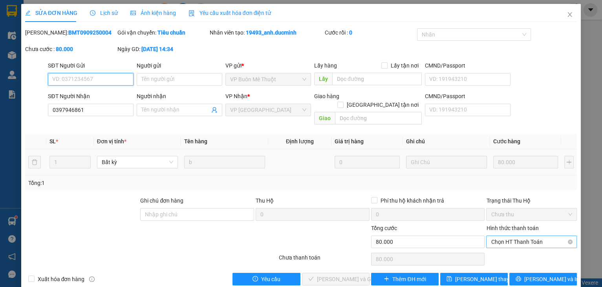
click at [512, 236] on span "Chọn HT Thanh Toán" at bounding box center [531, 242] width 81 height 12
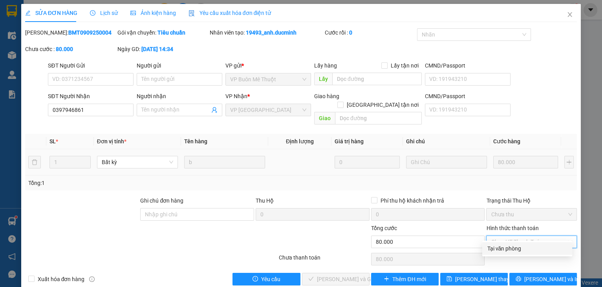
drag, startPoint x: 515, startPoint y: 248, endPoint x: 432, endPoint y: 240, distance: 82.5
click at [514, 248] on div "Tại văn phòng" at bounding box center [527, 248] width 81 height 9
type input "0"
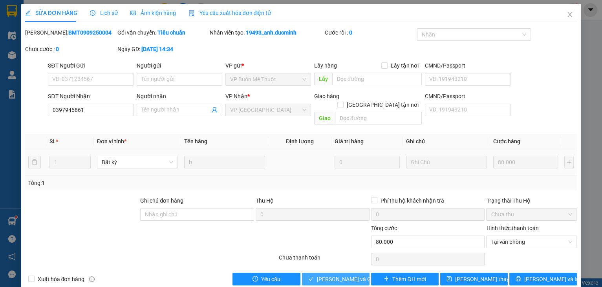
click at [344, 275] on span "Lưu và Giao hàng" at bounding box center [354, 279] width 75 height 9
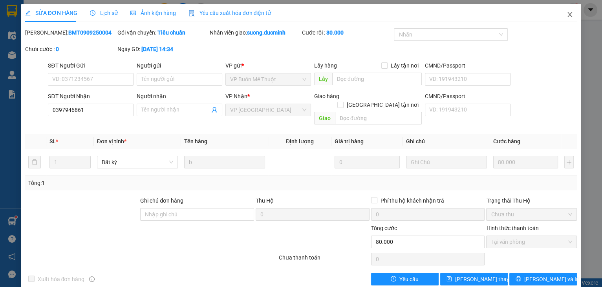
click at [568, 14] on icon "close" at bounding box center [570, 14] width 6 height 6
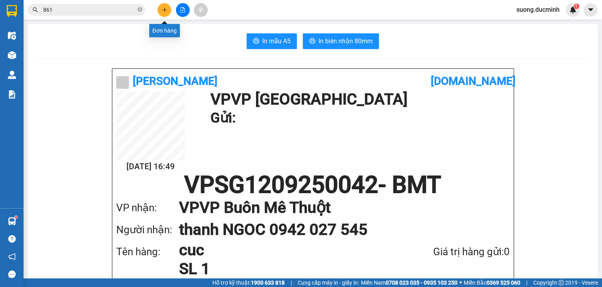
click at [165, 12] on icon "plus" at bounding box center [164, 9] width 5 height 5
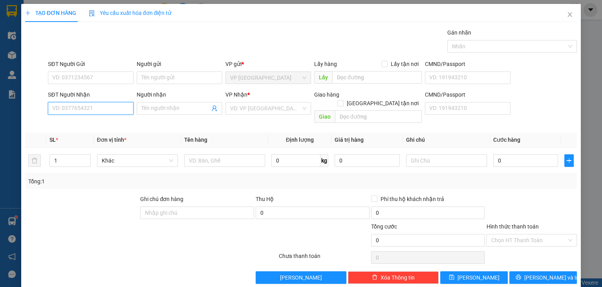
click at [57, 107] on input "SĐT Người Nhận" at bounding box center [91, 108] width 86 height 13
type input "0925541437"
click at [104, 123] on div "0925541437 - tra giang" at bounding box center [90, 123] width 77 height 9
type input "tra giang"
type input "hoa phu"
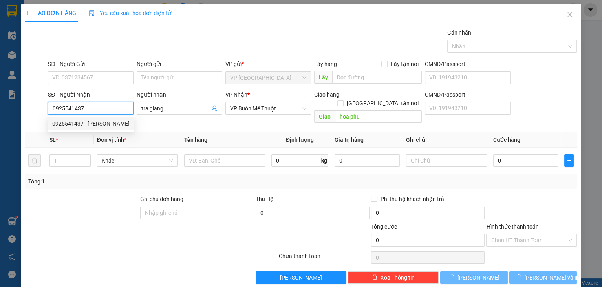
type input "400.000"
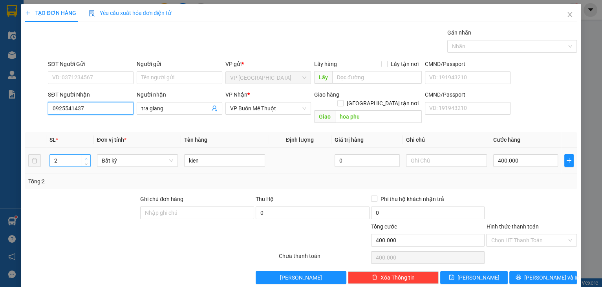
type input "0925541437"
click at [87, 156] on span "up" at bounding box center [86, 158] width 5 height 5
type input "4"
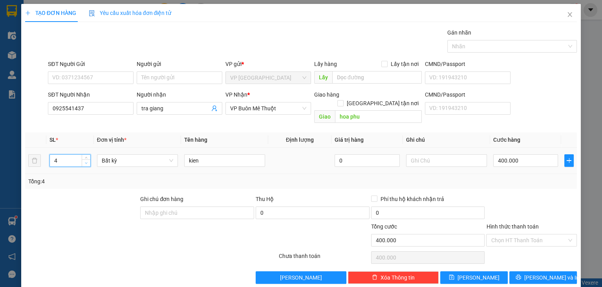
click at [85, 162] on icon "down" at bounding box center [86, 163] width 3 height 3
click at [518, 154] on input "400.000" at bounding box center [525, 160] width 65 height 13
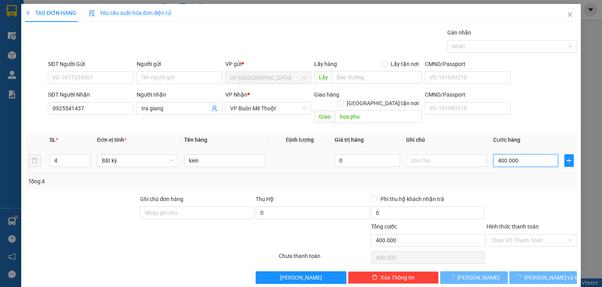
type input "0"
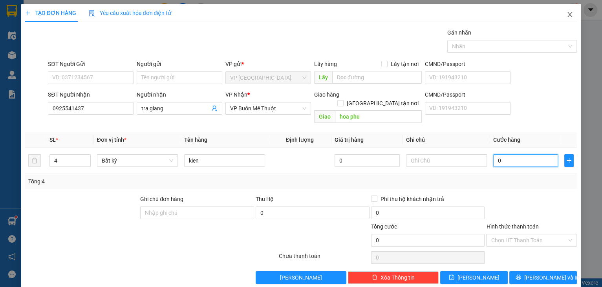
type input "8"
type input "08"
type input "80"
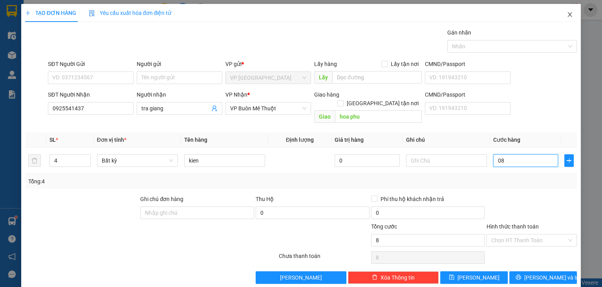
type input "080"
type input "800"
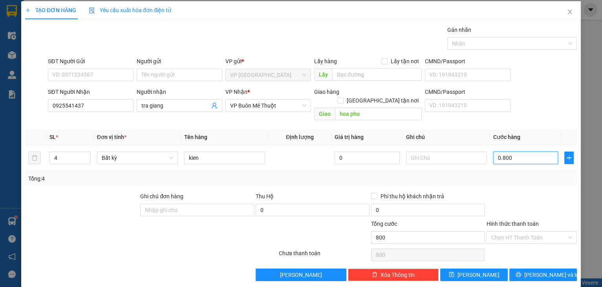
type input "0.800"
type input "800.000"
click at [535, 220] on div "Hình thức thanh toán" at bounding box center [531, 226] width 91 height 12
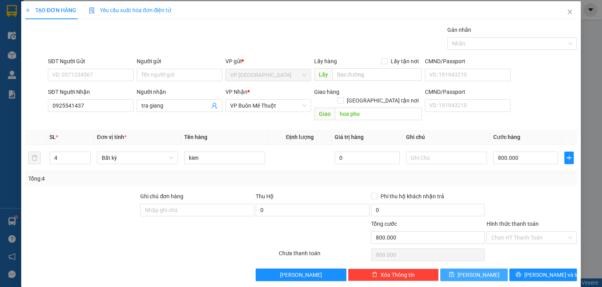
click at [485, 269] on button "Lưu" at bounding box center [474, 275] width 68 height 13
type input "0"
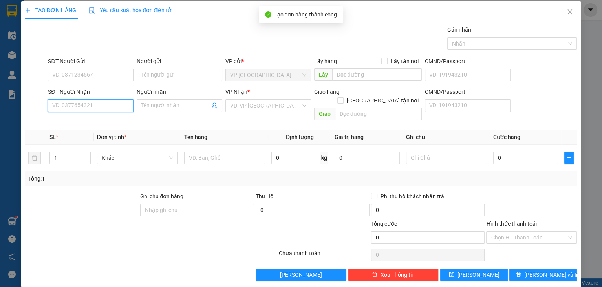
click at [96, 109] on input "SĐT Người Nhận" at bounding box center [91, 105] width 86 height 13
click at [96, 110] on input "SĐT Người Nhận" at bounding box center [91, 105] width 86 height 13
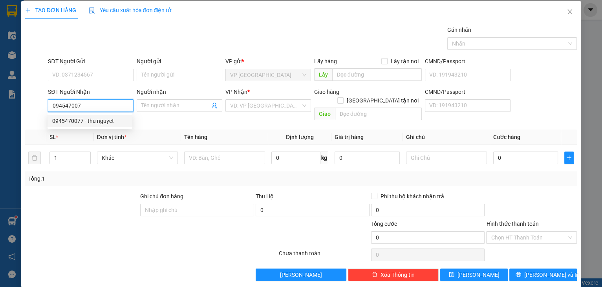
click at [101, 119] on div "0945470077 - thu nguyet" at bounding box center [89, 121] width 75 height 9
type input "0945470077"
type input "thu nguyet"
type input "cumunga"
type input "2.550.000"
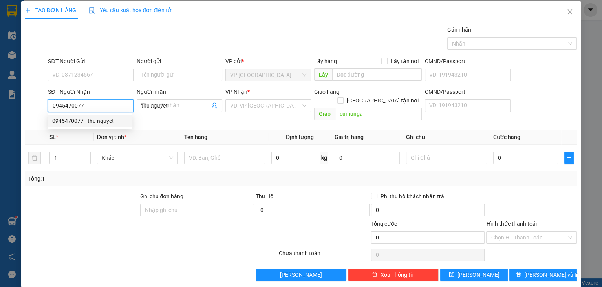
type input "2.550.000"
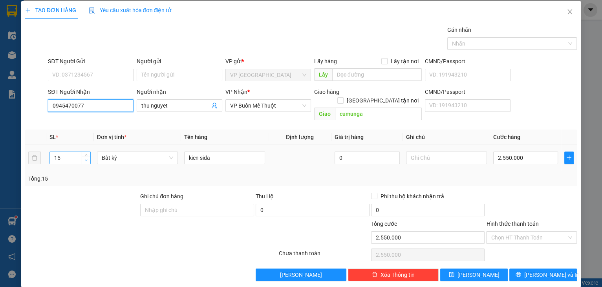
type input "0945470077"
click at [88, 158] on span "down" at bounding box center [86, 160] width 5 height 5
click at [87, 158] on span "down" at bounding box center [86, 160] width 5 height 5
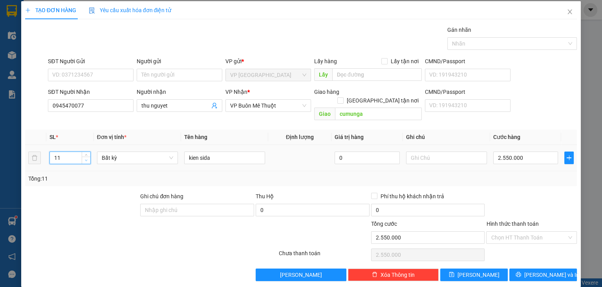
type input "10"
click at [87, 158] on span "down" at bounding box center [86, 160] width 5 height 5
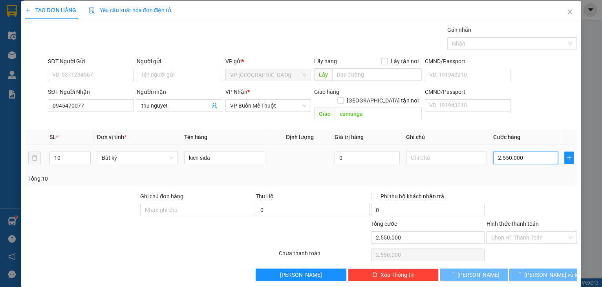
click at [525, 152] on input "2.550.000" at bounding box center [525, 158] width 65 height 13
type input "0"
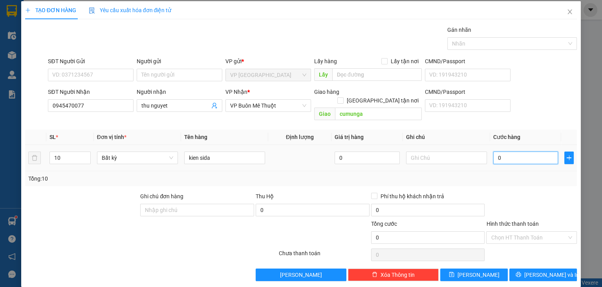
type input "1"
type input "01"
type input "18"
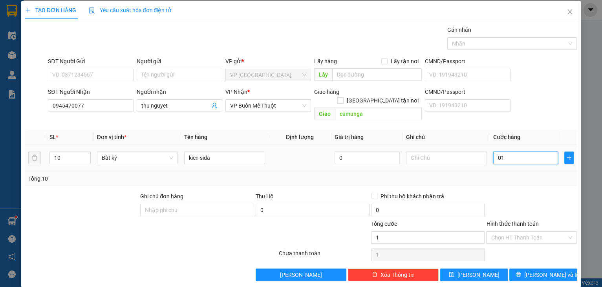
type input "018"
type input "180"
type input "0.180"
type input "1.800"
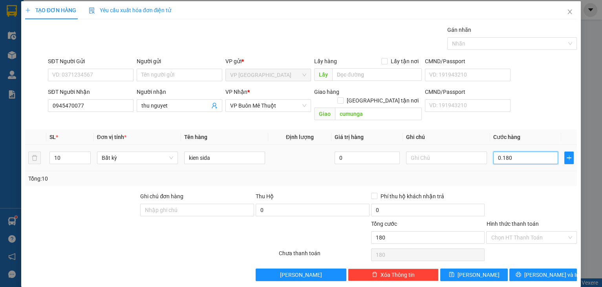
type input "1.800"
type input "01.800"
type input "1.800.000"
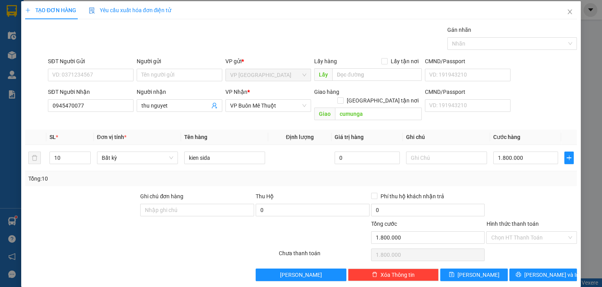
click at [503, 192] on div at bounding box center [531, 205] width 92 height 27
click at [480, 269] on button "Lưu" at bounding box center [474, 275] width 68 height 13
type input "0"
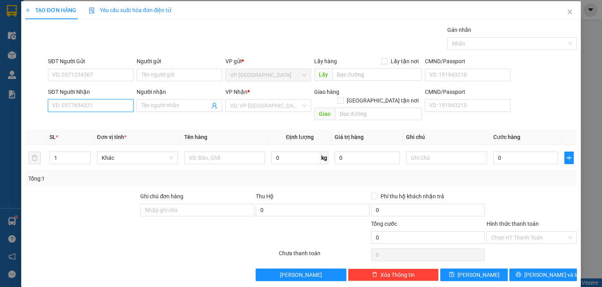
click at [113, 108] on input "SĐT Người Nhận" at bounding box center [91, 105] width 86 height 13
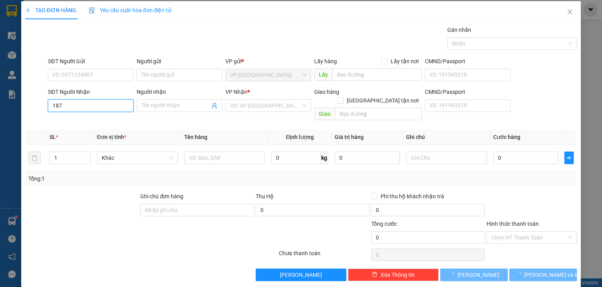
click at [113, 108] on input "187" at bounding box center [91, 105] width 86 height 13
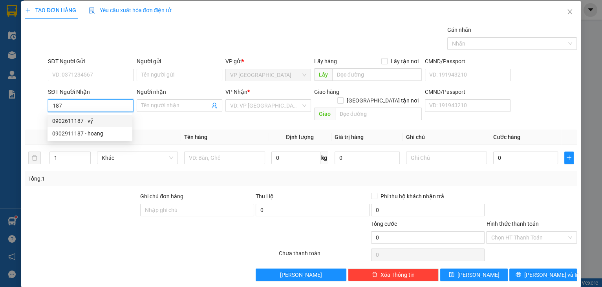
click at [81, 126] on div "0902611187 - vỹ" at bounding box center [90, 121] width 85 height 13
type input "0902611187"
type input "vỹ"
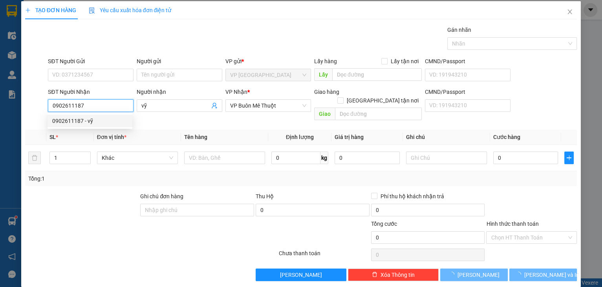
type input "60.000"
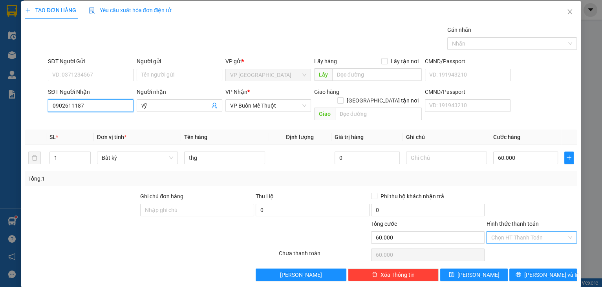
type input "0902611187"
click at [518, 232] on input "Hình thức thanh toán" at bounding box center [529, 238] width 76 height 12
click at [516, 247] on div "Tại văn phòng" at bounding box center [527, 244] width 81 height 9
type input "0"
click at [543, 269] on button "Lưu và In" at bounding box center [543, 275] width 68 height 13
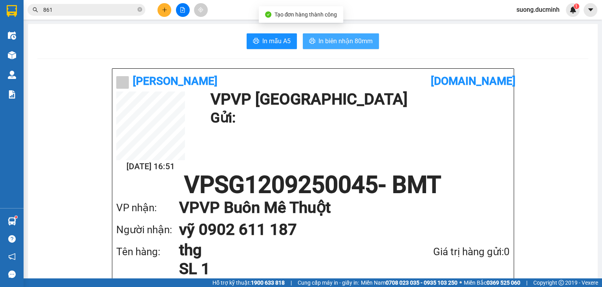
click at [350, 46] on button "In biên nhận 80mm" at bounding box center [341, 41] width 76 height 16
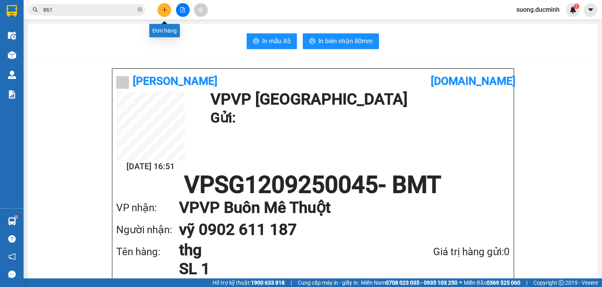
click at [163, 11] on icon "plus" at bounding box center [164, 9] width 5 height 5
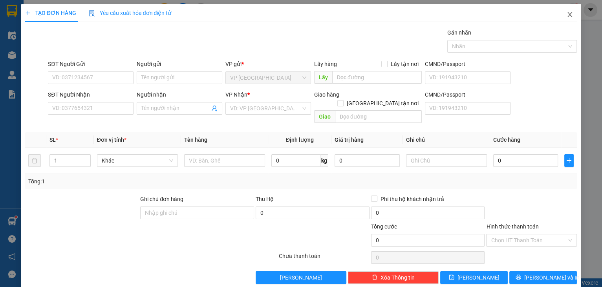
click at [561, 14] on span "Close" at bounding box center [570, 15] width 22 height 22
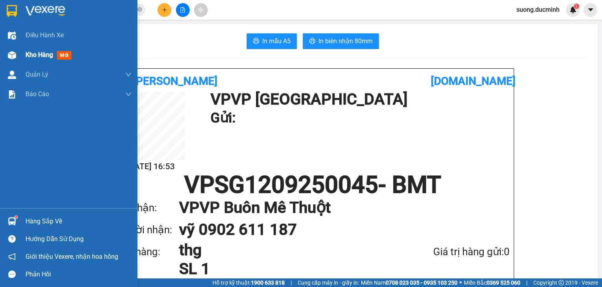
click at [46, 57] on span "Kho hàng" at bounding box center [39, 54] width 27 height 7
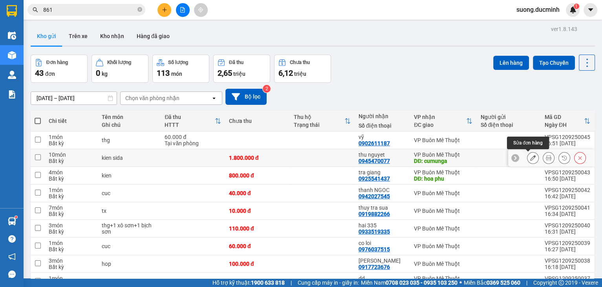
click at [528, 156] on button at bounding box center [533, 158] width 11 height 14
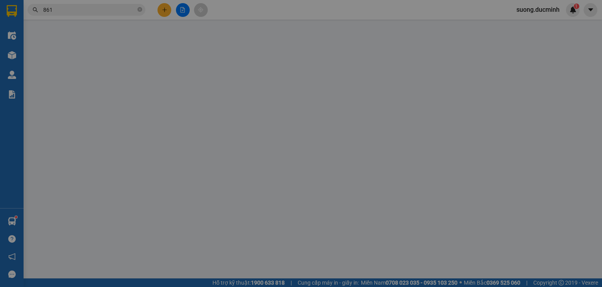
type input "0945470077"
type input "thu nguyet"
type input "cumunga"
type input "1.800.000"
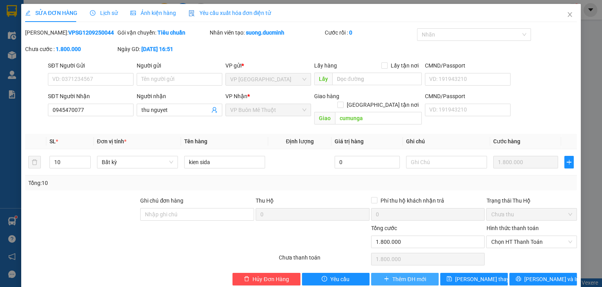
click at [392, 275] on span "Thêm ĐH mới" at bounding box center [408, 279] width 33 height 9
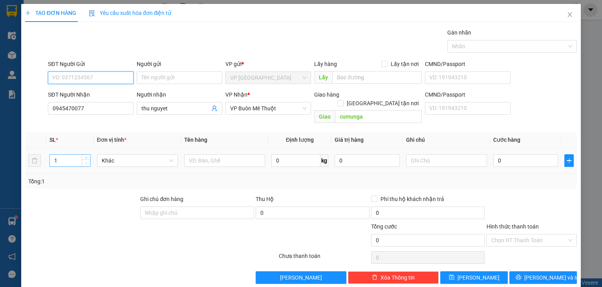
click at [82, 159] on span "Decrease Value" at bounding box center [86, 162] width 9 height 7
click at [67, 155] on input "1" at bounding box center [70, 161] width 40 height 12
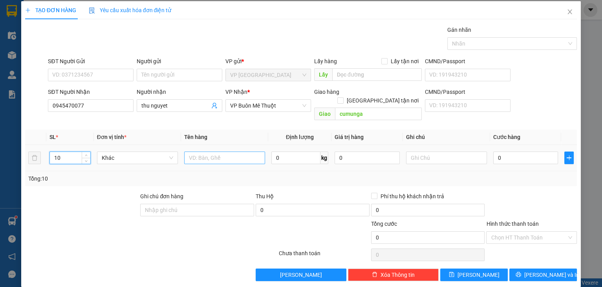
type input "10"
click at [216, 152] on input "text" at bounding box center [224, 158] width 81 height 13
type input "kiện si"
click at [509, 153] on input "0" at bounding box center [525, 158] width 65 height 13
type input "1"
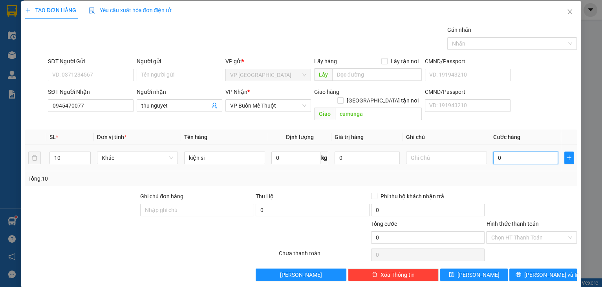
type input "1"
type input "17"
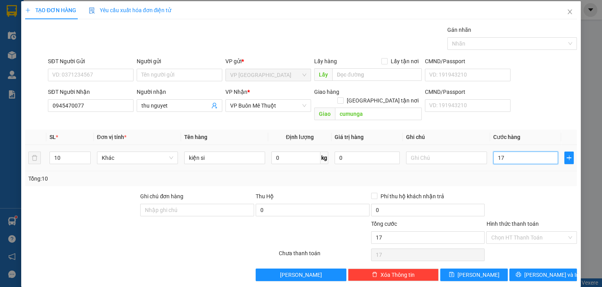
type input "170"
type input "1.700"
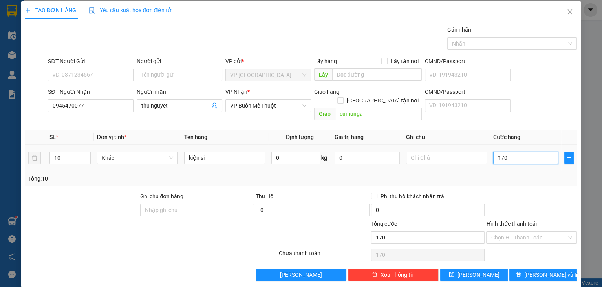
type input "1.700"
type input "1.700.000"
click at [525, 202] on div at bounding box center [531, 205] width 92 height 27
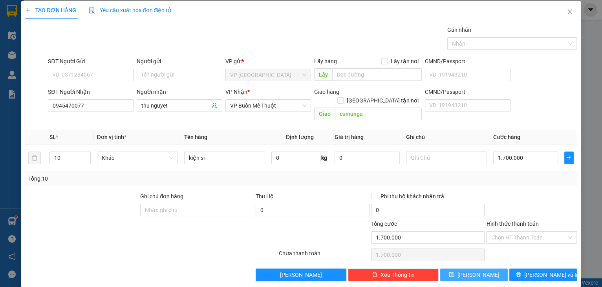
click at [486, 269] on button "Lưu" at bounding box center [474, 275] width 68 height 13
type input "1"
type input "0"
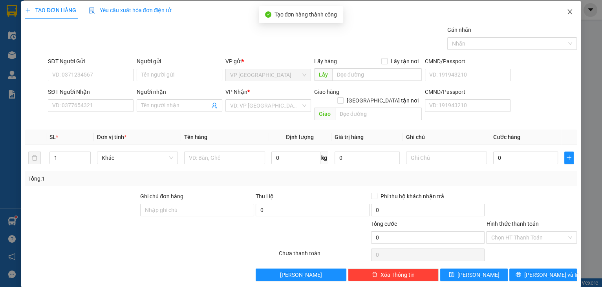
click at [567, 14] on icon "close" at bounding box center [570, 12] width 6 height 6
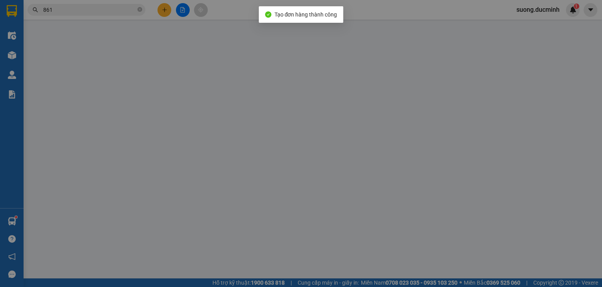
type input "0945470077"
type input "thu nguyet"
type input "cumunga"
type input "1.800.000"
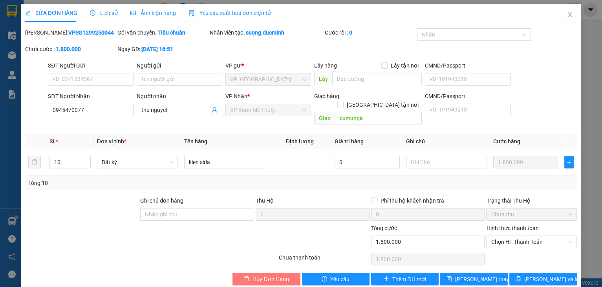
click at [254, 275] on span "Hủy Đơn Hàng" at bounding box center [271, 279] width 36 height 9
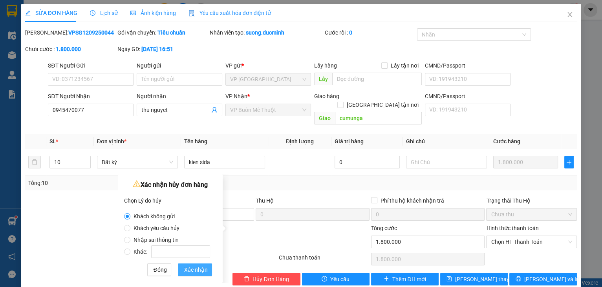
click at [200, 271] on span "Xác nhận" at bounding box center [196, 270] width 24 height 9
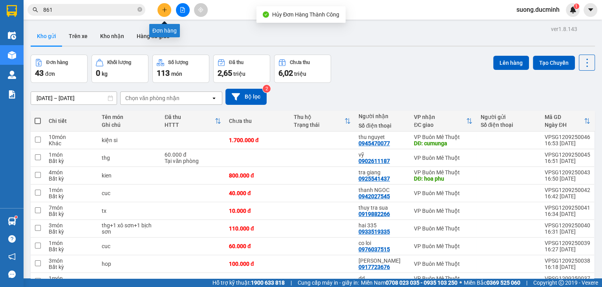
click at [161, 9] on button at bounding box center [165, 10] width 14 height 14
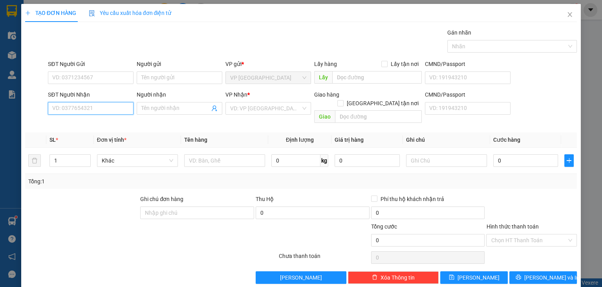
click at [73, 105] on input "SĐT Người Nhận" at bounding box center [91, 108] width 86 height 13
type input "0365777875"
click at [100, 114] on input "0365777875" at bounding box center [91, 108] width 86 height 13
click at [101, 122] on div "0365777875 - minh phuong" at bounding box center [90, 123] width 77 height 9
type input "[PERSON_NAME]"
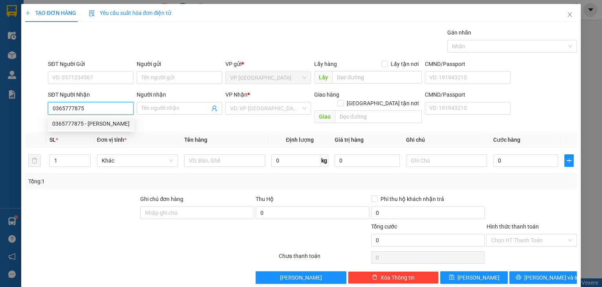
type input "tt cum nga"
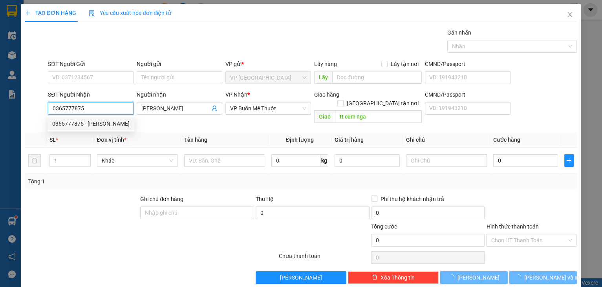
type input "2.600.000"
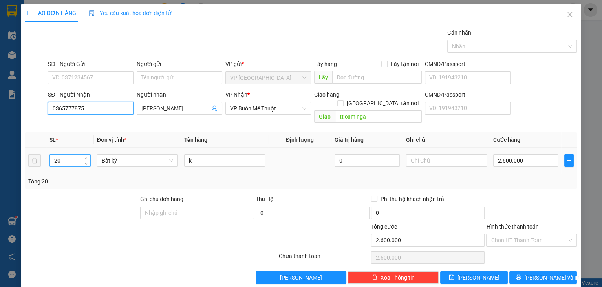
type input "0365777875"
drag, startPoint x: 75, startPoint y: 156, endPoint x: 49, endPoint y: 152, distance: 26.7
click at [50, 155] on input "20" at bounding box center [70, 161] width 40 height 12
type input "12"
click at [520, 154] on input "2.600.000" at bounding box center [525, 160] width 65 height 13
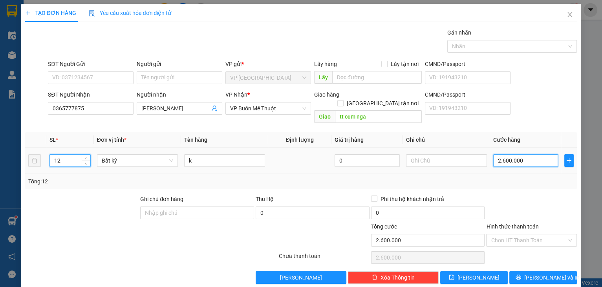
type input "0"
type input "1"
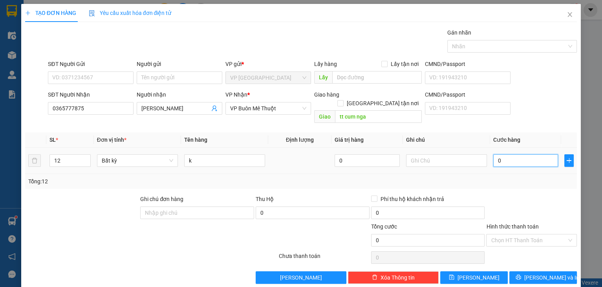
type input "01"
type input "18"
type input "01.800"
type input "1.800"
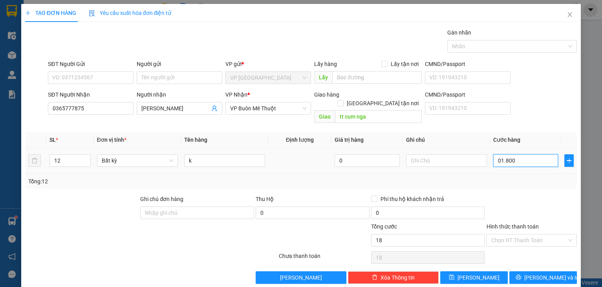
type input "1.800"
type input "01.800"
type input "1.800.000"
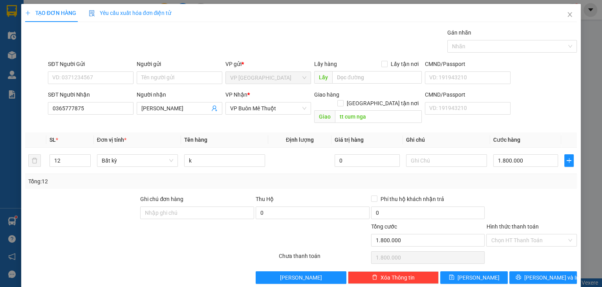
click at [500, 177] on div "Tổng: 12" at bounding box center [301, 181] width 546 height 9
click at [493, 271] on button "Lưu" at bounding box center [474, 277] width 68 height 13
type input "0"
click at [568, 11] on span "Close" at bounding box center [570, 15] width 22 height 22
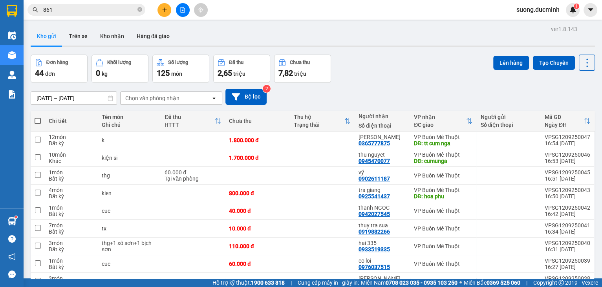
click at [165, 9] on icon "plus" at bounding box center [164, 9] width 5 height 5
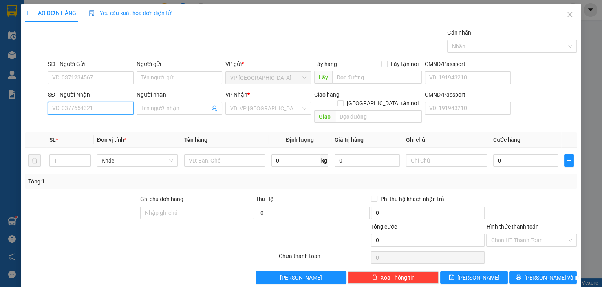
click at [93, 102] on input "SĐT Người Nhận" at bounding box center [91, 108] width 86 height 13
click at [93, 107] on input "SĐT Người Nhận" at bounding box center [91, 108] width 86 height 13
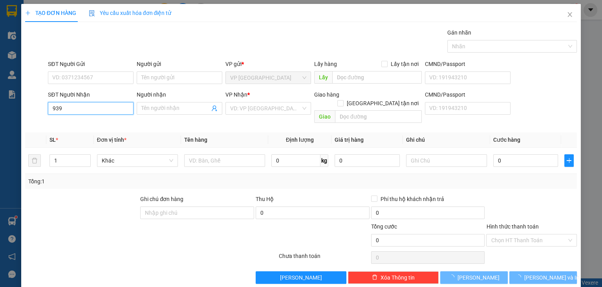
click at [92, 107] on input "939" at bounding box center [91, 108] width 86 height 13
click at [91, 108] on input "939" at bounding box center [91, 108] width 86 height 13
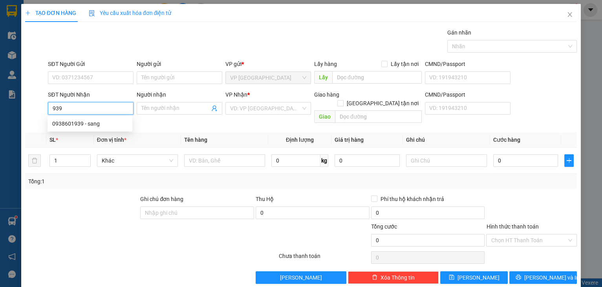
click at [91, 108] on input "939" at bounding box center [91, 108] width 86 height 13
click at [84, 124] on div "0938601939 - sang" at bounding box center [89, 123] width 75 height 9
type input "0938601939"
type input "sang"
type input "250.000"
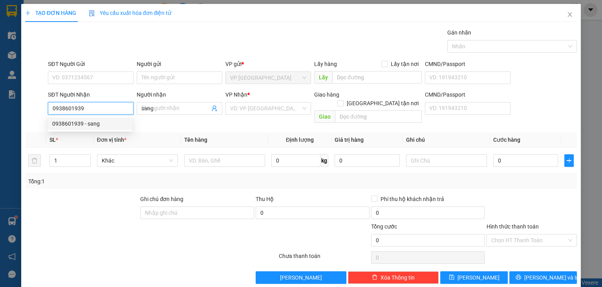
type input "250.000"
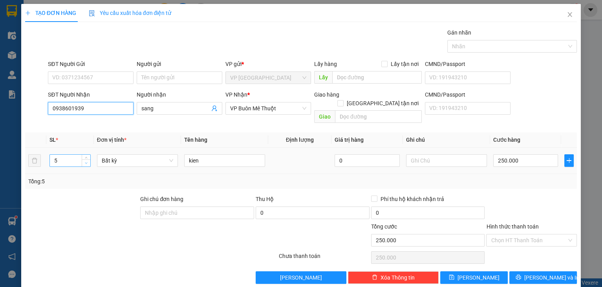
type input "0938601939"
click at [84, 161] on span "down" at bounding box center [86, 163] width 5 height 5
click at [88, 155] on span "Increase Value" at bounding box center [86, 158] width 9 height 7
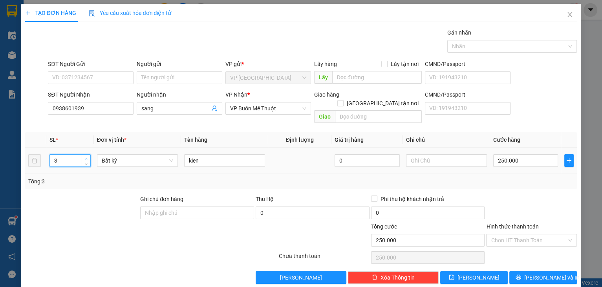
type input "4"
click at [88, 155] on span "Increase Value" at bounding box center [86, 158] width 9 height 7
click at [523, 154] on input "250.000" at bounding box center [525, 160] width 65 height 13
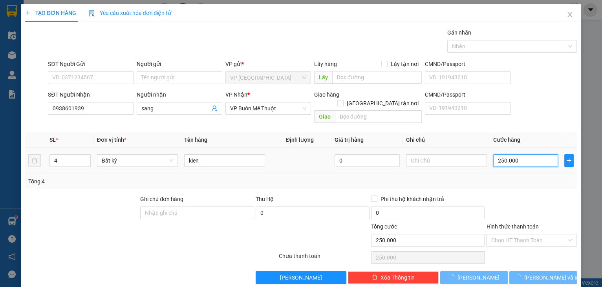
type input "0"
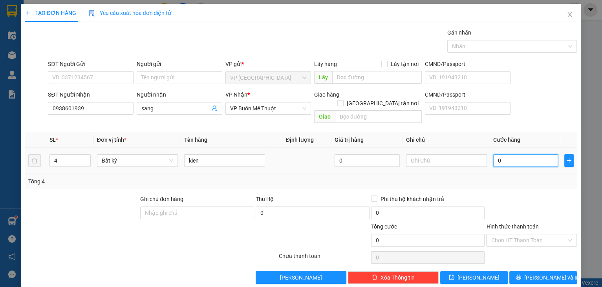
type input "2"
type input "02"
type input "20"
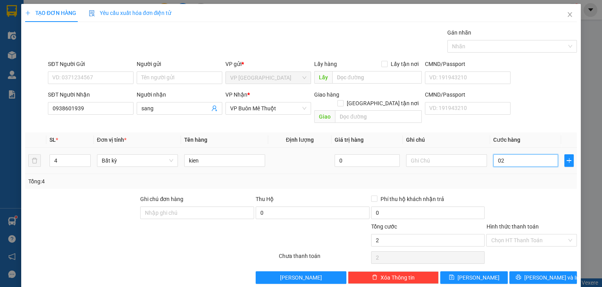
type input "020"
type input "200"
type input "0.200"
type input "200.000"
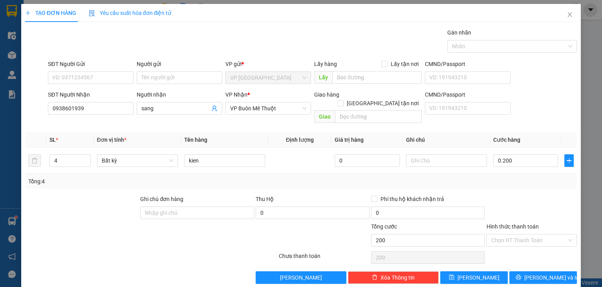
type input "200.000"
click at [472, 195] on div "Phí thu hộ khách nhận trả" at bounding box center [428, 199] width 114 height 9
click at [548, 275] on div "TẠO ĐƠN HÀNG Yêu cầu xuất hóa đơn điện tử Transit Pickup Surcharge Ids Transit …" at bounding box center [301, 147] width 560 height 286
click at [544, 273] on span "Lưu và In" at bounding box center [551, 277] width 55 height 9
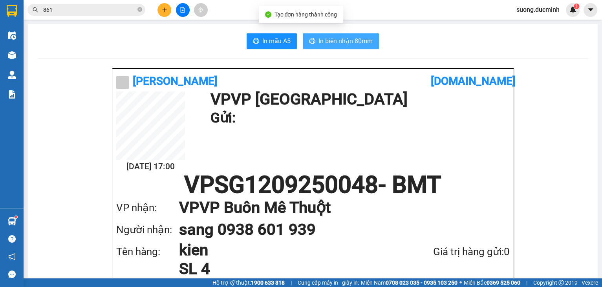
click at [314, 44] on button "In biên nhận 80mm" at bounding box center [341, 41] width 76 height 16
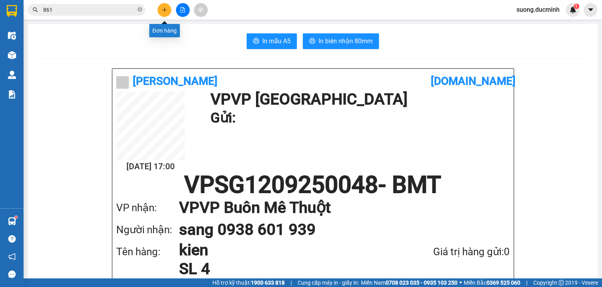
click at [165, 15] on button at bounding box center [165, 10] width 14 height 14
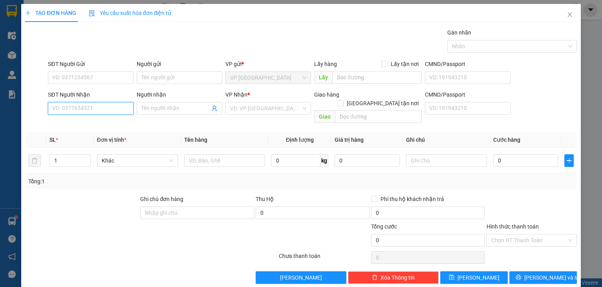
click at [107, 105] on input "SĐT Người Nhận" at bounding box center [91, 108] width 86 height 13
click at [69, 122] on div "0938601939 - sang" at bounding box center [89, 123] width 75 height 9
type input "0938601939"
type input "sang"
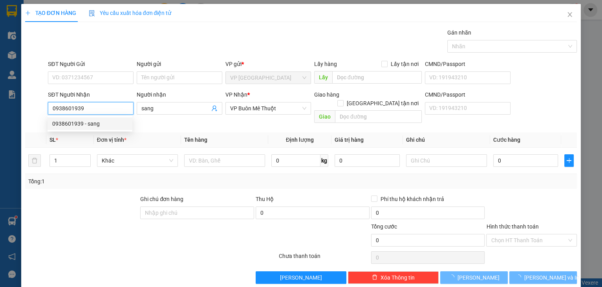
type input "200.000"
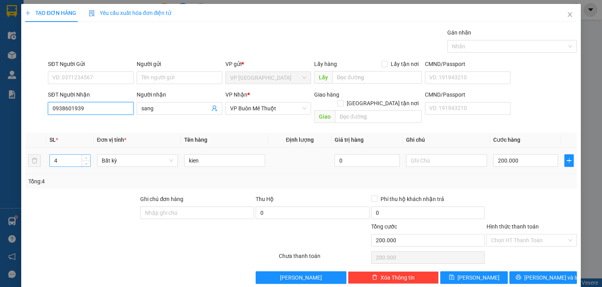
type input "0938601939"
drag, startPoint x: 68, startPoint y: 156, endPoint x: 47, endPoint y: 154, distance: 20.9
click at [47, 154] on td "4" at bounding box center [70, 161] width 48 height 26
type input "7"
click at [518, 154] on input "200.000" at bounding box center [525, 160] width 65 height 13
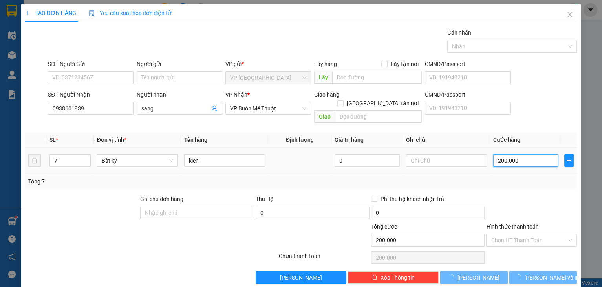
type input "0"
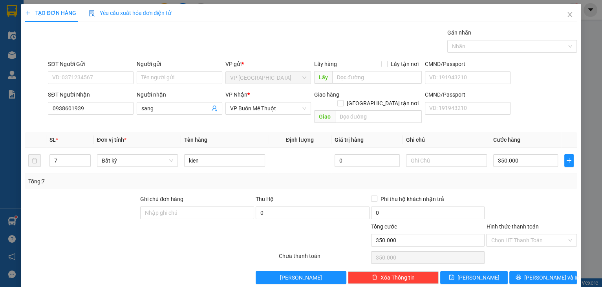
click at [552, 222] on div "Hình thức thanh toán" at bounding box center [531, 228] width 91 height 12
click at [521, 275] on icon "printer" at bounding box center [518, 277] width 5 height 5
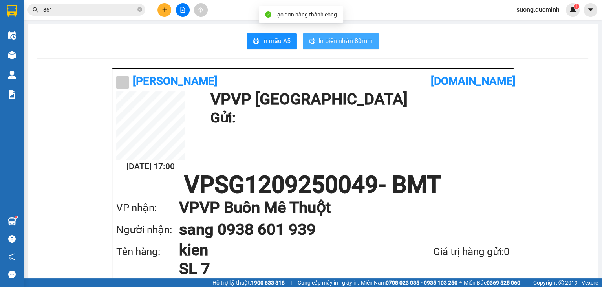
click at [336, 40] on span "In biên nhận 80mm" at bounding box center [346, 41] width 54 height 10
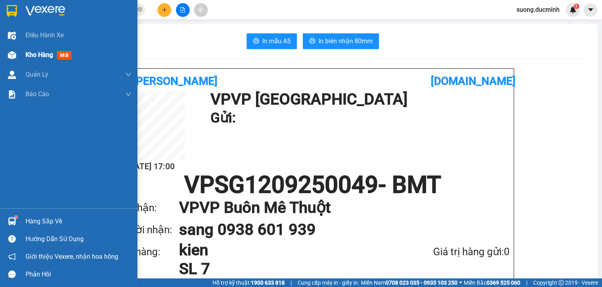
click at [46, 60] on div "Kho hàng mới" at bounding box center [79, 55] width 106 height 20
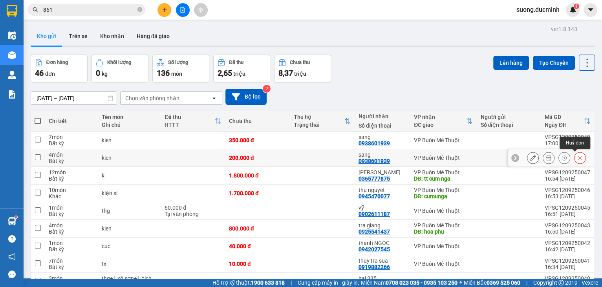
click at [578, 161] on button at bounding box center [580, 158] width 11 height 14
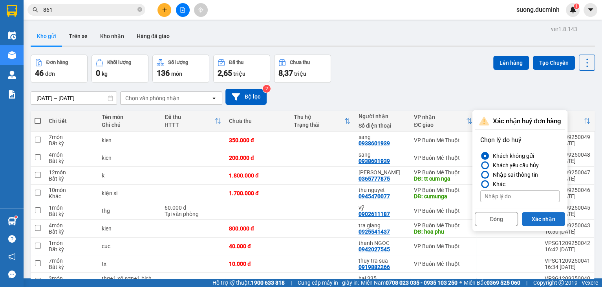
click at [532, 212] on button "Xác nhận" at bounding box center [543, 219] width 43 height 14
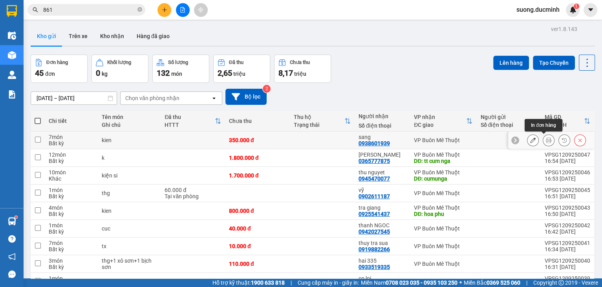
click at [547, 143] on button at bounding box center [548, 141] width 11 height 14
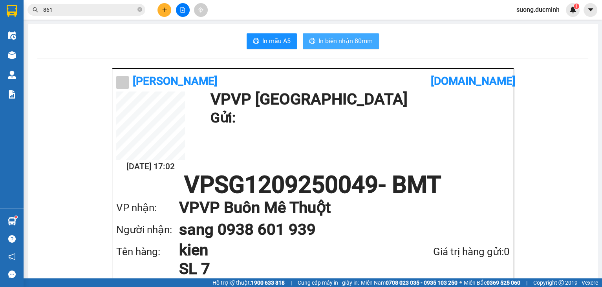
click at [359, 39] on span "In biên nhận 80mm" at bounding box center [346, 41] width 54 height 10
click at [165, 12] on icon "plus" at bounding box center [164, 9] width 5 height 5
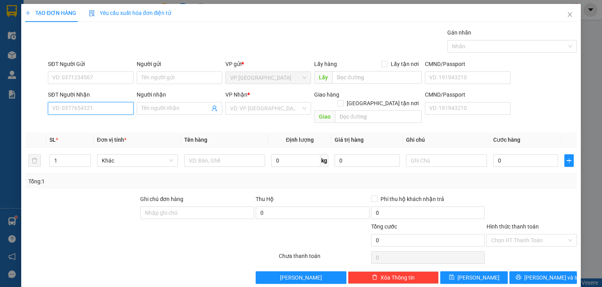
click at [106, 112] on input "SĐT Người Nhận" at bounding box center [91, 108] width 86 height 13
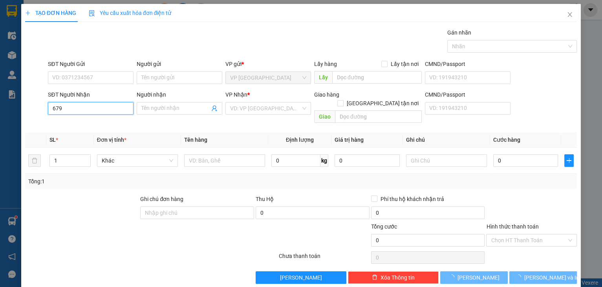
click at [105, 114] on input "679" at bounding box center [91, 108] width 86 height 13
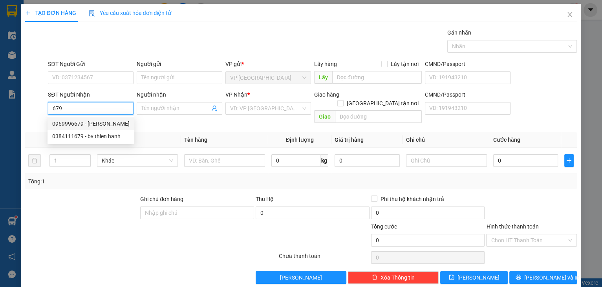
click at [88, 126] on div "0969996679 - tuan y wang" at bounding box center [90, 123] width 77 height 9
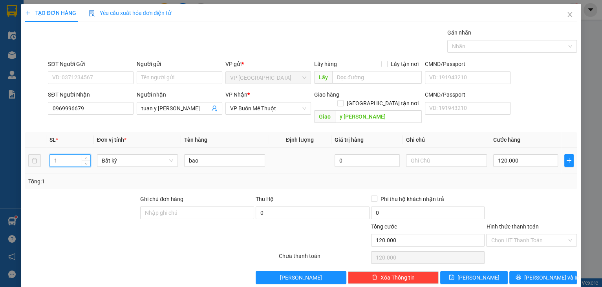
click at [40, 150] on tr "1 Bất kỳ bao 0 120.000" at bounding box center [301, 161] width 552 height 26
click at [522, 154] on input "120.000" at bounding box center [525, 160] width 65 height 13
drag, startPoint x: 516, startPoint y: 208, endPoint x: 520, endPoint y: 216, distance: 8.3
click at [517, 208] on div at bounding box center [531, 208] width 92 height 27
click at [525, 275] on button "Lưu và In" at bounding box center [543, 277] width 68 height 13
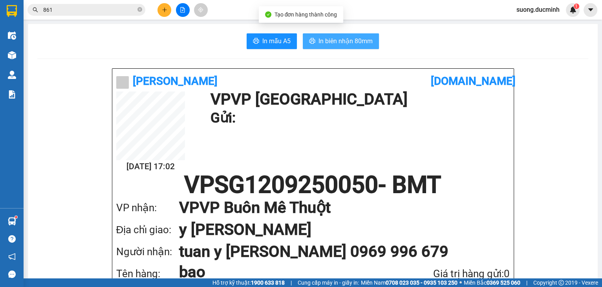
click at [344, 38] on span "In biên nhận 80mm" at bounding box center [346, 41] width 54 height 10
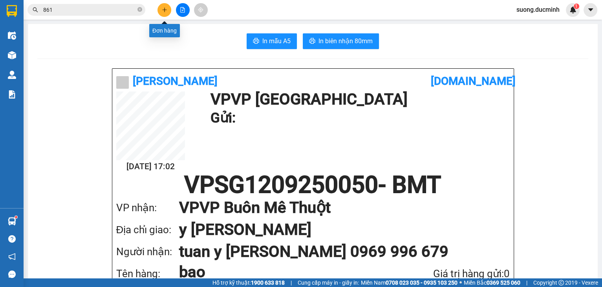
click at [165, 13] on button at bounding box center [165, 10] width 14 height 14
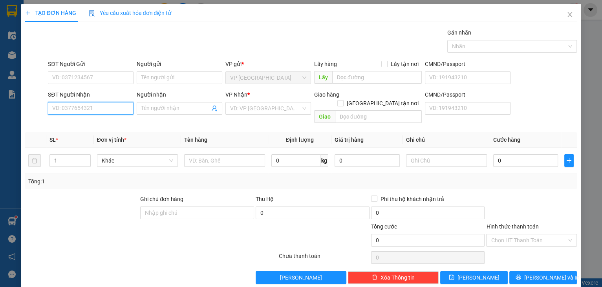
click at [83, 110] on input "SĐT Người Nhận" at bounding box center [91, 108] width 86 height 13
click at [73, 125] on div "0962817075 - k" at bounding box center [89, 123] width 75 height 9
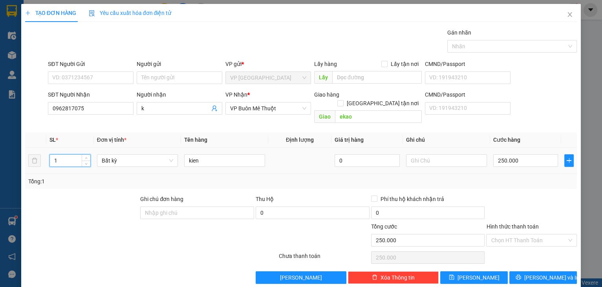
click at [63, 155] on input "1" at bounding box center [70, 161] width 40 height 12
drag, startPoint x: 57, startPoint y: 155, endPoint x: 43, endPoint y: 155, distance: 13.7
click at [43, 155] on tr "1 Bất kỳ kien 0 250.000" at bounding box center [301, 161] width 552 height 26
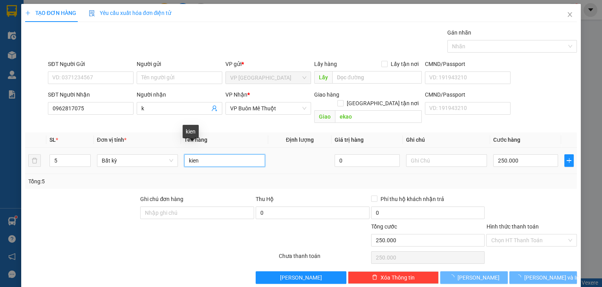
drag, startPoint x: 201, startPoint y: 155, endPoint x: 184, endPoint y: 154, distance: 16.9
click at [184, 154] on input "kien" at bounding box center [224, 160] width 81 height 13
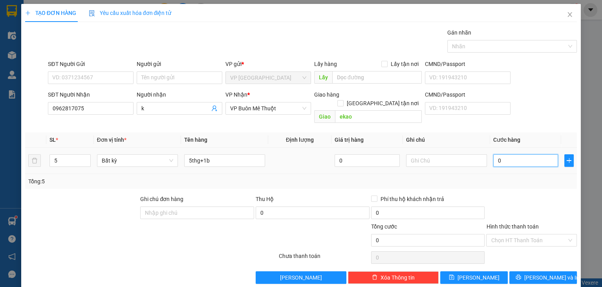
click at [508, 154] on input "0" at bounding box center [525, 160] width 65 height 13
click at [533, 195] on div at bounding box center [531, 208] width 92 height 27
click at [530, 234] on input "Hình thức thanh toán" at bounding box center [529, 240] width 76 height 12
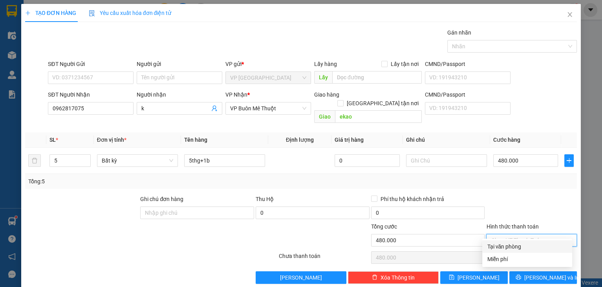
click at [518, 248] on div "Tại văn phòng" at bounding box center [527, 246] width 81 height 9
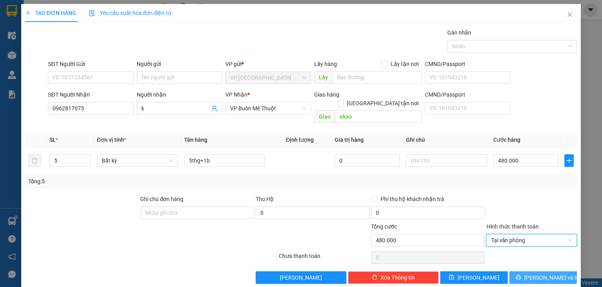
click at [526, 271] on button "Lưu và In" at bounding box center [543, 277] width 68 height 13
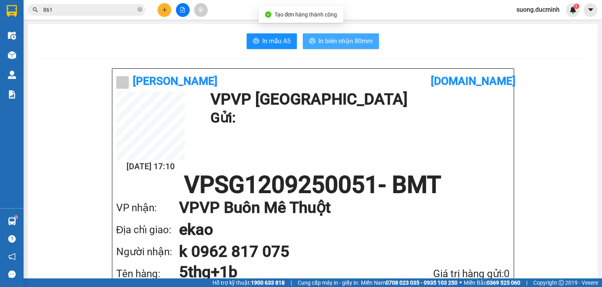
click at [339, 35] on button "In biên nhận 80mm" at bounding box center [341, 41] width 76 height 16
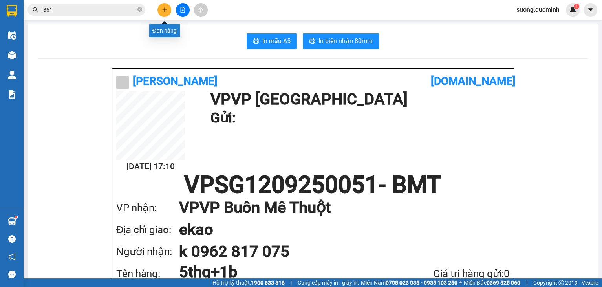
click at [167, 11] on icon "plus" at bounding box center [164, 9] width 5 height 5
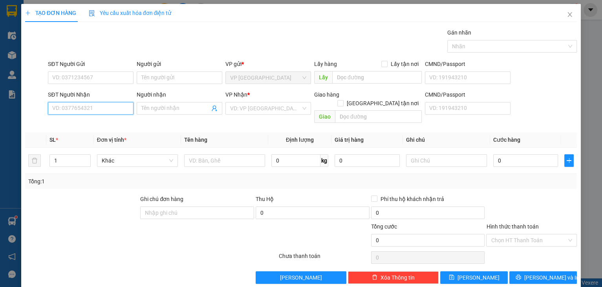
click at [95, 107] on input "SĐT Người Nhận" at bounding box center [91, 108] width 86 height 13
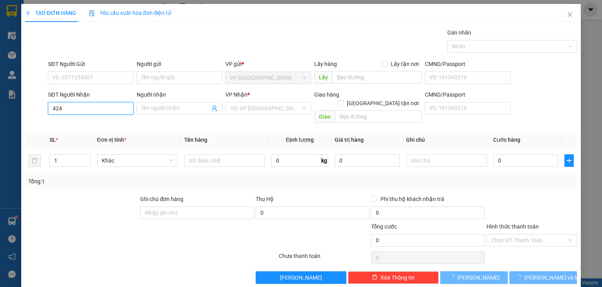
click at [95, 107] on input "424" at bounding box center [91, 108] width 86 height 13
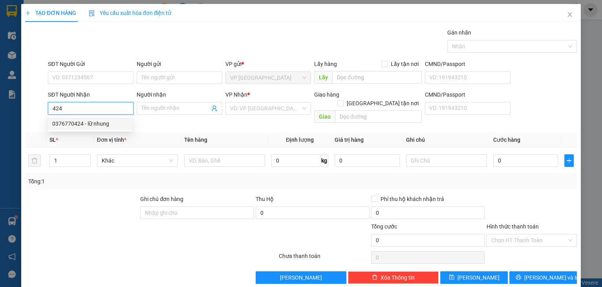
click at [76, 122] on div "0376770424 - lữ nhung" at bounding box center [89, 123] width 75 height 9
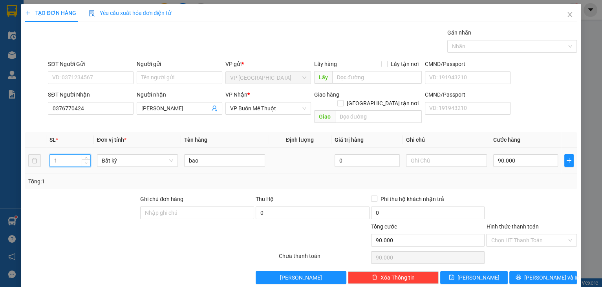
click at [86, 162] on icon "down" at bounding box center [86, 163] width 3 height 3
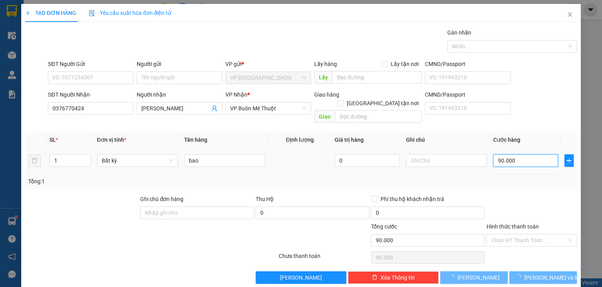
click at [525, 154] on input "90.000" at bounding box center [525, 160] width 65 height 13
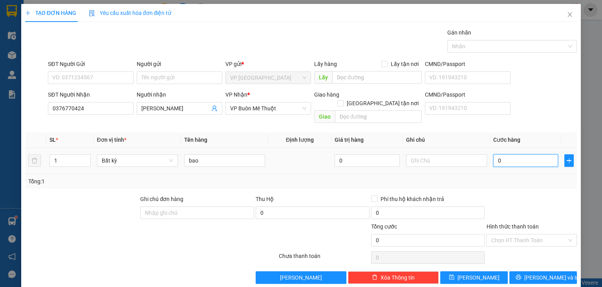
click at [524, 154] on input "0" at bounding box center [525, 160] width 65 height 13
drag, startPoint x: 591, startPoint y: 244, endPoint x: 579, endPoint y: 228, distance: 19.6
drag, startPoint x: 579, startPoint y: 228, endPoint x: 371, endPoint y: 174, distance: 215.3
click at [371, 177] on div "Tổng: 1" at bounding box center [301, 181] width 546 height 9
click at [544, 274] on button "Lưu và In" at bounding box center [543, 277] width 68 height 13
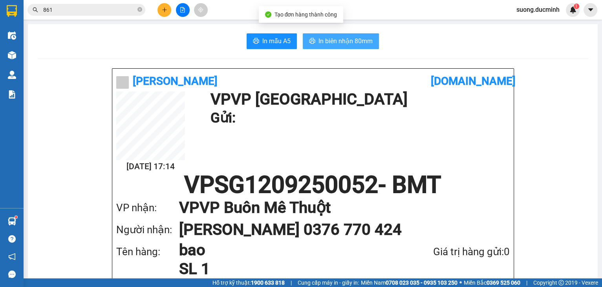
click at [333, 40] on span "In biên nhận 80mm" at bounding box center [346, 41] width 54 height 10
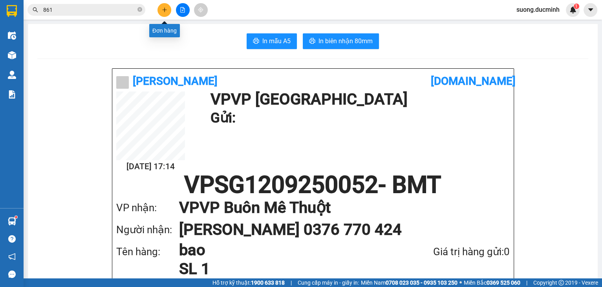
click at [159, 8] on button at bounding box center [165, 10] width 14 height 14
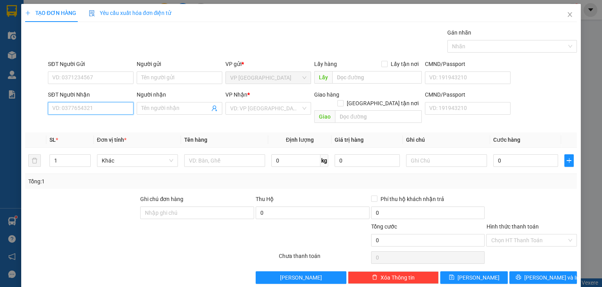
click at [66, 110] on input "SĐT Người Nhận" at bounding box center [91, 108] width 86 height 13
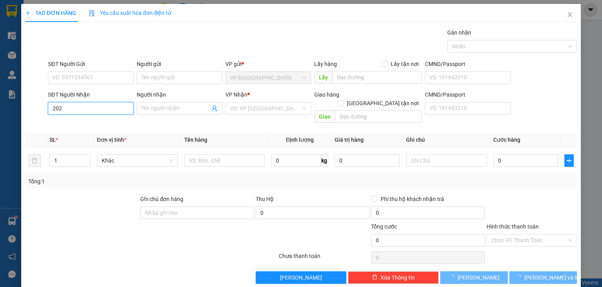
click at [66, 110] on input "202" at bounding box center [91, 108] width 86 height 13
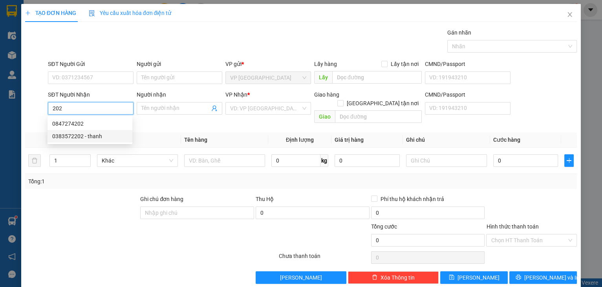
click at [64, 135] on div "0383572202 - thanh" at bounding box center [89, 136] width 75 height 9
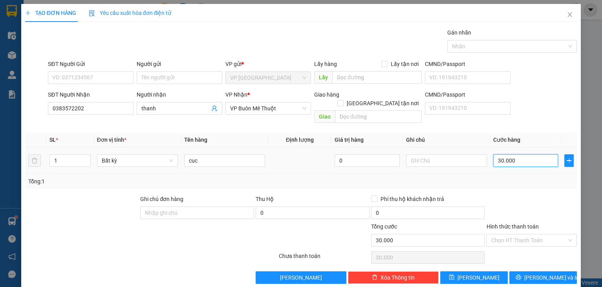
click at [529, 154] on input "30.000" at bounding box center [525, 160] width 65 height 13
click at [512, 183] on div "Transit Pickup Surcharge Ids Transit Deliver Surcharge Ids Transit Deliver Surc…" at bounding box center [301, 156] width 552 height 256
click at [524, 271] on button "Lưu và In" at bounding box center [543, 277] width 68 height 13
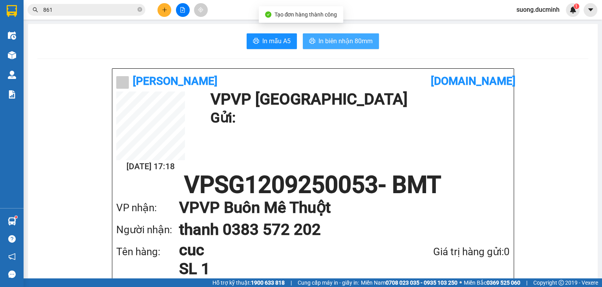
click at [341, 42] on span "In biên nhận 80mm" at bounding box center [346, 41] width 54 height 10
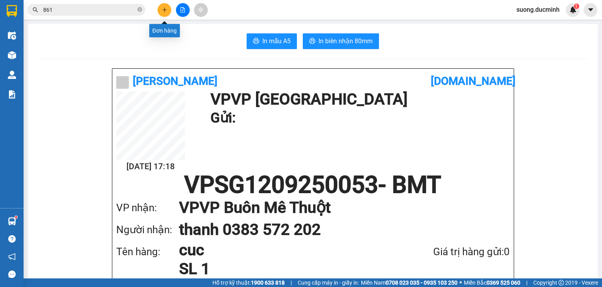
click at [165, 14] on button at bounding box center [165, 10] width 14 height 14
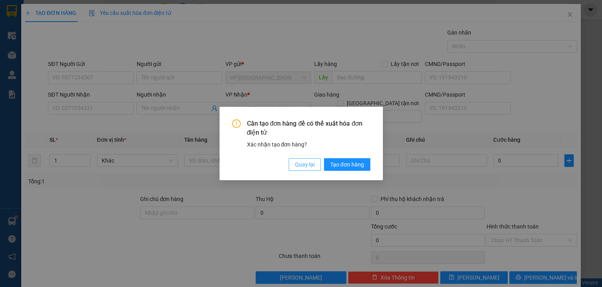
click at [300, 165] on span "Quay lại" at bounding box center [305, 164] width 20 height 9
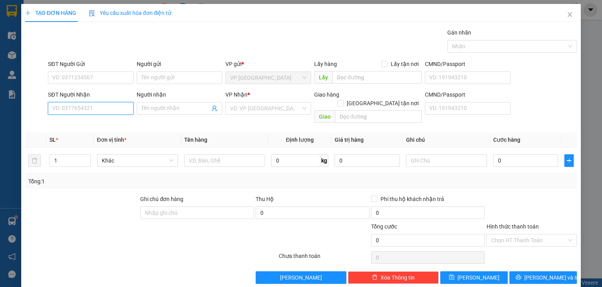
click at [102, 109] on input "SĐT Người Nhận" at bounding box center [91, 108] width 86 height 13
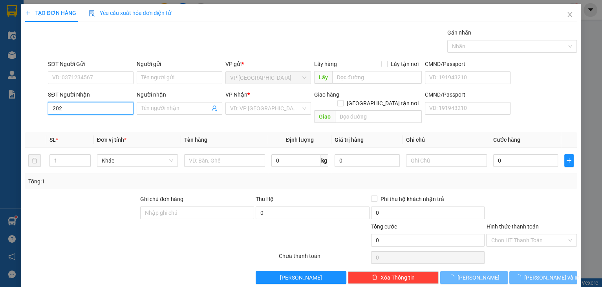
click at [103, 112] on input "202" at bounding box center [91, 108] width 86 height 13
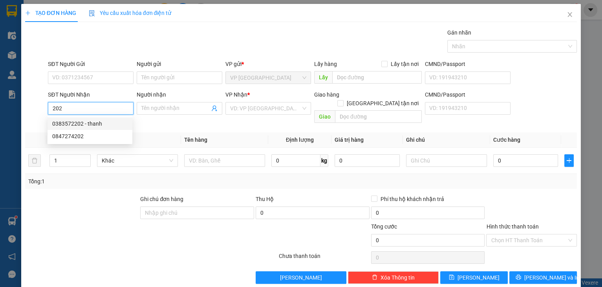
click at [80, 125] on div "0383572202 - thanh" at bounding box center [89, 123] width 75 height 9
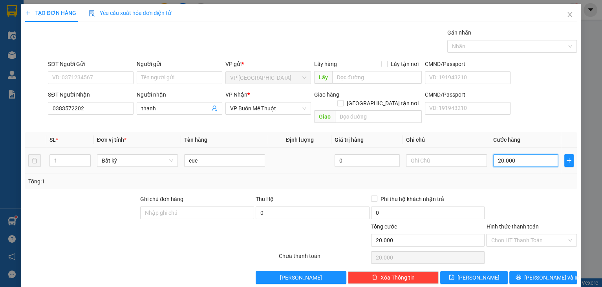
click at [522, 154] on input "20.000" at bounding box center [525, 160] width 65 height 13
click at [520, 195] on div at bounding box center [531, 208] width 92 height 27
click at [521, 275] on icon "printer" at bounding box center [518, 277] width 5 height 5
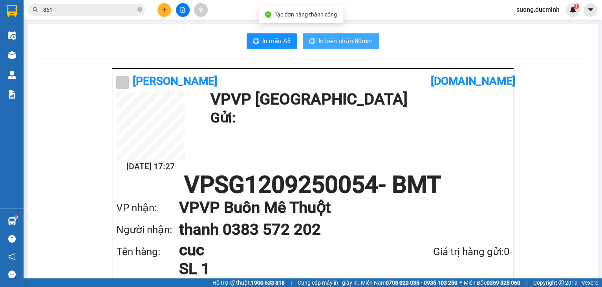
click at [348, 37] on span "In biên nhận 80mm" at bounding box center [346, 41] width 54 height 10
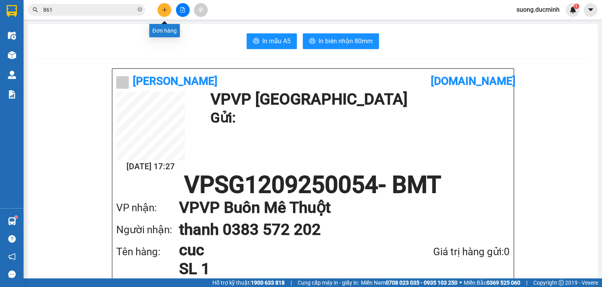
click at [166, 7] on icon "plus" at bounding box center [164, 9] width 5 height 5
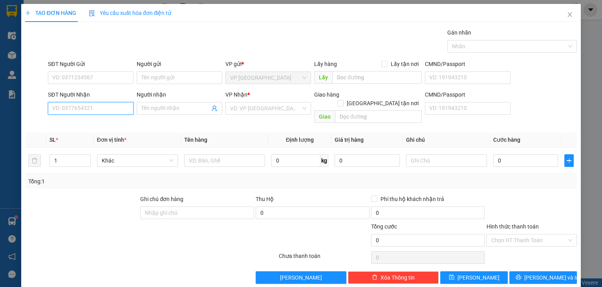
click at [84, 109] on input "SĐT Người Nhận" at bounding box center [91, 108] width 86 height 13
click at [120, 113] on input "734" at bounding box center [91, 108] width 86 height 13
click at [103, 121] on div "0935758734 - a hoang" at bounding box center [89, 123] width 75 height 9
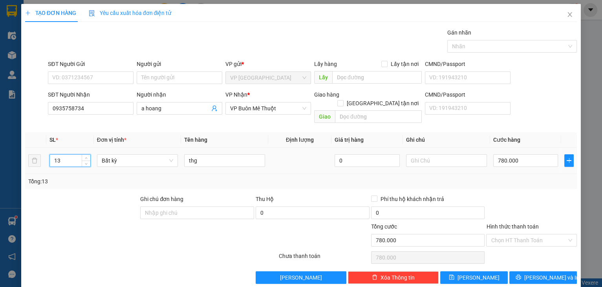
drag, startPoint x: 53, startPoint y: 155, endPoint x: 46, endPoint y: 155, distance: 6.3
click at [46, 155] on td "13" at bounding box center [70, 161] width 48 height 26
click at [532, 154] on input "780.000" at bounding box center [525, 160] width 65 height 13
click at [533, 195] on div at bounding box center [531, 208] width 92 height 27
click at [501, 234] on input "Hình thức thanh toán" at bounding box center [529, 240] width 76 height 12
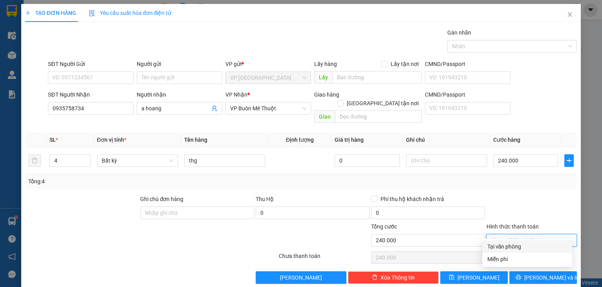
click at [504, 247] on div "Tại văn phòng" at bounding box center [527, 246] width 81 height 9
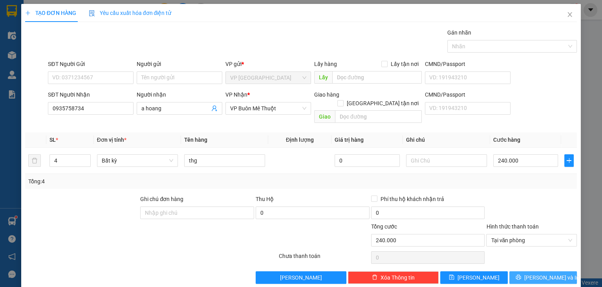
click at [542, 274] on button "Lưu và In" at bounding box center [543, 277] width 68 height 13
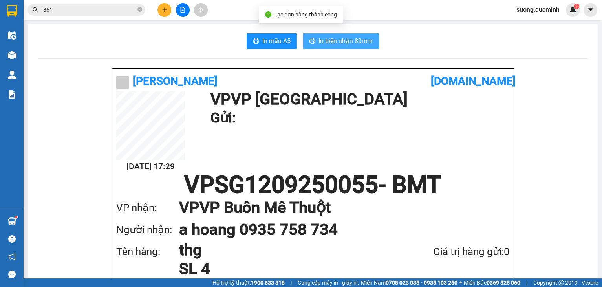
click at [344, 48] on button "In biên nhận 80mm" at bounding box center [341, 41] width 76 height 16
click at [165, 9] on icon "plus" at bounding box center [164, 9] width 5 height 5
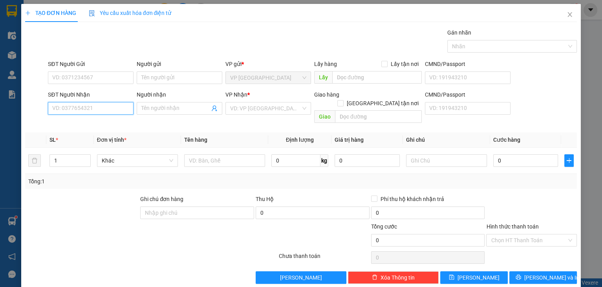
click at [81, 110] on input "SĐT Người Nhận" at bounding box center [91, 108] width 86 height 13
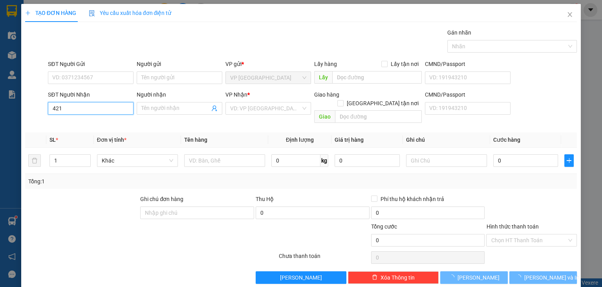
click at [81, 110] on input "421" at bounding box center [91, 108] width 86 height 13
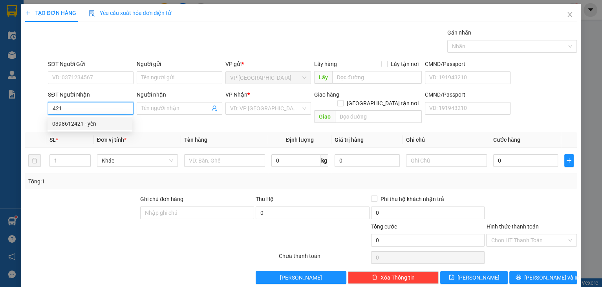
click at [75, 126] on div "0398612421 - yến" at bounding box center [89, 123] width 75 height 9
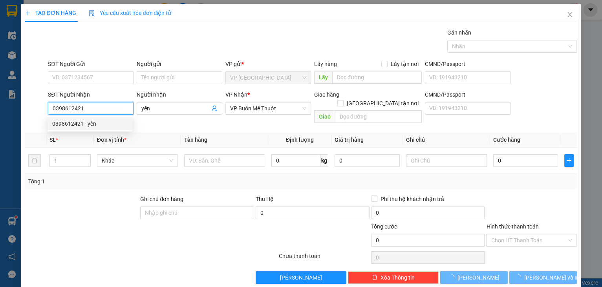
click at [75, 126] on div "0398612421 - yến" at bounding box center [89, 123] width 75 height 9
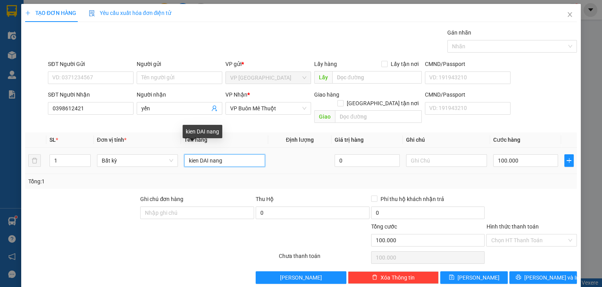
drag, startPoint x: 226, startPoint y: 148, endPoint x: 182, endPoint y: 158, distance: 44.9
click at [182, 158] on td "kien DAI nang" at bounding box center [224, 161] width 87 height 26
click at [182, 158] on td "thg" at bounding box center [224, 161] width 87 height 26
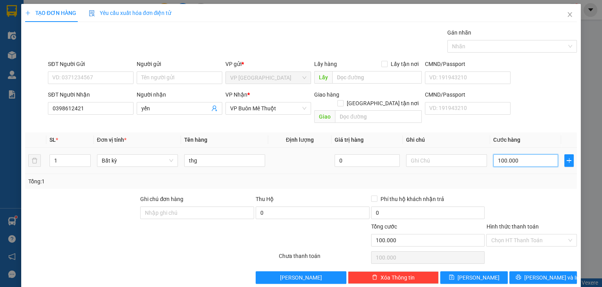
click at [520, 154] on input "100.000" at bounding box center [525, 160] width 65 height 13
click at [552, 196] on div at bounding box center [531, 208] width 92 height 27
click at [532, 271] on button "Lưu và In" at bounding box center [543, 277] width 68 height 13
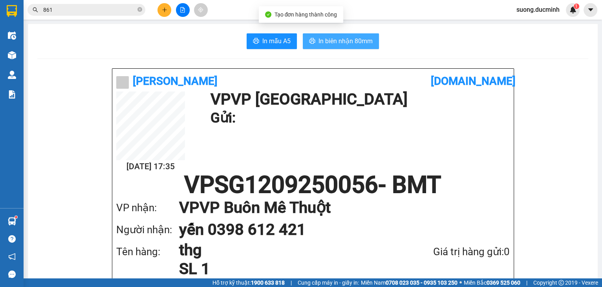
click at [310, 41] on icon "printer" at bounding box center [313, 40] width 6 height 5
click at [171, 9] on div at bounding box center [182, 10] width 59 height 14
click at [164, 8] on icon "plus" at bounding box center [164, 9] width 5 height 5
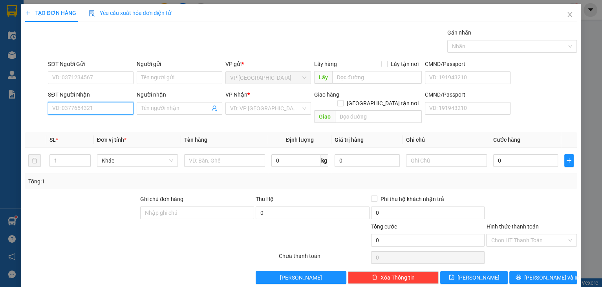
click at [71, 108] on input "SĐT Người Nhận" at bounding box center [91, 108] width 86 height 13
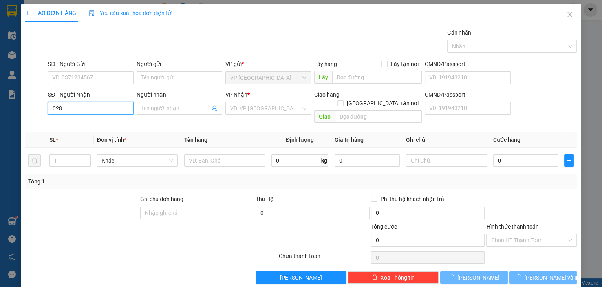
click at [71, 108] on input "028" at bounding box center [91, 108] width 86 height 13
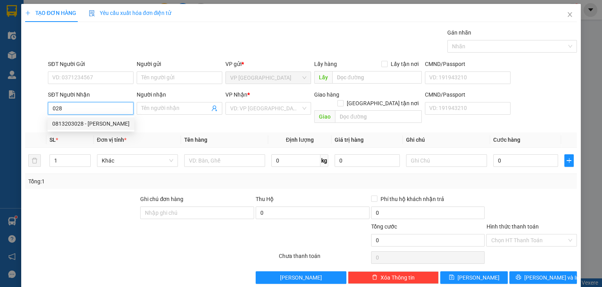
click at [69, 122] on div "0813203028 - VAN QUANG" at bounding box center [90, 123] width 77 height 9
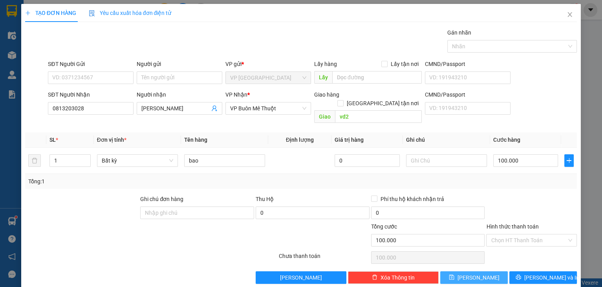
click at [478, 273] on span "Lưu" at bounding box center [479, 277] width 42 height 9
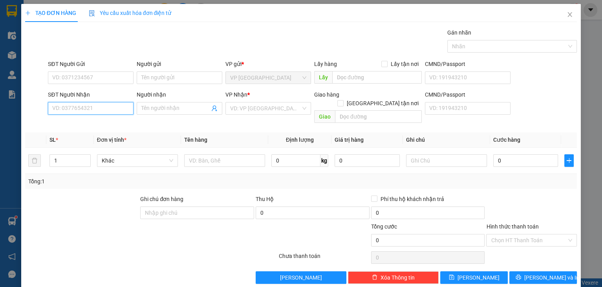
click at [68, 110] on input "SĐT Người Nhận" at bounding box center [91, 108] width 86 height 13
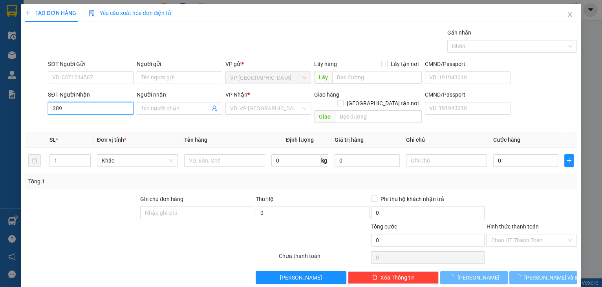
click at [68, 110] on input "389" at bounding box center [91, 108] width 86 height 13
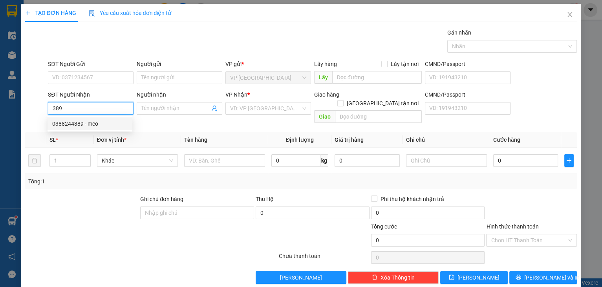
click at [85, 125] on div "0388244389 - meo" at bounding box center [89, 123] width 75 height 9
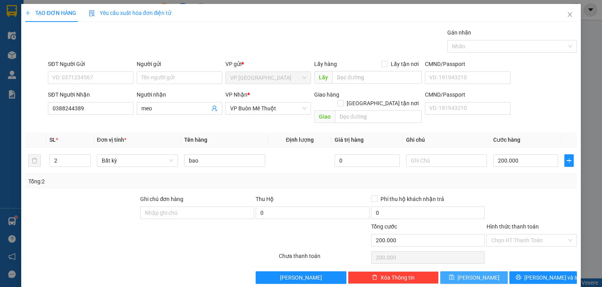
click at [482, 271] on button "Lưu" at bounding box center [474, 277] width 68 height 13
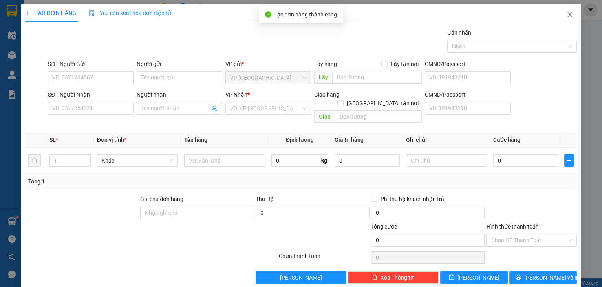
click at [567, 13] on icon "close" at bounding box center [570, 14] width 6 height 6
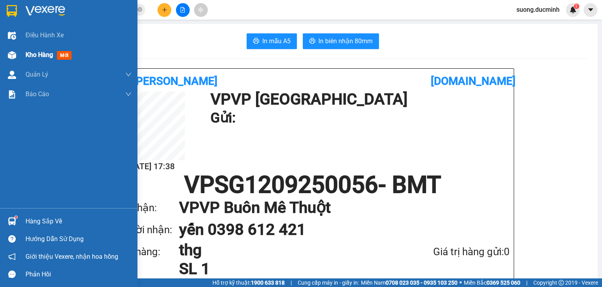
click at [44, 57] on span "Kho hàng" at bounding box center [39, 54] width 27 height 7
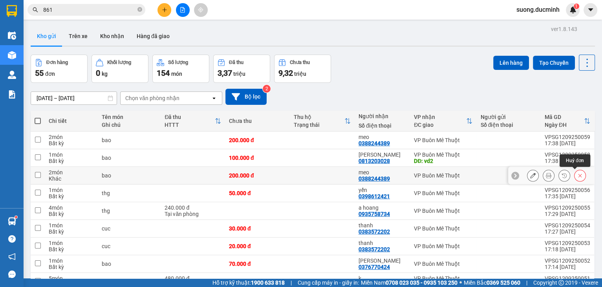
click at [577, 177] on icon at bounding box center [579, 175] width 5 height 5
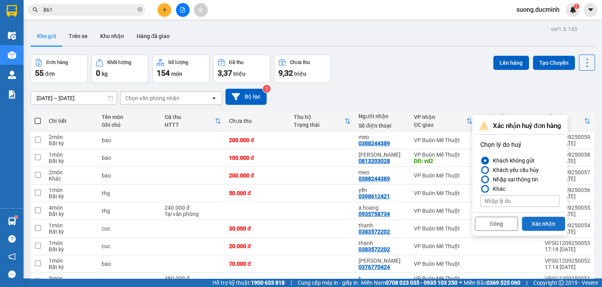
click at [529, 223] on button "Xác nhận" at bounding box center [543, 224] width 43 height 14
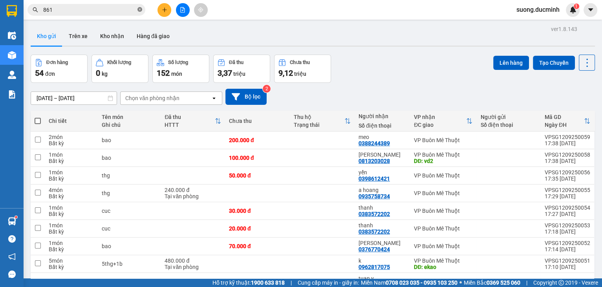
click at [138, 10] on icon "close-circle" at bounding box center [139, 9] width 5 height 5
click at [109, 3] on div "Kết quả tìm kiếm ( 84 ) Bộ lọc Mã ĐH Trạng thái Món hàng Thu hộ Tổng cước Chưa …" at bounding box center [76, 10] width 153 height 14
click at [64, 8] on input "text" at bounding box center [89, 9] width 93 height 9
click at [192, 13] on div "Kết quả tìm kiếm ( 160 ) Bộ lọc Mã ĐH Trạng thái Món hàng Thu hộ Tổng cước Chưa…" at bounding box center [106, 10] width 212 height 14
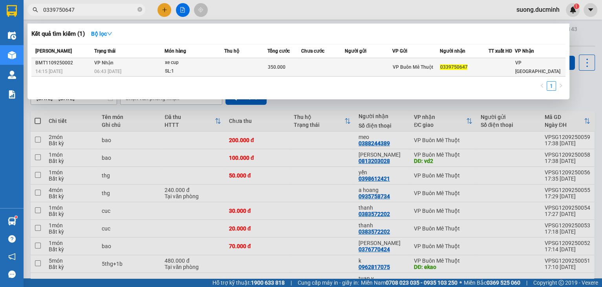
click at [233, 62] on td at bounding box center [245, 67] width 43 height 18
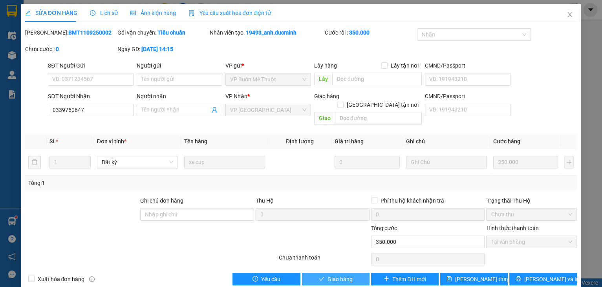
click at [340, 275] on span "Giao hàng" at bounding box center [340, 279] width 25 height 9
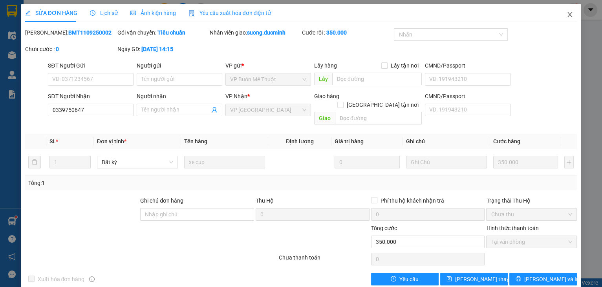
click at [568, 13] on icon "close" at bounding box center [570, 14] width 4 height 5
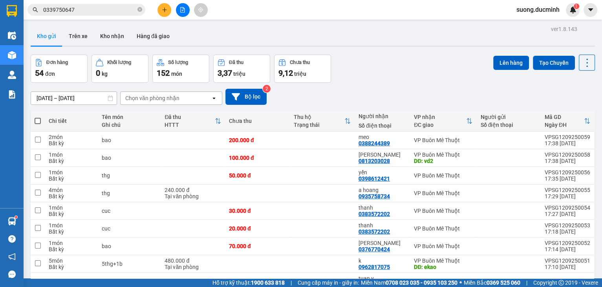
click at [165, 13] on button at bounding box center [165, 10] width 14 height 14
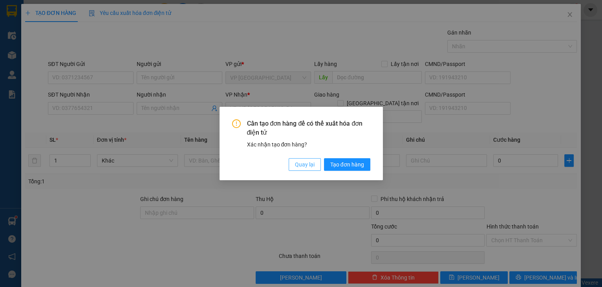
click at [311, 159] on button "Quay lại" at bounding box center [305, 164] width 32 height 13
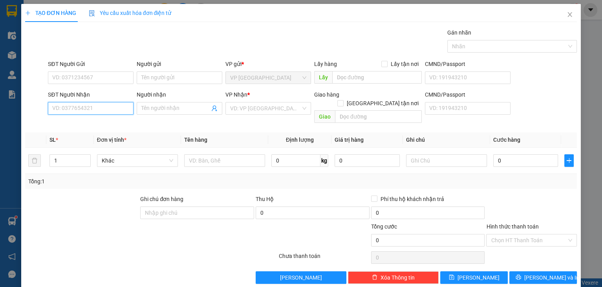
click at [72, 106] on input "SĐT Người Nhận" at bounding box center [91, 108] width 86 height 13
click at [183, 105] on input "Người nhận" at bounding box center [175, 108] width 68 height 9
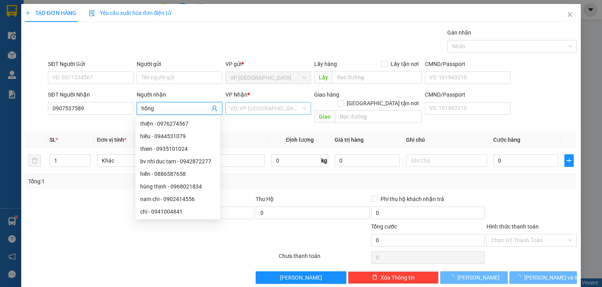
click at [243, 105] on input "search" at bounding box center [265, 109] width 71 height 12
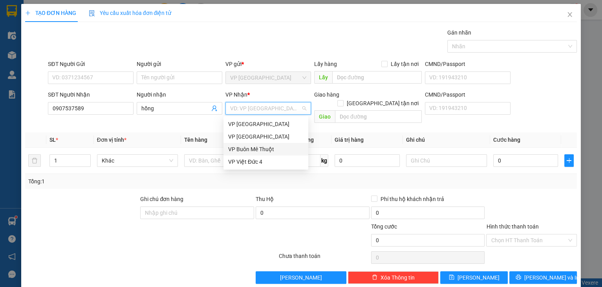
click at [250, 147] on div "VP Buôn Mê Thuột" at bounding box center [265, 149] width 75 height 9
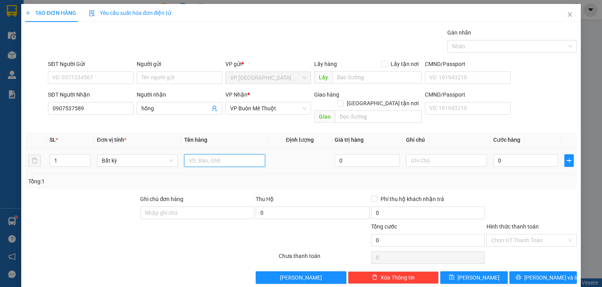
click at [200, 157] on input "text" at bounding box center [224, 160] width 81 height 13
click at [523, 156] on input "0" at bounding box center [525, 160] width 65 height 13
click at [533, 177] on div "Tổng: 1" at bounding box center [301, 181] width 552 height 15
click at [527, 234] on input "Hình thức thanh toán" at bounding box center [529, 240] width 76 height 12
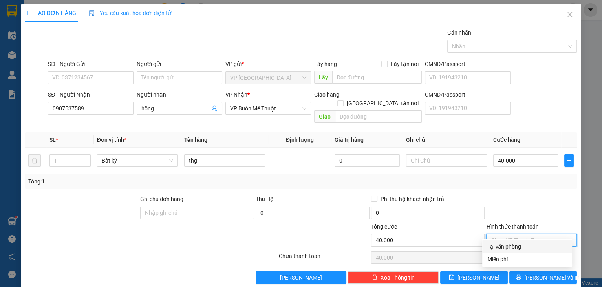
click at [520, 244] on div "Tại văn phòng" at bounding box center [527, 246] width 81 height 9
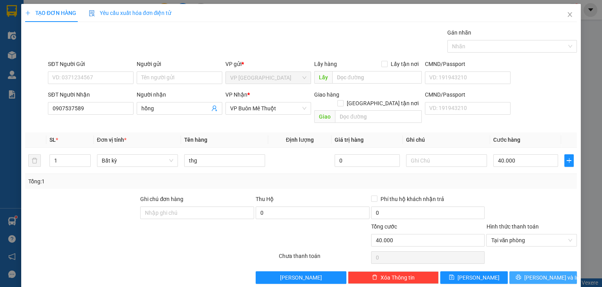
click at [526, 272] on button "Lưu và In" at bounding box center [543, 277] width 68 height 13
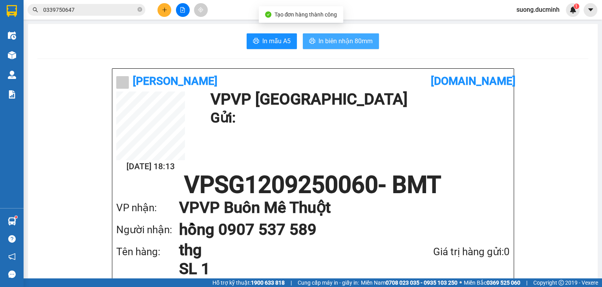
click at [363, 45] on span "In biên nhận 80mm" at bounding box center [346, 41] width 54 height 10
click at [171, 13] on div at bounding box center [182, 10] width 59 height 14
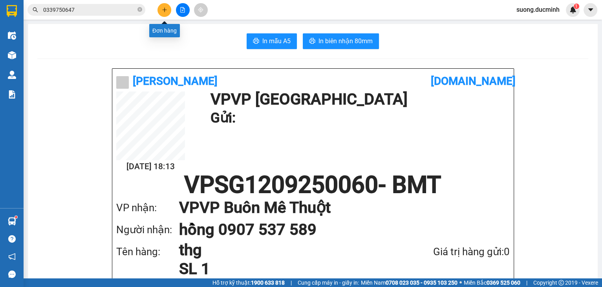
click at [165, 13] on button at bounding box center [165, 10] width 14 height 14
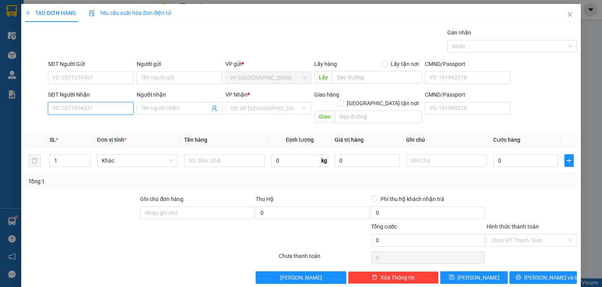
click at [101, 112] on input "SĐT Người Nhận" at bounding box center [91, 108] width 86 height 13
click at [114, 103] on input "SĐT Người Nhận" at bounding box center [91, 108] width 86 height 13
click at [90, 122] on div "0355975757 - mai" at bounding box center [89, 123] width 75 height 9
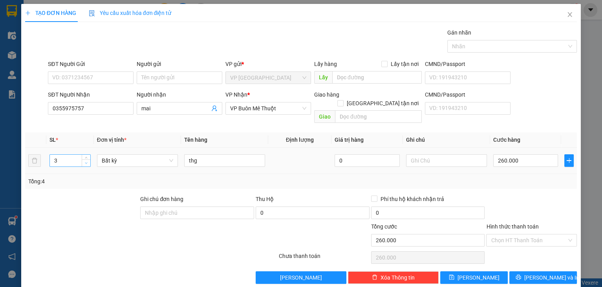
click at [85, 162] on icon "down" at bounding box center [86, 163] width 3 height 3
click at [518, 156] on input "260.000" at bounding box center [525, 160] width 65 height 13
click at [468, 177] on div "Tổng: 1" at bounding box center [301, 181] width 546 height 9
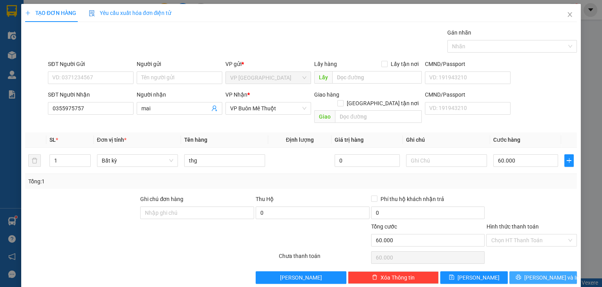
click at [540, 273] on span "Lưu và In" at bounding box center [551, 277] width 55 height 9
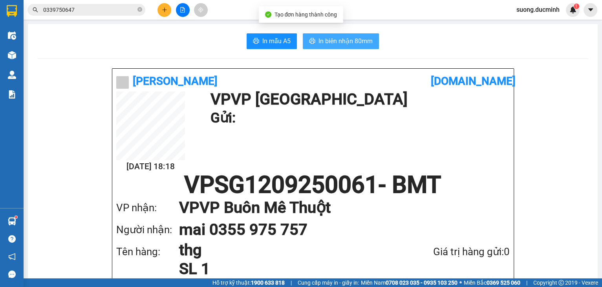
click at [352, 41] on span "In biên nhận 80mm" at bounding box center [346, 41] width 54 height 10
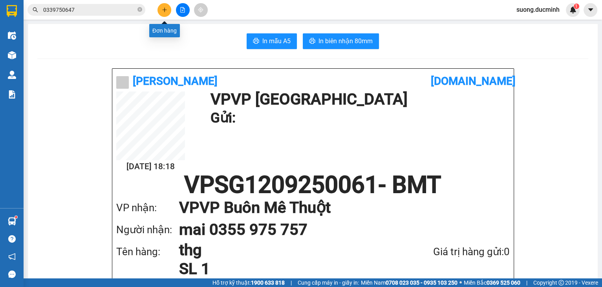
click at [165, 8] on icon "plus" at bounding box center [164, 9] width 5 height 5
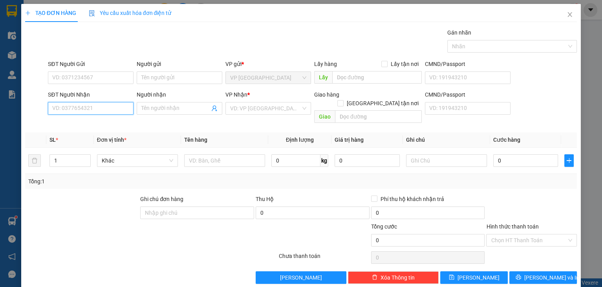
click at [114, 110] on input "SĐT Người Nhận" at bounding box center [91, 108] width 86 height 13
click at [95, 126] on div "0964637817 - tan" at bounding box center [89, 123] width 75 height 9
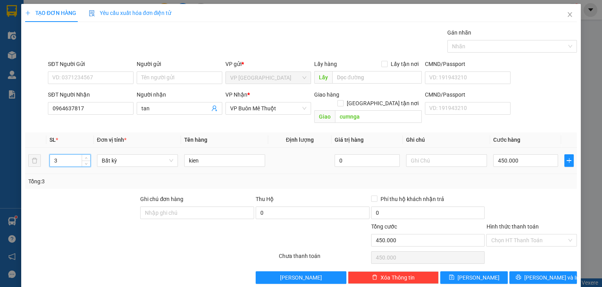
drag, startPoint x: 58, startPoint y: 155, endPoint x: 45, endPoint y: 158, distance: 13.3
click at [45, 158] on tr "3 Bất kỳ kien 0 450.000" at bounding box center [301, 161] width 552 height 26
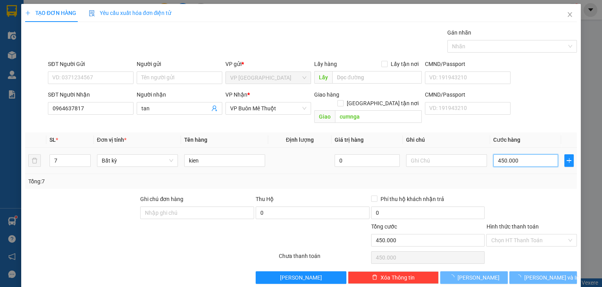
click at [523, 157] on input "450.000" at bounding box center [525, 160] width 65 height 13
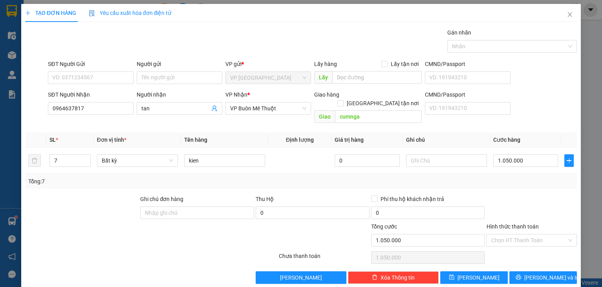
drag, startPoint x: 537, startPoint y: 182, endPoint x: 534, endPoint y: 202, distance: 19.8
click at [537, 183] on div "Transit Pickup Surcharge Ids Transit Deliver Surcharge Ids Transit Deliver Surc…" at bounding box center [301, 156] width 552 height 256
click at [521, 275] on icon "printer" at bounding box center [518, 277] width 5 height 5
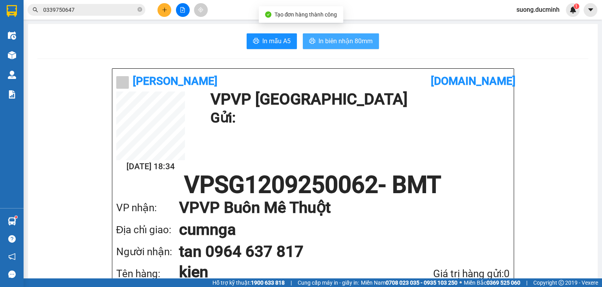
click at [359, 44] on span "In biên nhận 80mm" at bounding box center [346, 41] width 54 height 10
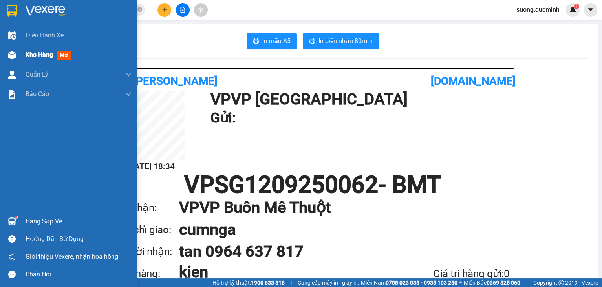
click at [37, 54] on span "Kho hàng" at bounding box center [39, 54] width 27 height 7
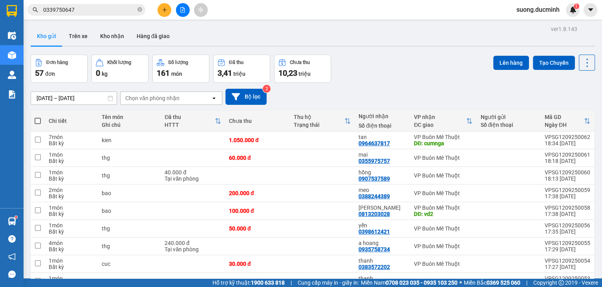
click at [40, 118] on span at bounding box center [38, 121] width 6 height 6
click at [38, 117] on input "checkbox" at bounding box center [38, 117] width 0 height 0
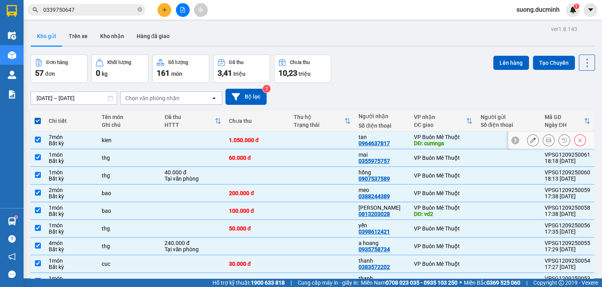
click at [37, 141] on input "checkbox" at bounding box center [38, 140] width 6 height 6
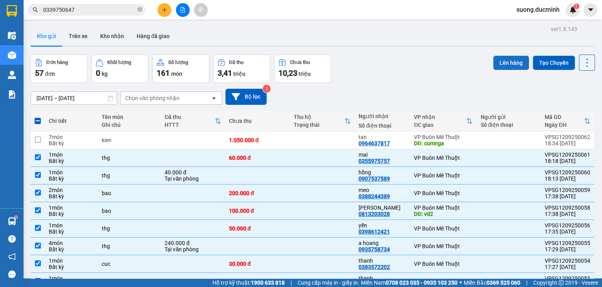
click at [507, 64] on button "Lên hàng" at bounding box center [511, 63] width 36 height 14
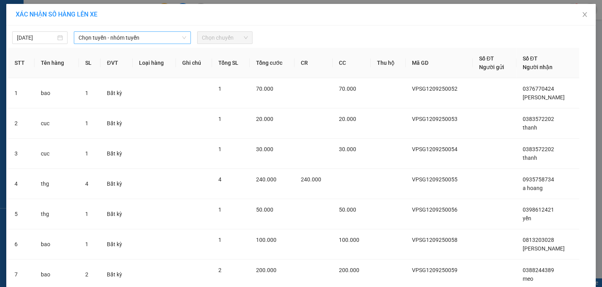
click at [111, 38] on span "Chọn tuyến - nhóm tuyến" at bounding box center [133, 38] width 108 height 12
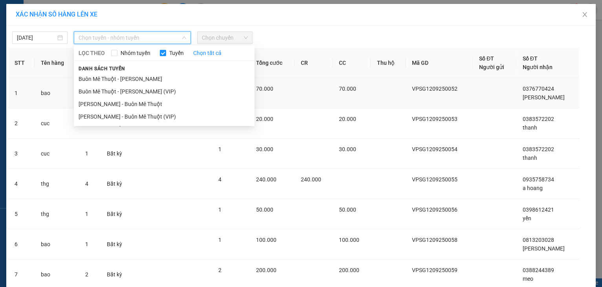
click at [128, 99] on li "[PERSON_NAME] - Buôn Mê Thuột" at bounding box center [164, 104] width 181 height 13
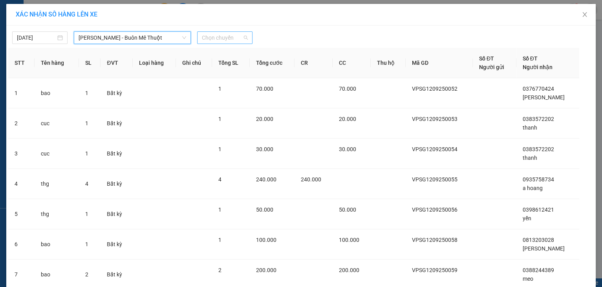
click at [205, 41] on span "Chọn chuyến" at bounding box center [225, 38] width 46 height 12
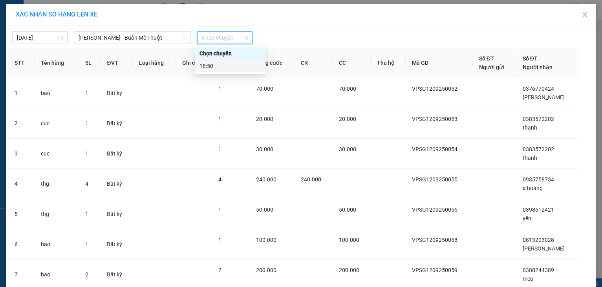
click at [201, 66] on div "18:50" at bounding box center [230, 66] width 61 height 9
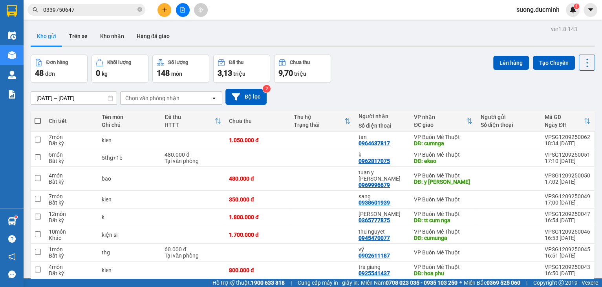
click at [36, 119] on span at bounding box center [38, 121] width 6 height 6
click at [38, 117] on input "checkbox" at bounding box center [38, 117] width 0 height 0
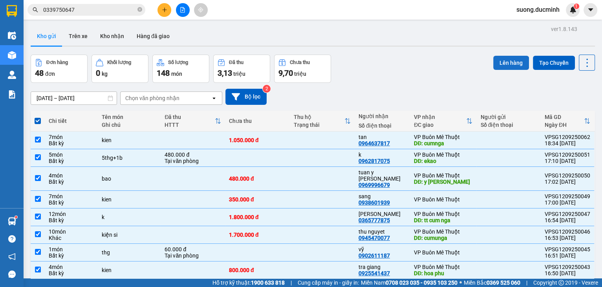
click at [506, 66] on button "Lên hàng" at bounding box center [511, 63] width 36 height 14
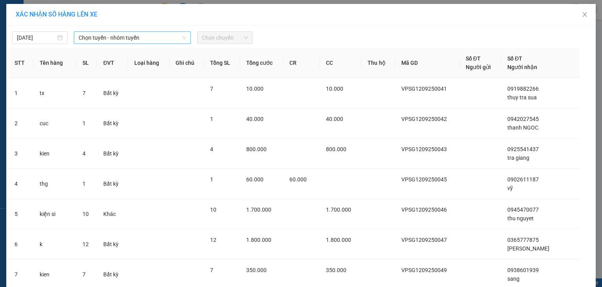
click at [110, 38] on span "Chọn tuyến - nhóm tuyến" at bounding box center [133, 38] width 108 height 12
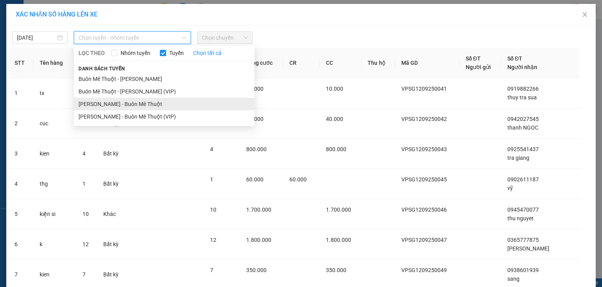
click at [129, 106] on li "[PERSON_NAME] - Buôn Mê Thuột" at bounding box center [164, 104] width 181 height 13
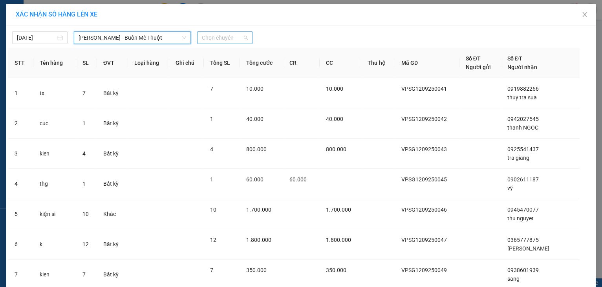
click at [218, 39] on span "Chọn chuyến" at bounding box center [225, 38] width 46 height 12
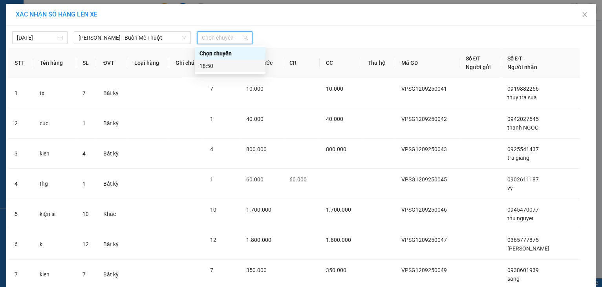
click at [214, 63] on div "18:50" at bounding box center [230, 66] width 61 height 9
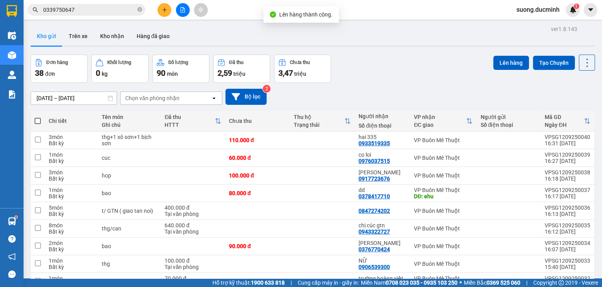
click at [39, 120] on span at bounding box center [38, 121] width 6 height 6
click at [38, 117] on input "checkbox" at bounding box center [38, 117] width 0 height 0
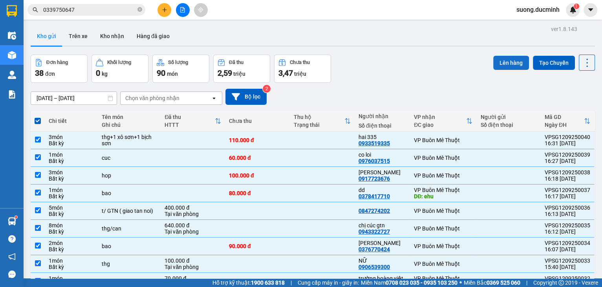
click at [504, 66] on button "Lên hàng" at bounding box center [511, 63] width 36 height 14
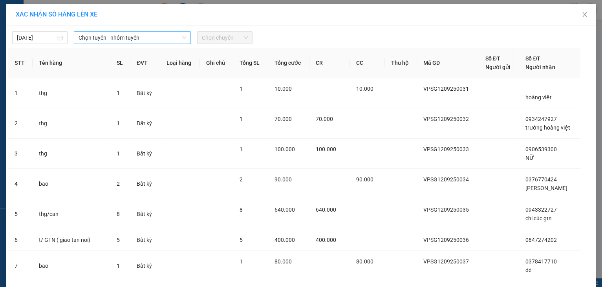
click at [128, 42] on span "Chọn tuyến - nhóm tuyến" at bounding box center [133, 38] width 108 height 12
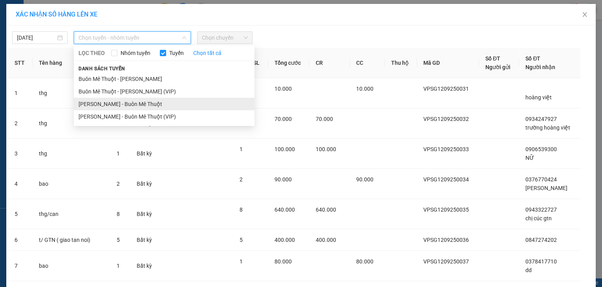
click at [126, 106] on li "[PERSON_NAME] - Buôn Mê Thuột" at bounding box center [164, 104] width 181 height 13
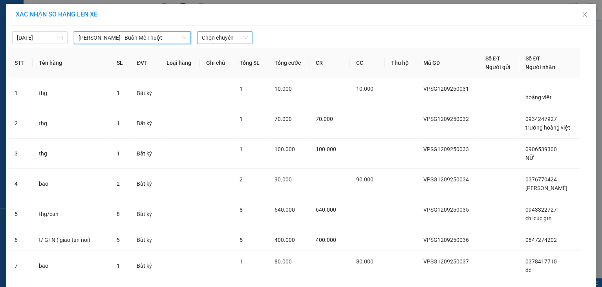
click at [205, 39] on span "Chọn chuyến" at bounding box center [225, 38] width 46 height 12
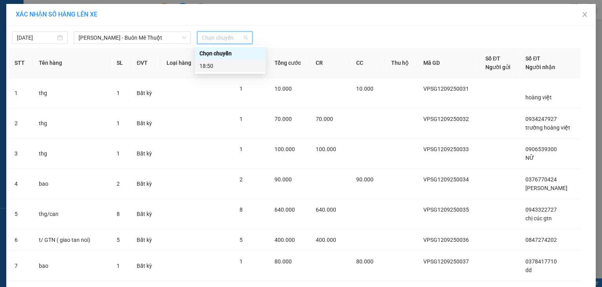
click at [213, 70] on div "18:50" at bounding box center [230, 66] width 61 height 9
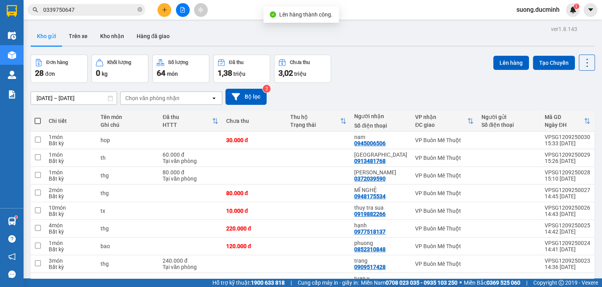
click at [36, 123] on span at bounding box center [38, 121] width 6 height 6
click at [38, 117] on input "checkbox" at bounding box center [38, 117] width 0 height 0
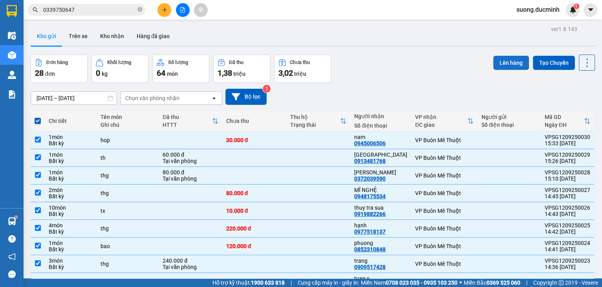
click at [502, 64] on button "Lên hàng" at bounding box center [511, 63] width 36 height 14
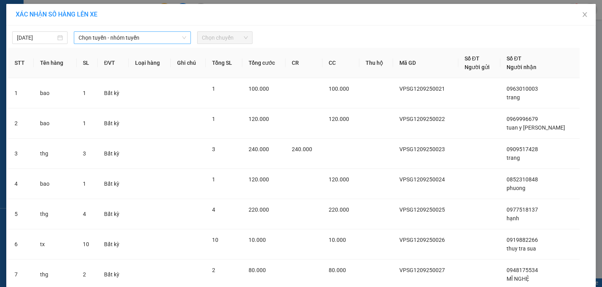
click at [92, 40] on span "Chọn tuyến - nhóm tuyến" at bounding box center [133, 38] width 108 height 12
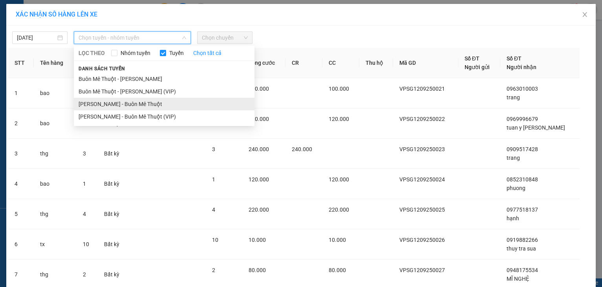
click at [127, 102] on li "[PERSON_NAME] - Buôn Mê Thuột" at bounding box center [164, 104] width 181 height 13
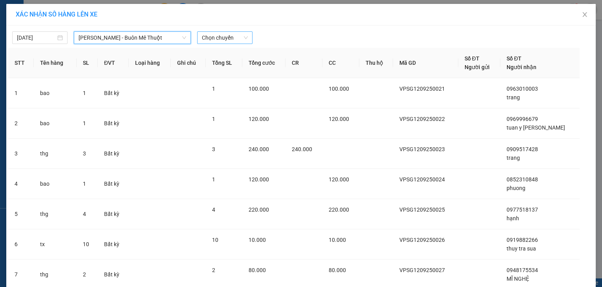
click at [218, 36] on span "Chọn chuyến" at bounding box center [225, 38] width 46 height 12
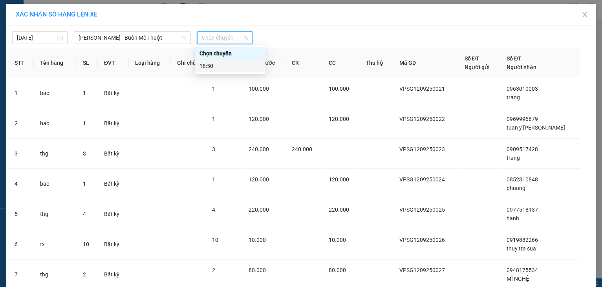
click at [223, 65] on div "18:50" at bounding box center [230, 66] width 61 height 9
click at [223, 65] on th "Tổng SL" at bounding box center [224, 63] width 37 height 30
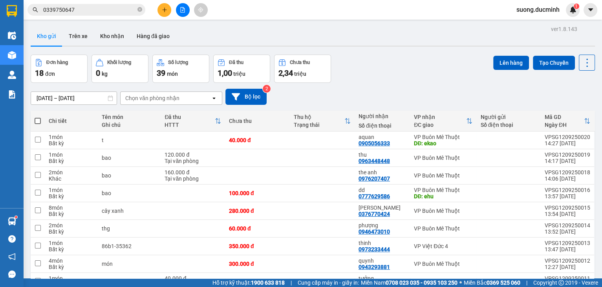
click at [40, 118] on label at bounding box center [38, 121] width 6 height 8
click at [38, 117] on input "checkbox" at bounding box center [38, 117] width 0 height 0
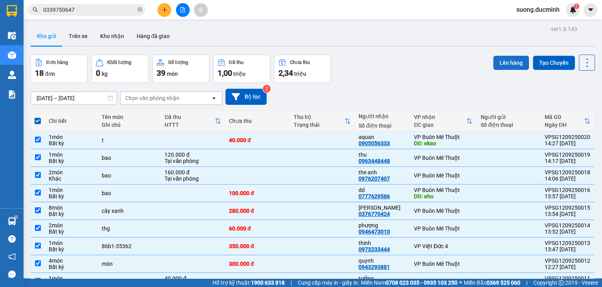
click at [506, 66] on button "Lên hàng" at bounding box center [511, 63] width 36 height 14
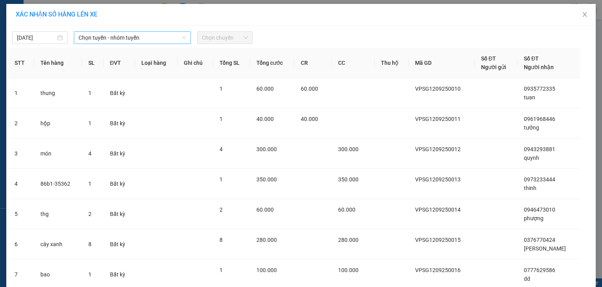
click at [106, 39] on span "Chọn tuyến - nhóm tuyến" at bounding box center [133, 38] width 108 height 12
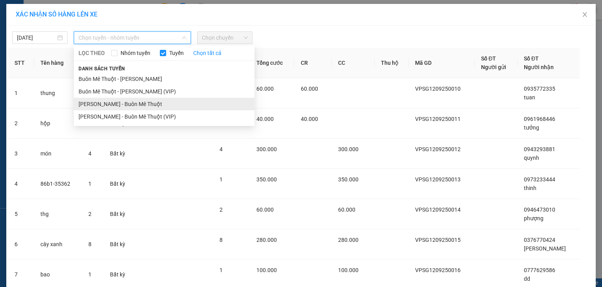
click at [150, 102] on li "[PERSON_NAME] - Buôn Mê Thuột" at bounding box center [164, 104] width 181 height 13
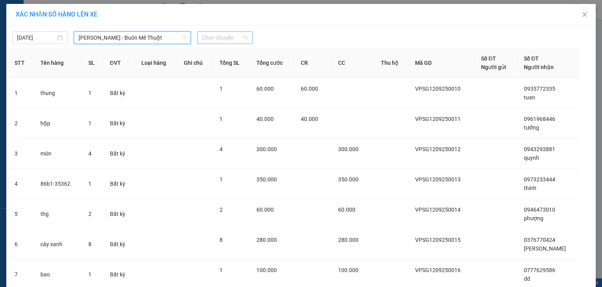
click at [214, 39] on span "Chọn chuyến" at bounding box center [225, 38] width 46 height 12
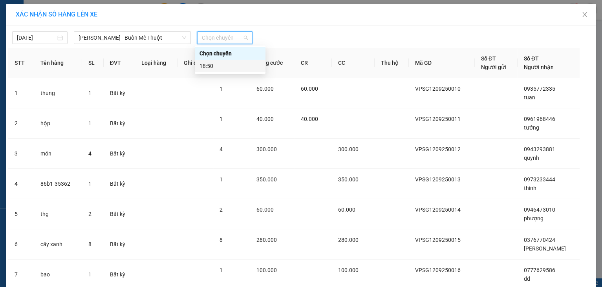
click at [223, 66] on div "18:50" at bounding box center [230, 66] width 61 height 9
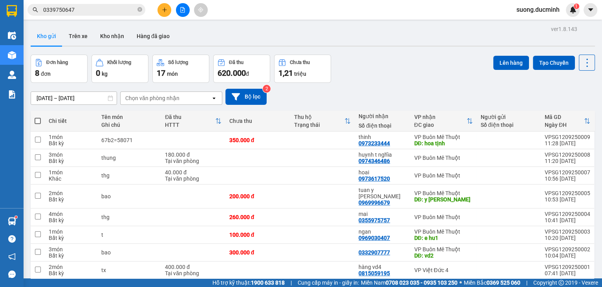
click at [39, 120] on span at bounding box center [38, 121] width 6 height 6
click at [38, 117] on input "checkbox" at bounding box center [38, 117] width 0 height 0
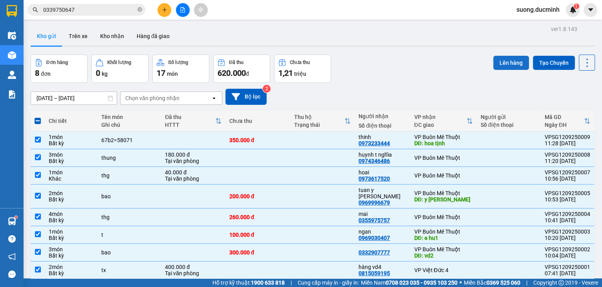
click at [493, 63] on button "Lên hàng" at bounding box center [511, 63] width 36 height 14
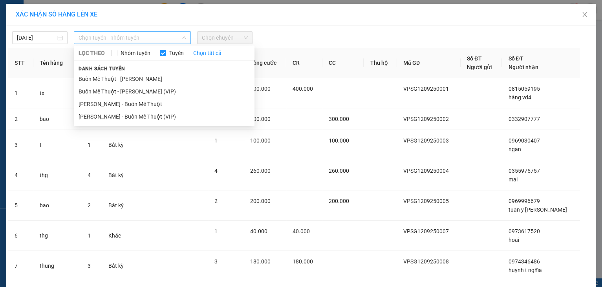
click at [108, 42] on span "Chọn tuyến - nhóm tuyến" at bounding box center [133, 38] width 108 height 12
click at [118, 100] on li "[PERSON_NAME] - Buôn Mê Thuột" at bounding box center [164, 104] width 181 height 13
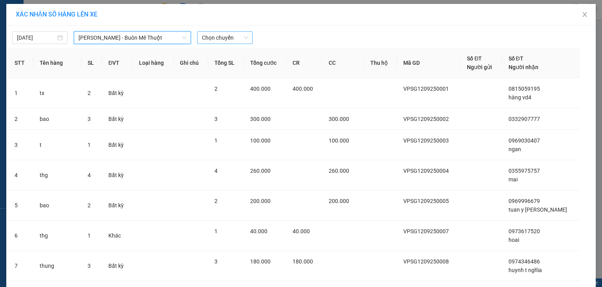
click at [208, 37] on span "Chọn chuyến" at bounding box center [225, 38] width 46 height 12
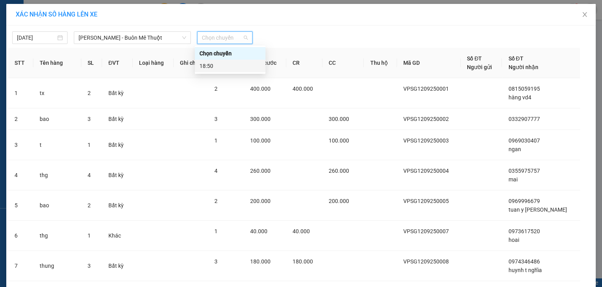
click at [218, 70] on div "18:50" at bounding box center [230, 66] width 71 height 13
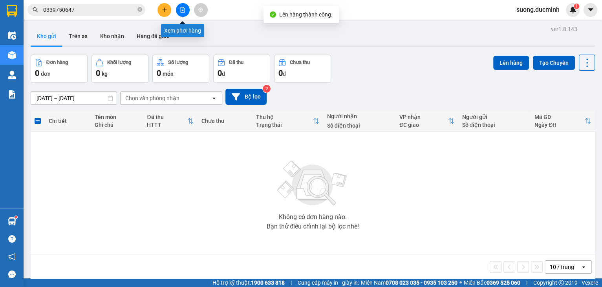
click at [180, 9] on icon "file-add" at bounding box center [182, 9] width 5 height 5
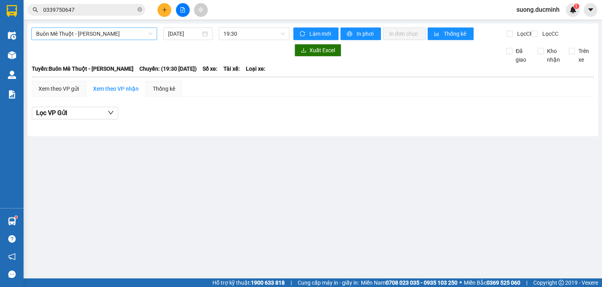
click at [136, 29] on span "Buôn Mê Thuột - [PERSON_NAME]" at bounding box center [94, 34] width 116 height 12
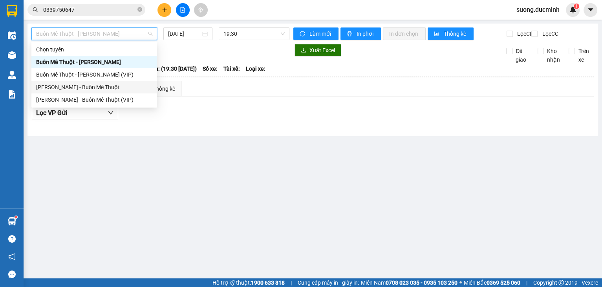
click at [121, 92] on div "[PERSON_NAME] - Buôn Mê Thuột" at bounding box center [94, 87] width 126 height 13
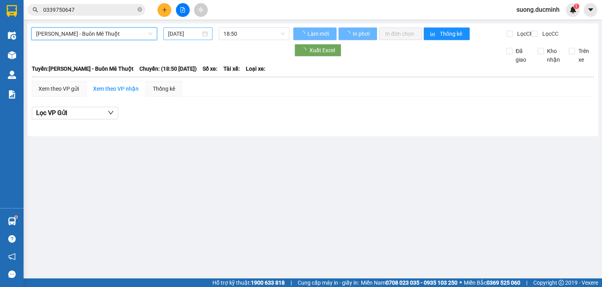
click at [175, 34] on input "[DATE]" at bounding box center [184, 33] width 32 height 9
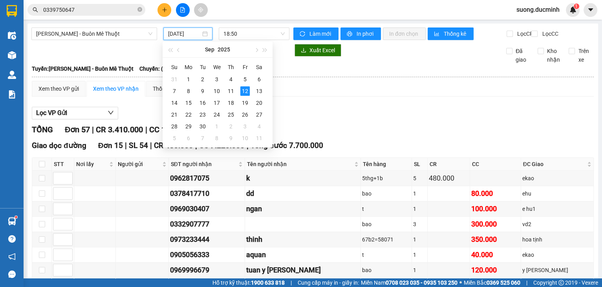
click at [181, 33] on input "[DATE]" at bounding box center [184, 33] width 32 height 9
click at [332, 120] on div "Lọc VP Gửi" at bounding box center [313, 113] width 562 height 13
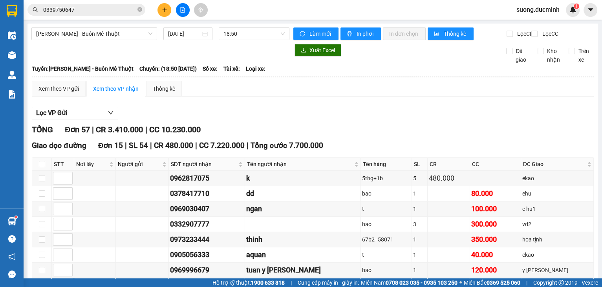
click at [164, 13] on button at bounding box center [165, 10] width 14 height 14
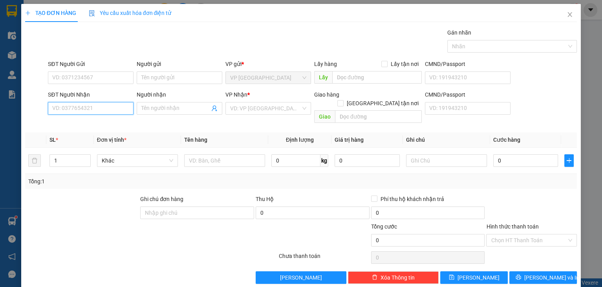
click at [94, 111] on input "SĐT Người Nhận" at bounding box center [91, 108] width 86 height 13
click at [80, 108] on input "SĐT Người Nhận" at bounding box center [91, 108] width 86 height 13
click at [91, 124] on div "0388753089 - my" at bounding box center [89, 123] width 75 height 9
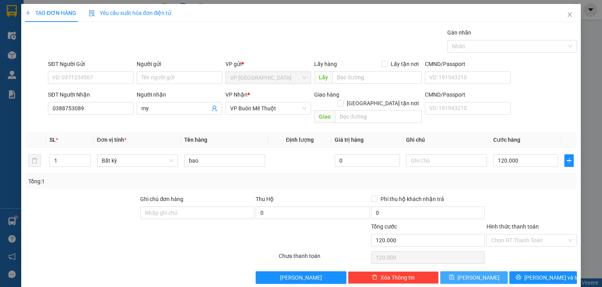
click at [479, 271] on button "Lưu" at bounding box center [474, 277] width 68 height 13
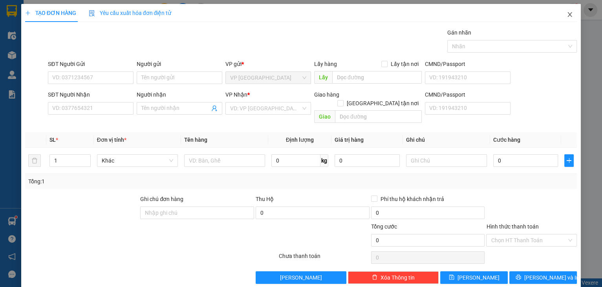
click at [567, 13] on icon "close" at bounding box center [570, 14] width 6 height 6
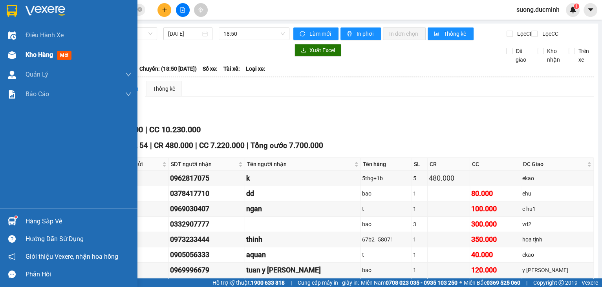
click at [27, 56] on span "Kho hàng" at bounding box center [39, 54] width 27 height 7
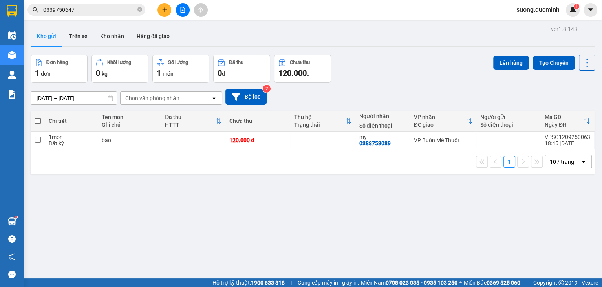
click at [38, 123] on span at bounding box center [38, 121] width 6 height 6
click at [38, 117] on input "checkbox" at bounding box center [38, 117] width 0 height 0
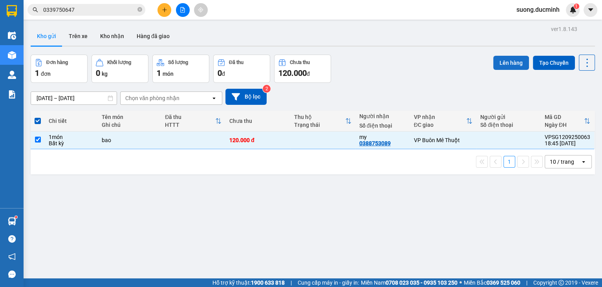
click at [517, 64] on button "Lên hàng" at bounding box center [511, 63] width 36 height 14
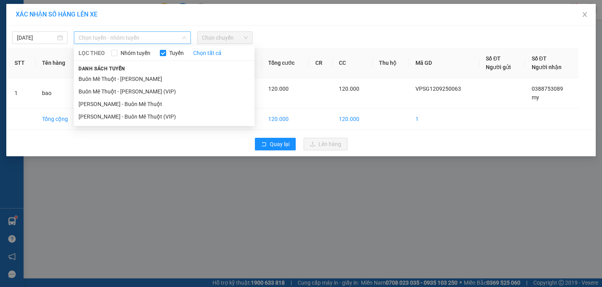
click at [149, 42] on span "Chọn tuyến - nhóm tuyến" at bounding box center [133, 38] width 108 height 12
click at [137, 101] on li "[PERSON_NAME] - Buôn Mê Thuột" at bounding box center [164, 104] width 181 height 13
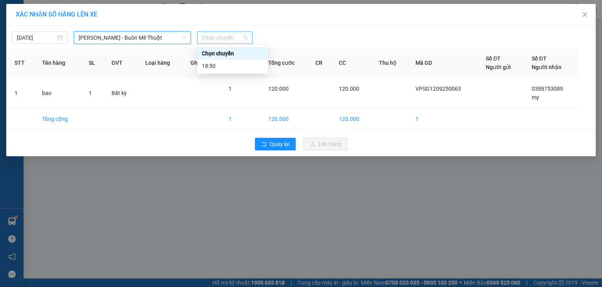
click at [207, 36] on span "Chọn chuyến" at bounding box center [225, 38] width 46 height 12
click at [214, 64] on div "18:50" at bounding box center [232, 66] width 61 height 9
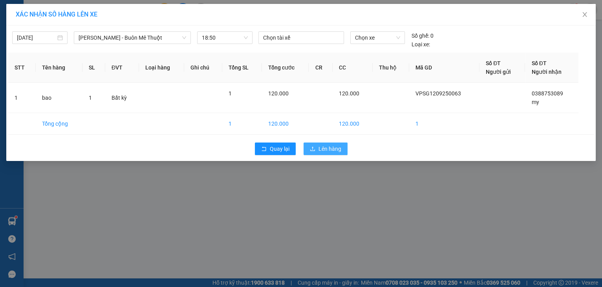
click at [316, 146] on button "Lên hàng" at bounding box center [326, 149] width 44 height 13
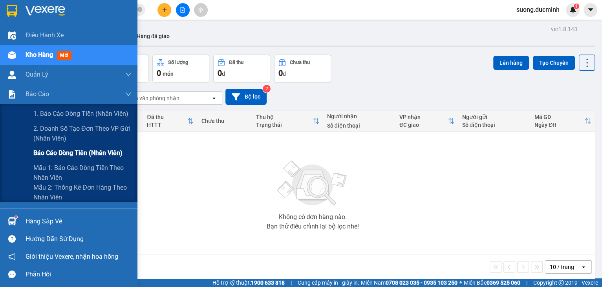
click at [77, 156] on span "Báo cáo dòng tiền (nhân viên)" at bounding box center [77, 153] width 89 height 10
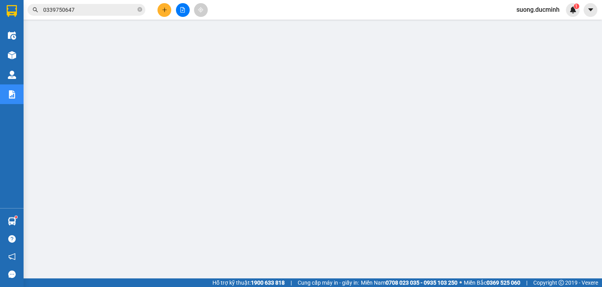
click at [165, 14] on button at bounding box center [165, 10] width 14 height 14
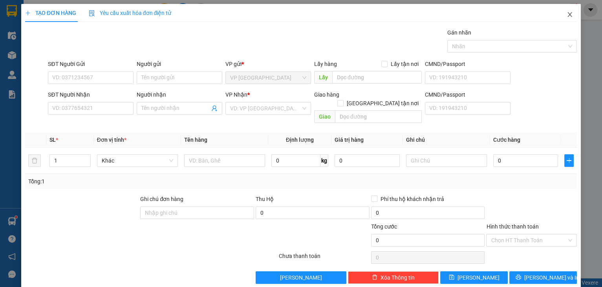
click at [567, 15] on icon "close" at bounding box center [570, 14] width 6 height 6
click at [564, 15] on div "suong.ducminh 1" at bounding box center [545, 10] width 70 height 14
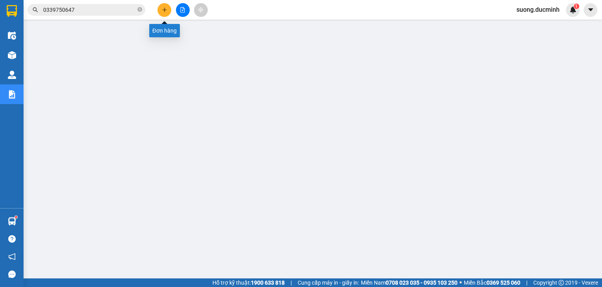
click at [162, 10] on icon "plus" at bounding box center [164, 9] width 5 height 5
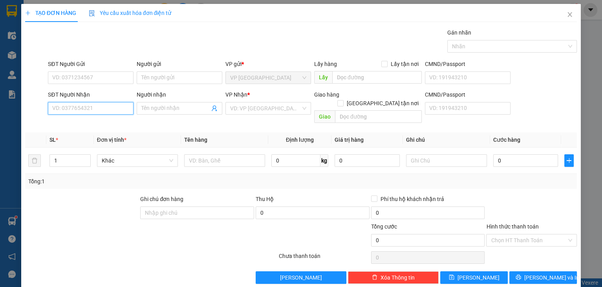
click at [95, 110] on input "SĐT Người Nhận" at bounding box center [91, 108] width 86 height 13
click at [91, 109] on input "202" at bounding box center [91, 108] width 86 height 13
click at [71, 134] on div "0383572202 - thanh" at bounding box center [89, 136] width 75 height 9
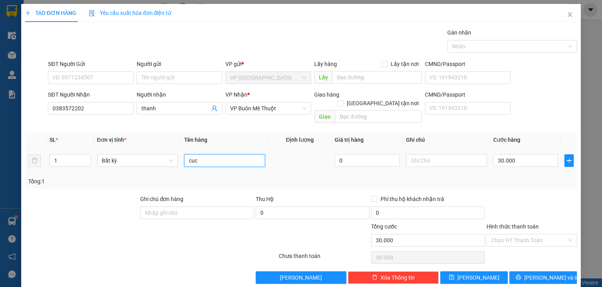
drag, startPoint x: 198, startPoint y: 156, endPoint x: 180, endPoint y: 156, distance: 18.1
click at [181, 156] on td "cuc" at bounding box center [224, 161] width 87 height 26
click at [517, 154] on input "30.000" at bounding box center [525, 160] width 65 height 13
drag, startPoint x: 532, startPoint y: 196, endPoint x: 539, endPoint y: 236, distance: 40.6
click at [533, 196] on div at bounding box center [531, 208] width 92 height 27
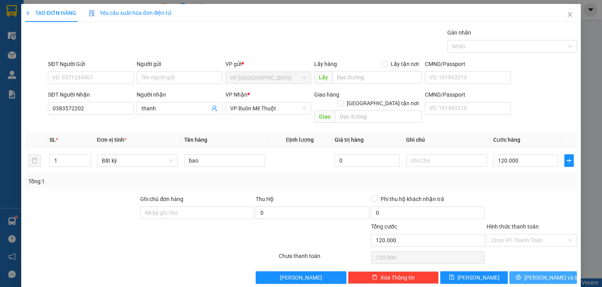
click at [537, 273] on span "Lưu và In" at bounding box center [551, 277] width 55 height 9
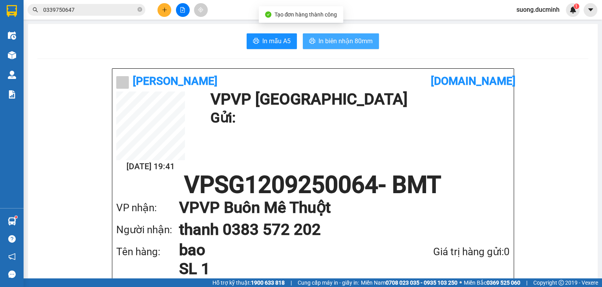
click at [346, 45] on span "In biên nhận 80mm" at bounding box center [346, 41] width 54 height 10
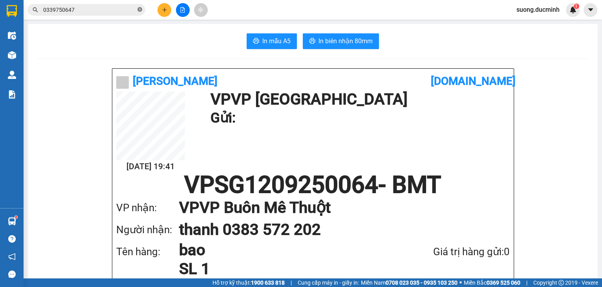
click at [139, 9] on icon "close-circle" at bounding box center [139, 9] width 5 height 5
click at [118, 14] on input "text" at bounding box center [89, 9] width 93 height 9
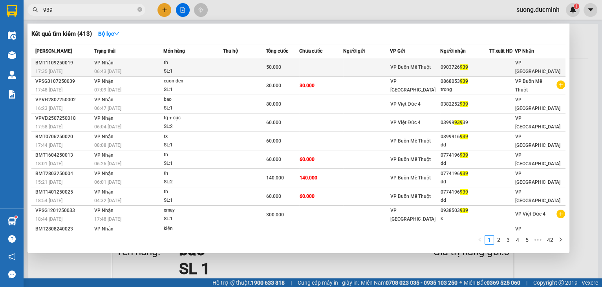
click at [223, 66] on td at bounding box center [244, 67] width 43 height 18
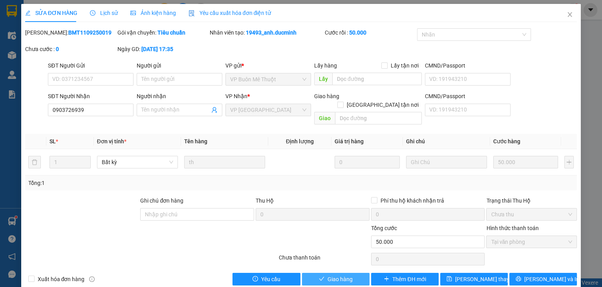
click at [355, 275] on button "Giao hàng" at bounding box center [336, 279] width 68 height 13
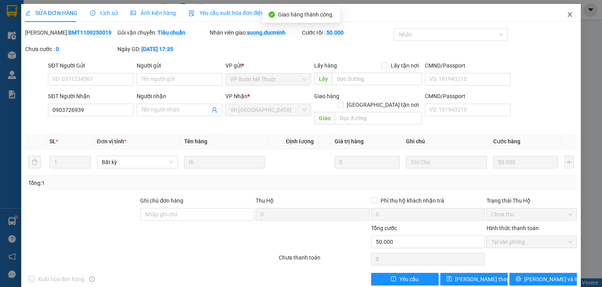
click at [567, 16] on icon "close" at bounding box center [570, 14] width 6 height 6
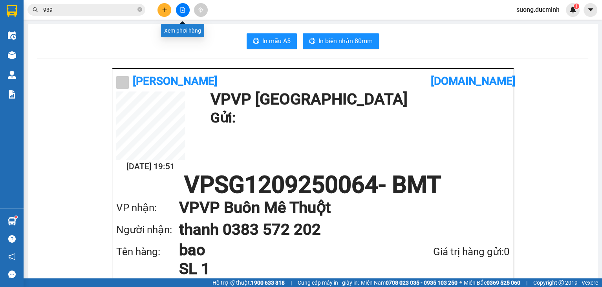
click at [181, 6] on button at bounding box center [183, 10] width 14 height 14
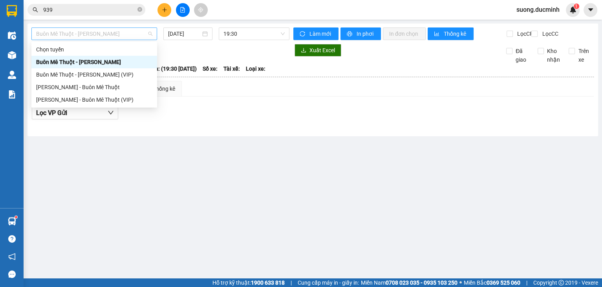
click at [123, 38] on span "Buôn Mê Thuột - [PERSON_NAME]" at bounding box center [94, 34] width 116 height 12
click at [118, 77] on div "Buôn Mê Thuột - [PERSON_NAME] (VIP)" at bounding box center [94, 74] width 116 height 9
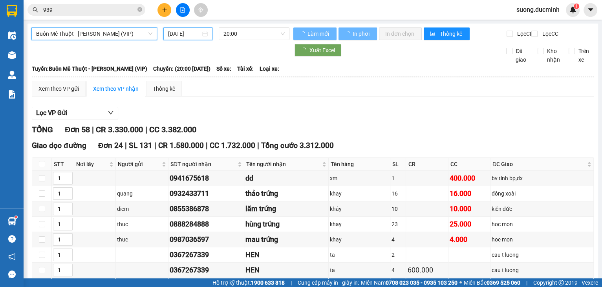
click at [175, 33] on input "[DATE]" at bounding box center [184, 33] width 32 height 9
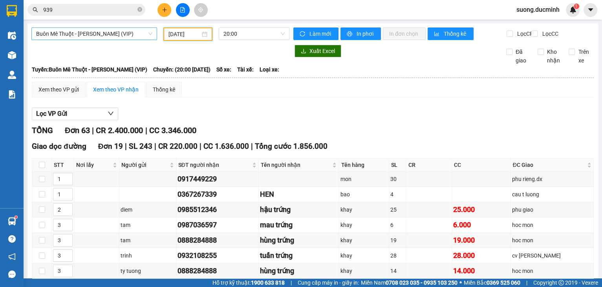
click at [132, 34] on span "Buôn Mê Thuột - [PERSON_NAME] (VIP)" at bounding box center [94, 34] width 116 height 12
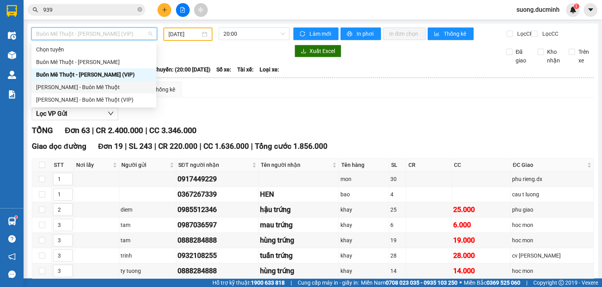
click at [119, 88] on div "[PERSON_NAME] - Buôn Mê Thuột" at bounding box center [93, 87] width 115 height 9
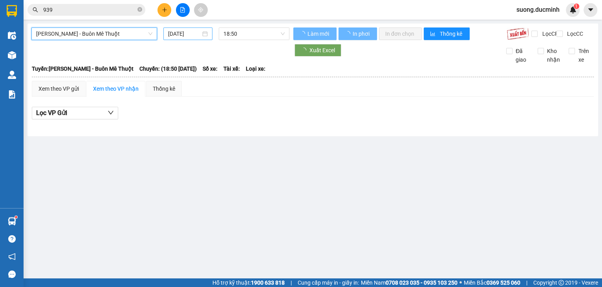
click at [178, 33] on input "[DATE]" at bounding box center [184, 33] width 32 height 9
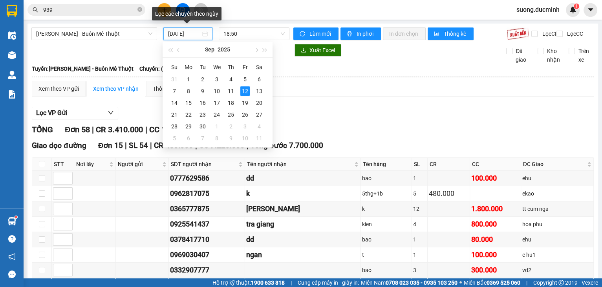
click at [186, 32] on input "[DATE]" at bounding box center [184, 33] width 32 height 9
type input "[DATE]"
click at [324, 97] on div "Xem theo VP gửi Xem theo VP nhận Thống kê" at bounding box center [313, 89] width 562 height 16
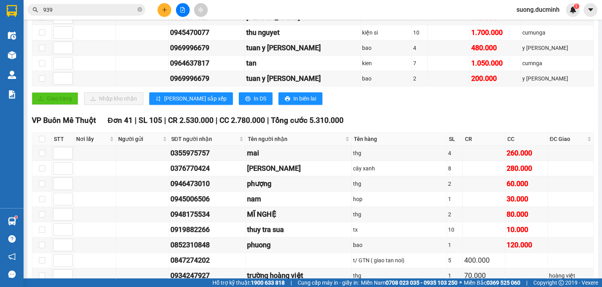
scroll to position [220, 0]
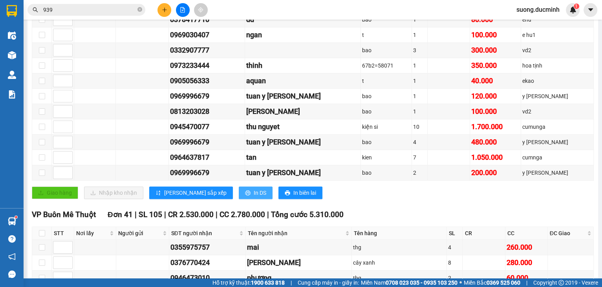
click at [245, 196] on icon "printer" at bounding box center [247, 192] width 5 height 5
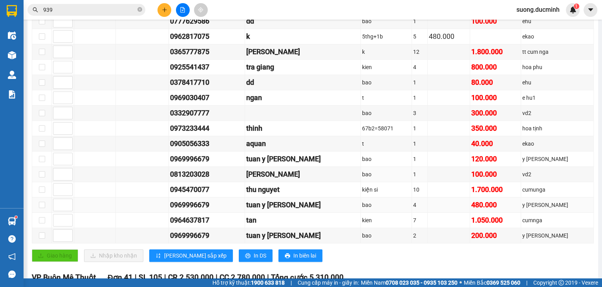
scroll to position [189, 0]
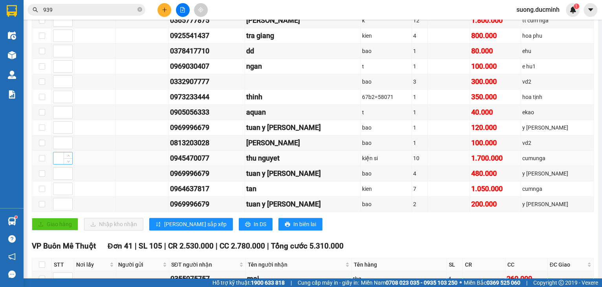
click at [59, 161] on input at bounding box center [62, 158] width 19 height 12
type input "1"
click at [57, 195] on input at bounding box center [62, 189] width 19 height 12
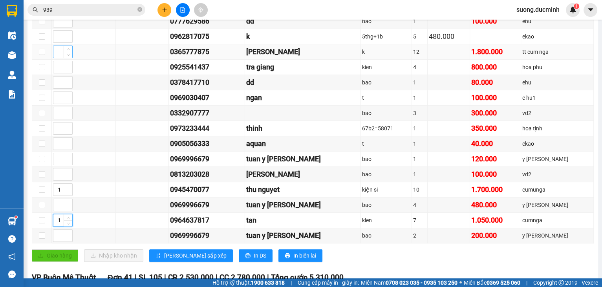
type input "1"
click at [60, 58] on input at bounding box center [62, 52] width 19 height 12
type input "1"
click at [57, 165] on input at bounding box center [62, 159] width 19 height 12
type input "2"
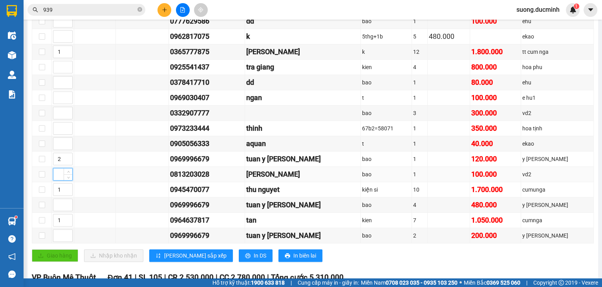
click at [61, 176] on input at bounding box center [62, 175] width 19 height 12
type input "2"
drag, startPoint x: 61, startPoint y: 176, endPoint x: 57, endPoint y: 176, distance: 4.3
click at [57, 176] on input "2" at bounding box center [62, 175] width 19 height 12
click at [59, 209] on input at bounding box center [62, 205] width 19 height 12
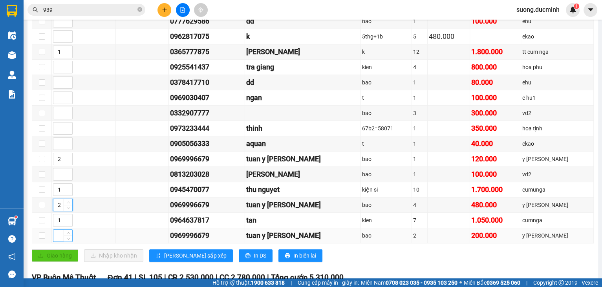
type input "2"
click at [60, 242] on input at bounding box center [62, 236] width 19 height 12
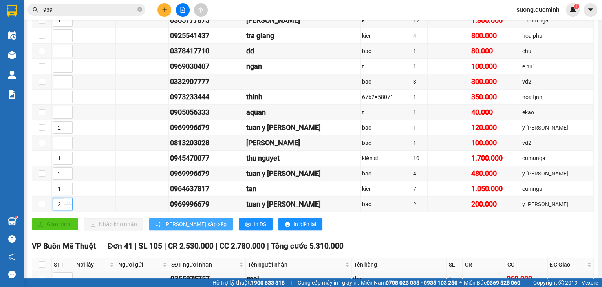
type input "2"
click at [185, 225] on span "[PERSON_NAME] sắp xếp" at bounding box center [195, 224] width 62 height 9
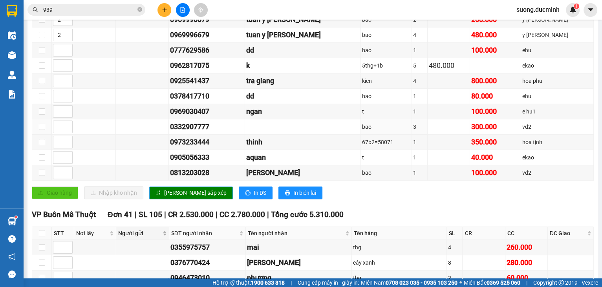
scroll to position [251, 0]
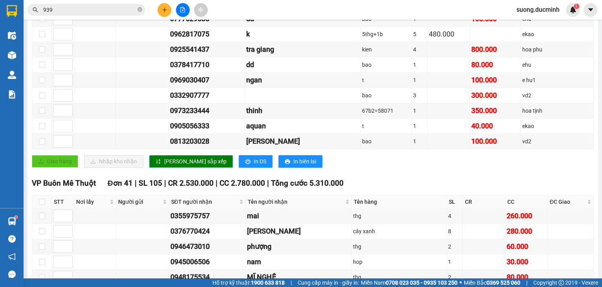
click at [166, 166] on span "[PERSON_NAME] sắp xếp" at bounding box center [195, 161] width 62 height 9
click at [164, 166] on span "[PERSON_NAME] sắp xếp" at bounding box center [195, 161] width 62 height 9
click at [254, 161] on span "In DS" at bounding box center [260, 161] width 13 height 9
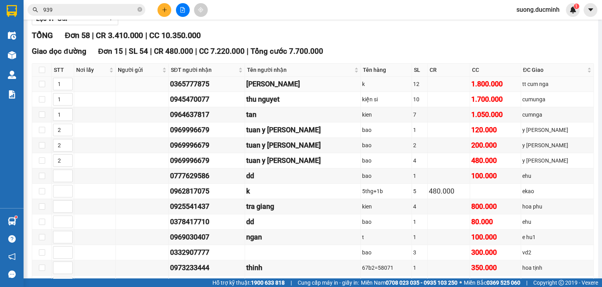
scroll to position [0, 0]
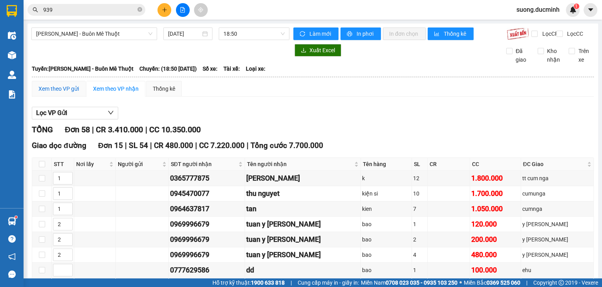
click at [77, 93] on div "Xem theo VP gửi" at bounding box center [58, 88] width 40 height 9
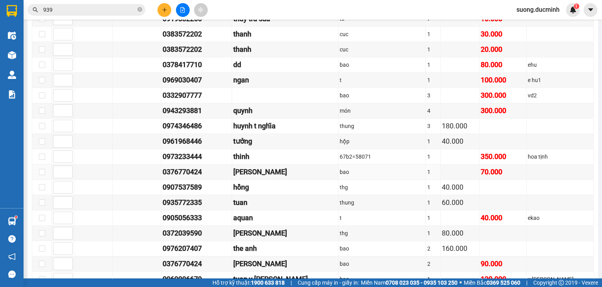
scroll to position [280, 0]
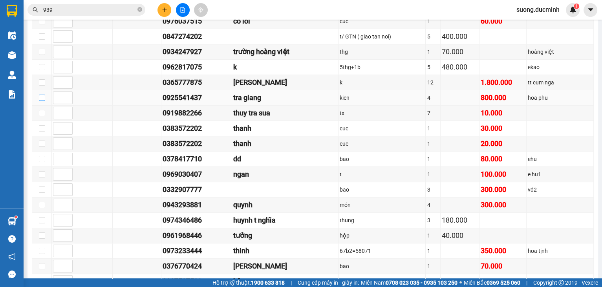
click at [44, 101] on input "checkbox" at bounding box center [42, 98] width 6 height 6
checkbox input "true"
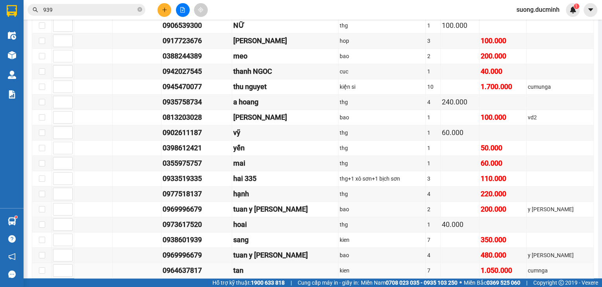
scroll to position [814, 0]
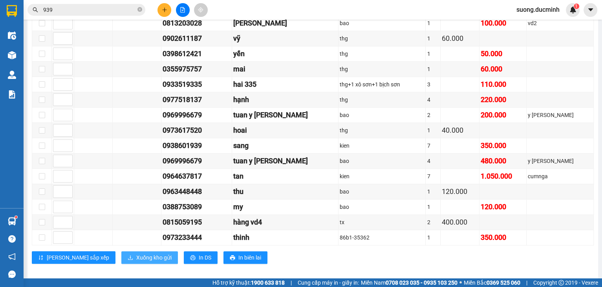
click at [136, 253] on span "Xuống kho gửi" at bounding box center [153, 257] width 35 height 9
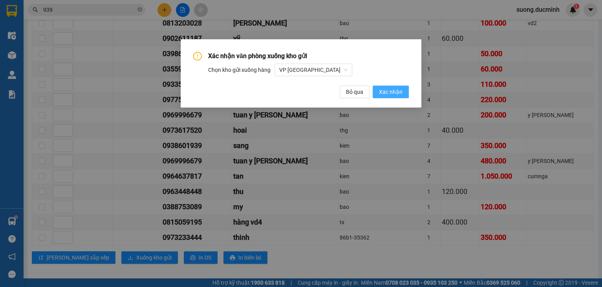
click at [393, 93] on span "Xác nhận" at bounding box center [391, 92] width 24 height 9
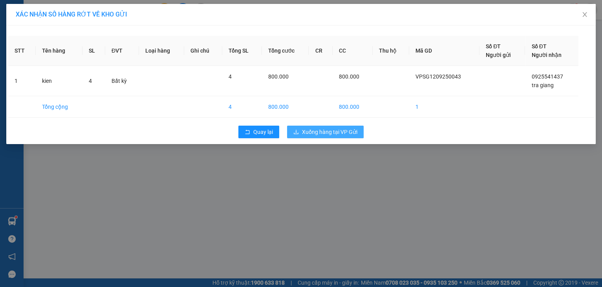
click at [321, 132] on span "Xuống hàng tại VP Gửi" at bounding box center [329, 132] width 55 height 9
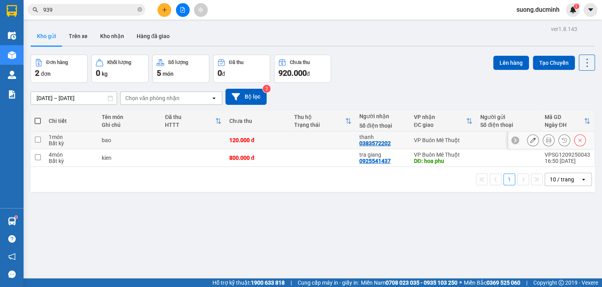
click at [35, 137] on input "checkbox" at bounding box center [38, 140] width 6 height 6
checkbox input "true"
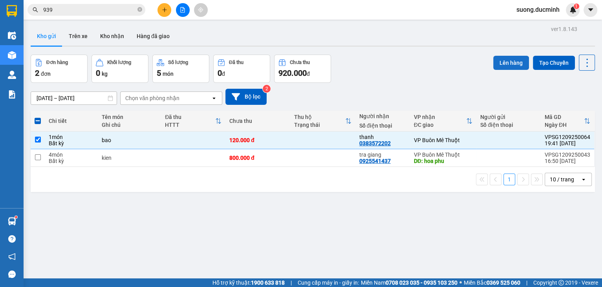
click at [504, 64] on button "Lên hàng" at bounding box center [511, 63] width 36 height 14
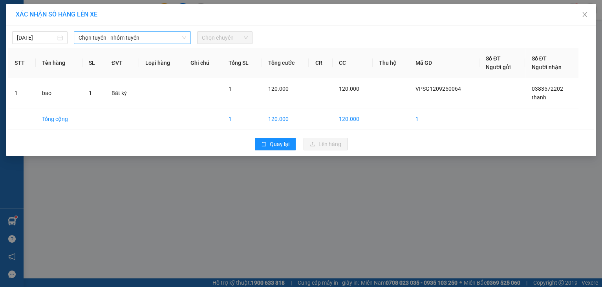
click at [111, 37] on span "Chọn tuyến - nhóm tuyến" at bounding box center [133, 38] width 108 height 12
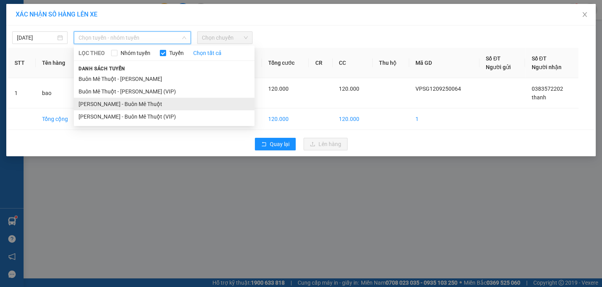
click at [129, 108] on li "[PERSON_NAME] - Buôn Mê Thuột" at bounding box center [164, 104] width 181 height 13
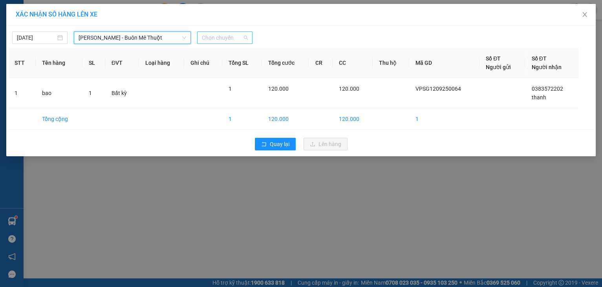
click at [217, 40] on span "Chọn chuyến" at bounding box center [225, 38] width 46 height 12
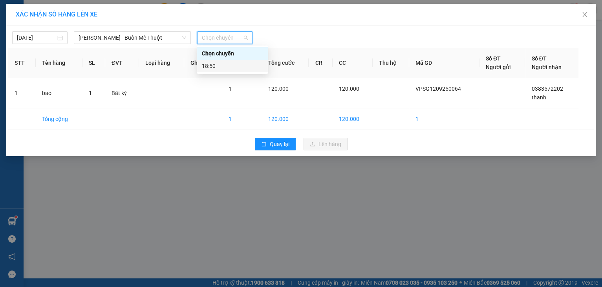
click at [227, 66] on div "18:50" at bounding box center [232, 66] width 61 height 9
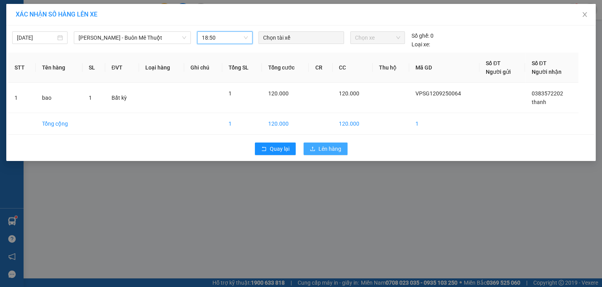
click at [313, 148] on icon "upload" at bounding box center [312, 148] width 5 height 5
